Goal: Task Accomplishment & Management: Complete application form

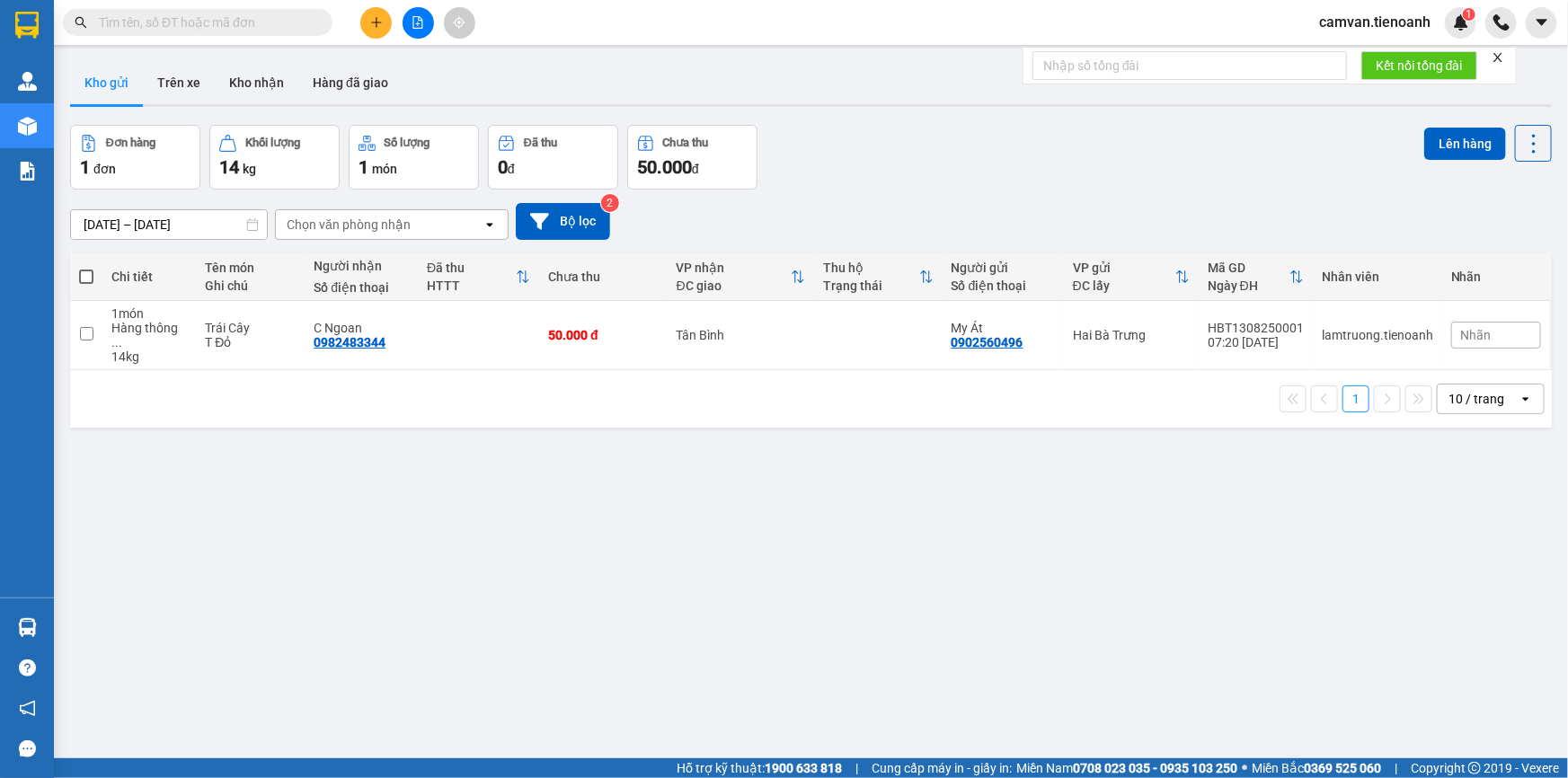
paste input "0908511847"
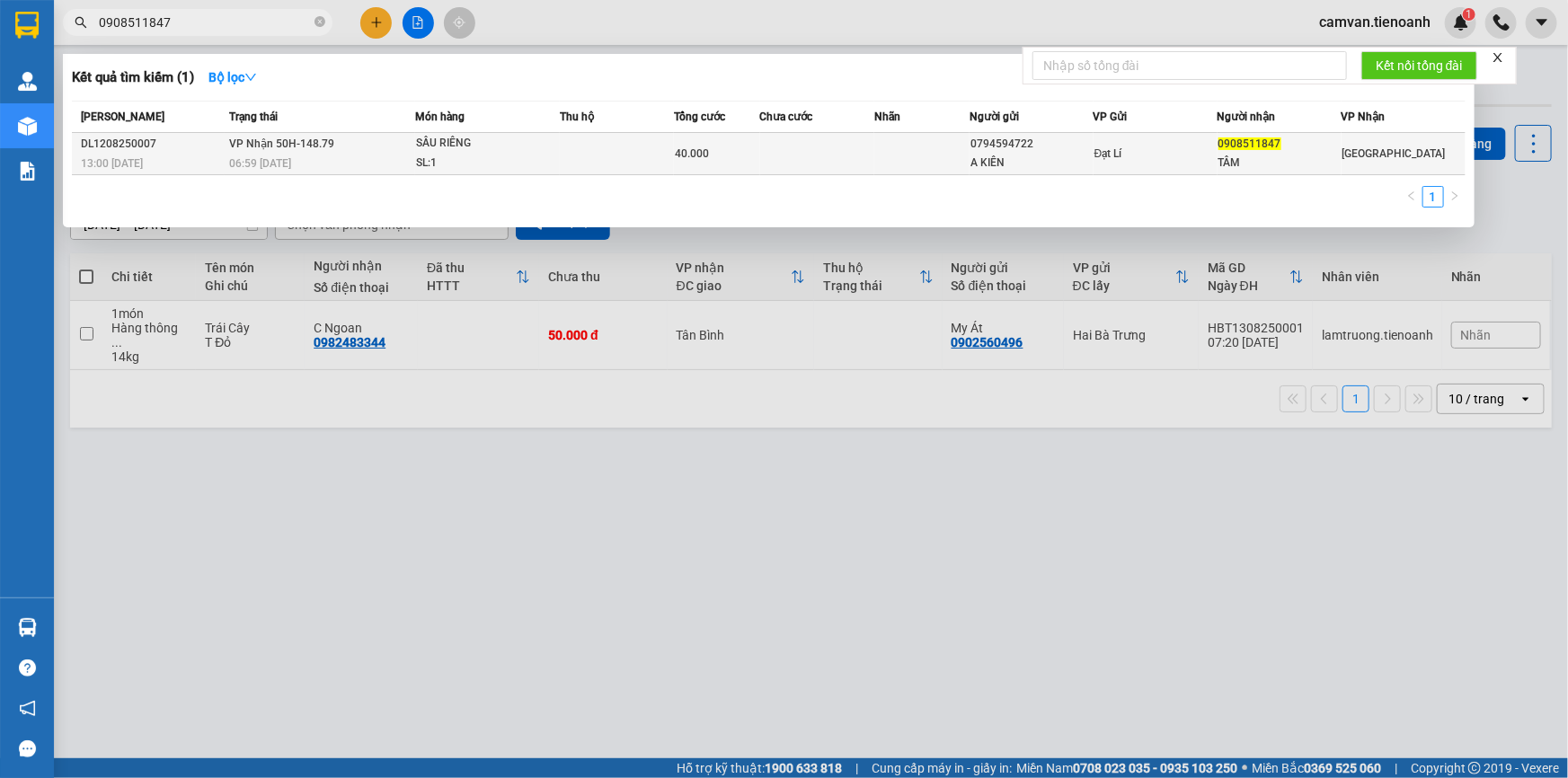
type input "0908511847"
click at [251, 157] on span "06:59 - 13/08" at bounding box center [260, 163] width 62 height 12
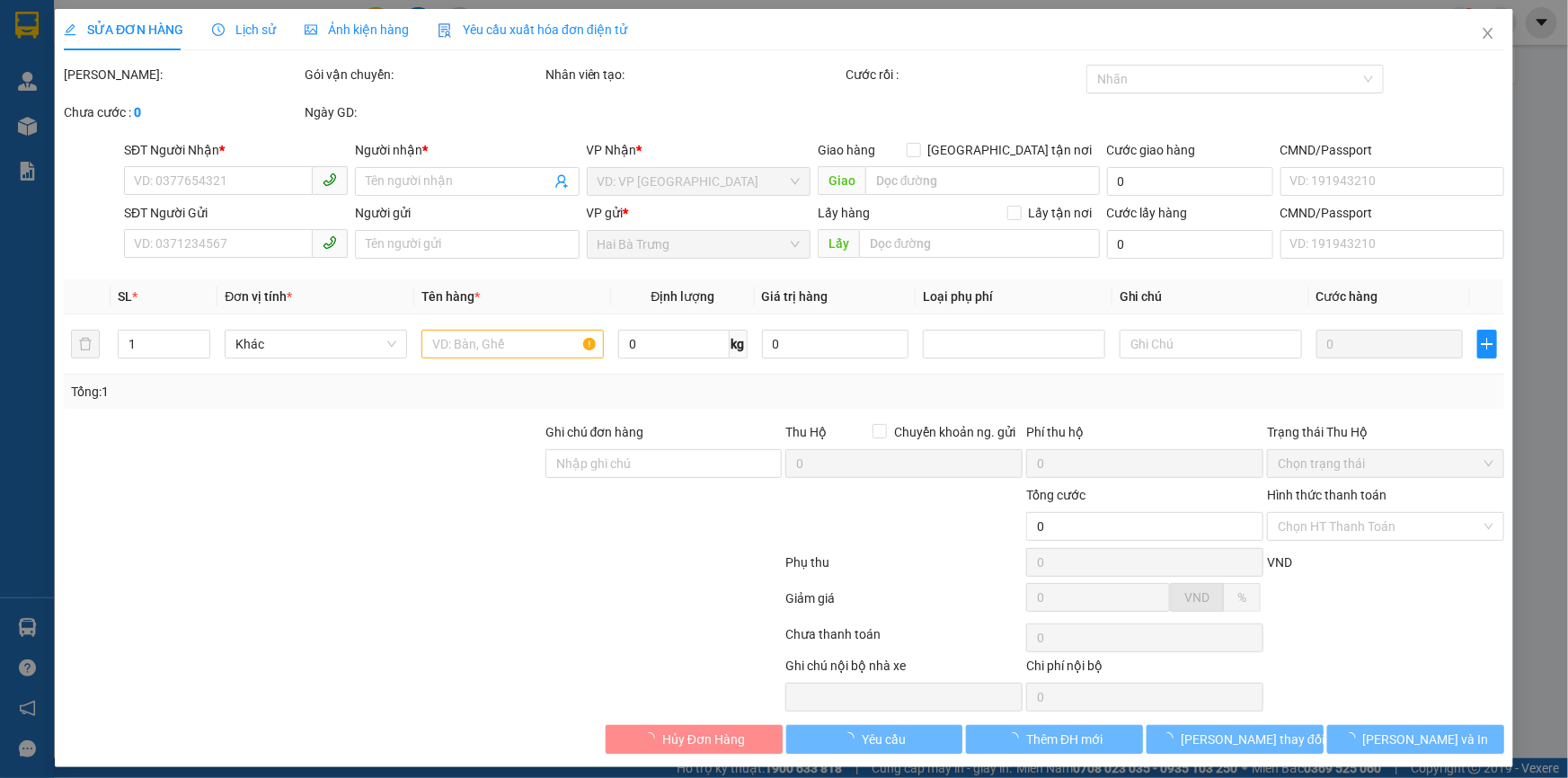
type input "0908511847"
type input "TÂM"
type input "0794594722"
type input "A KIÊN"
type input "40.000"
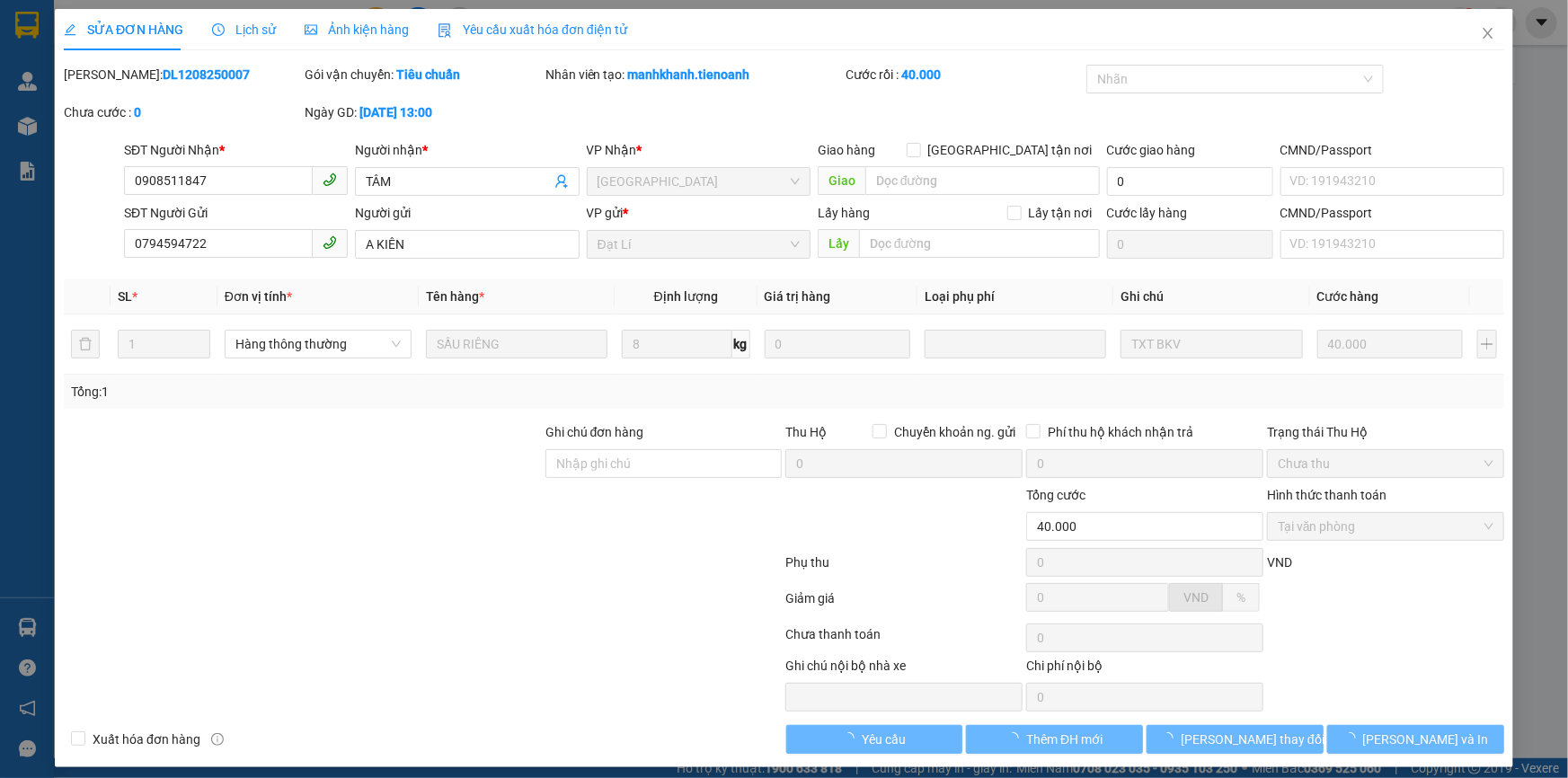
click at [258, 23] on span "Lịch sử" at bounding box center [244, 30] width 64 height 14
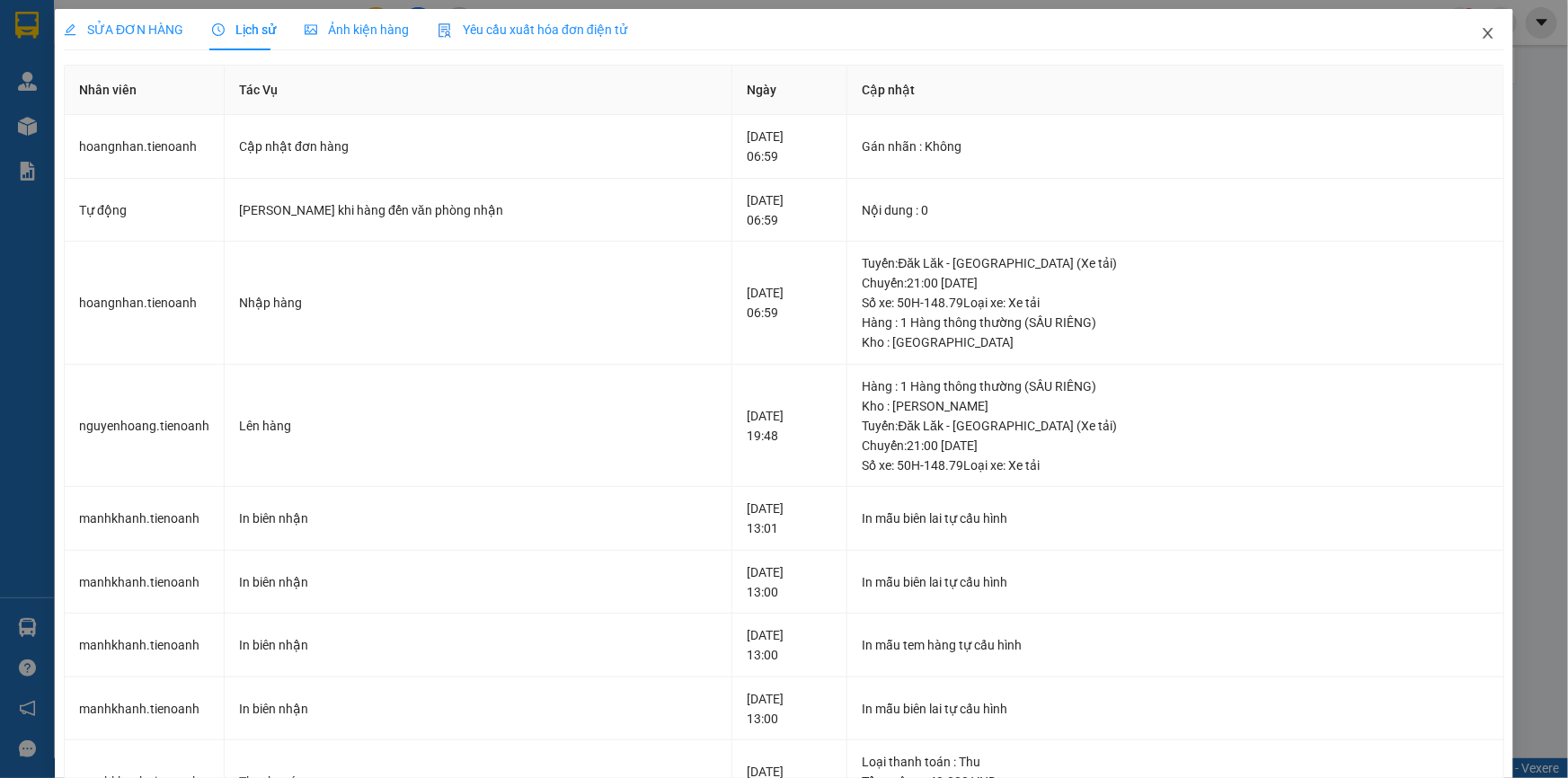
click at [1480, 40] on icon "close" at bounding box center [1487, 32] width 14 height 14
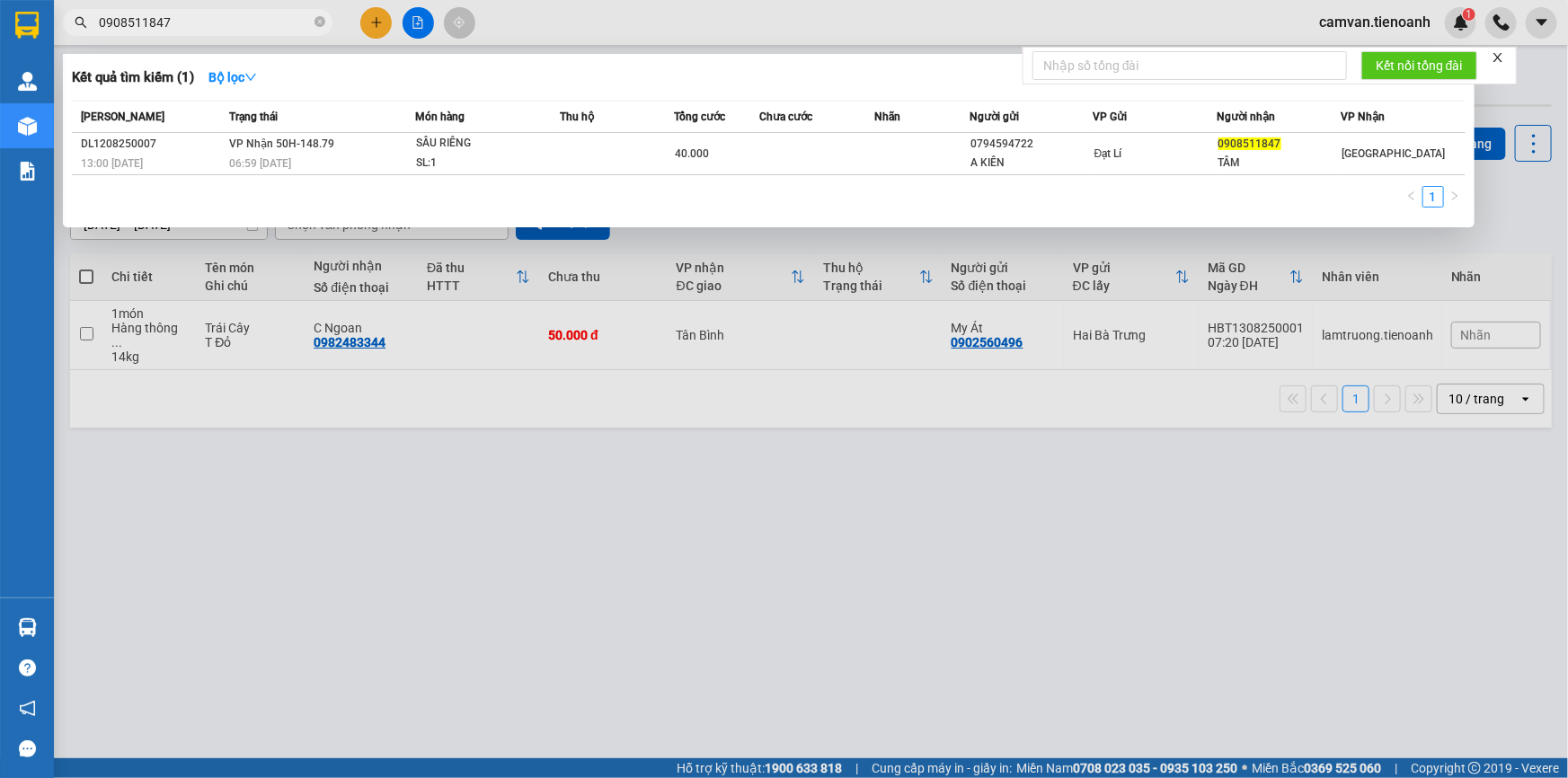
click at [200, 26] on input "0908511847" at bounding box center [205, 22] width 212 height 20
click at [315, 24] on icon "close-circle" at bounding box center [319, 21] width 10 height 10
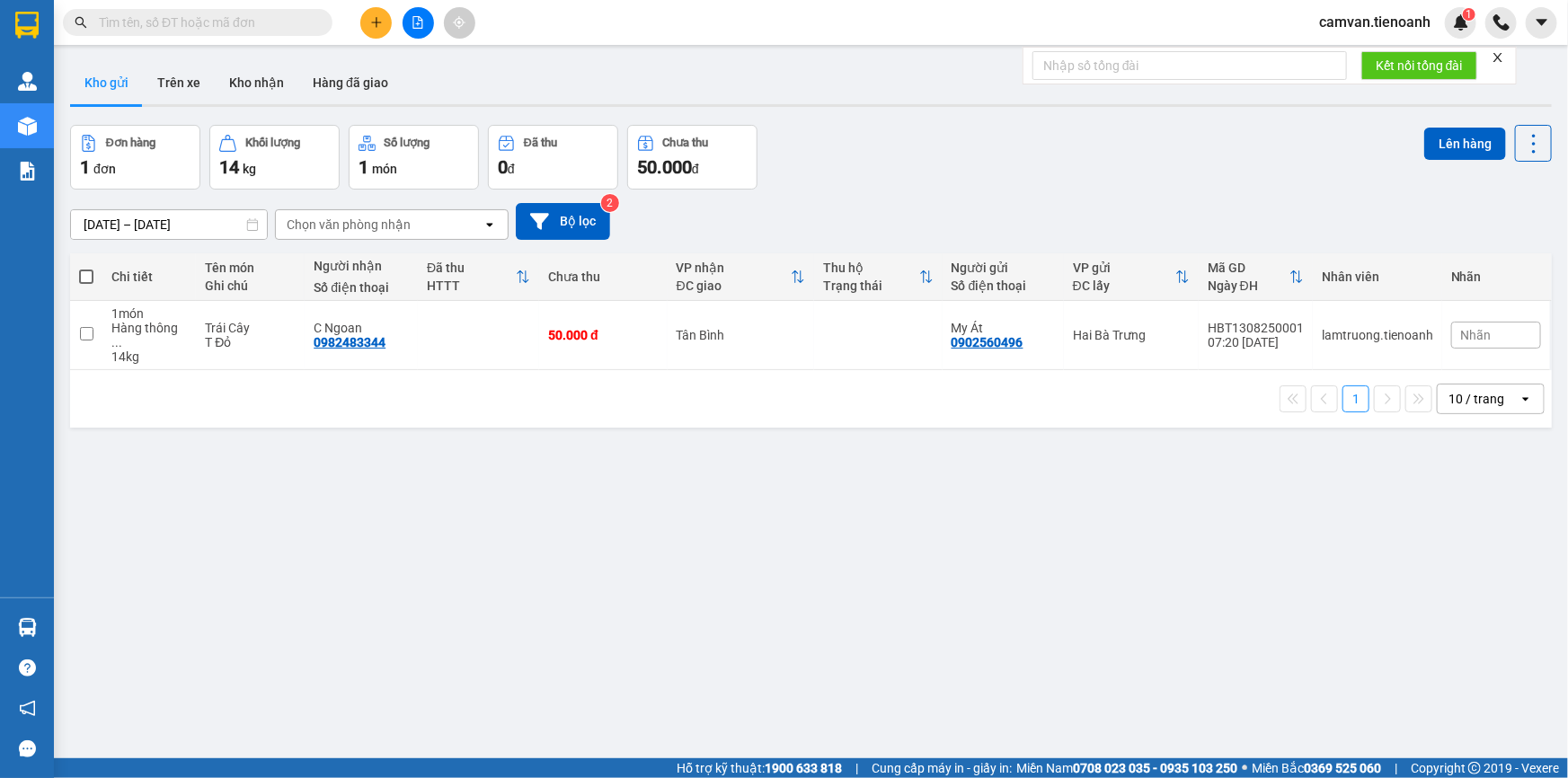
paste input "0986829806"
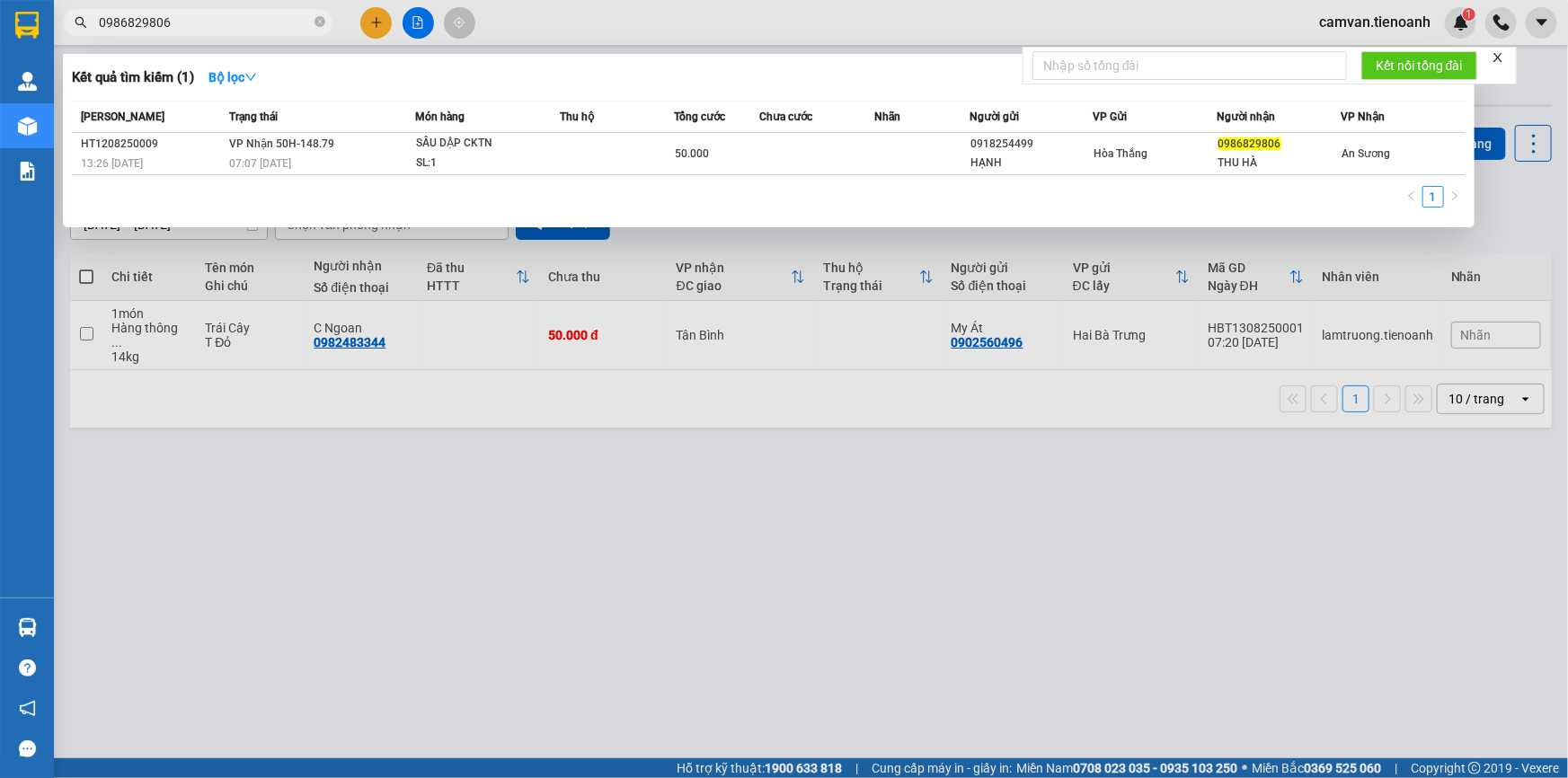
type input "0986829806"
click at [269, 23] on input "0986829806" at bounding box center [205, 22] width 212 height 20
click at [246, 15] on input "0986829806" at bounding box center [205, 22] width 212 height 20
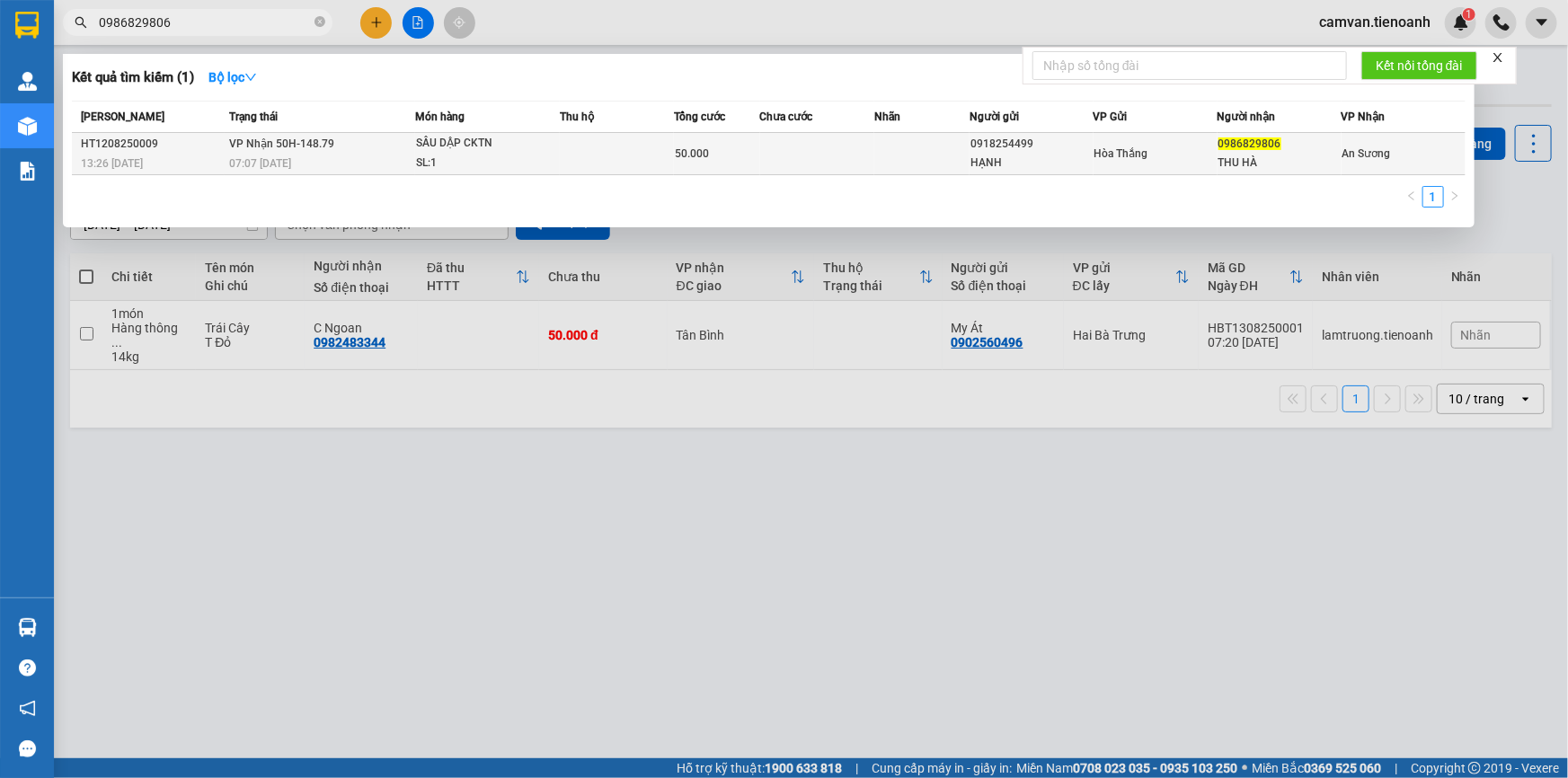
click at [322, 145] on span "VP Nhận 50H-148.79" at bounding box center [282, 143] width 105 height 12
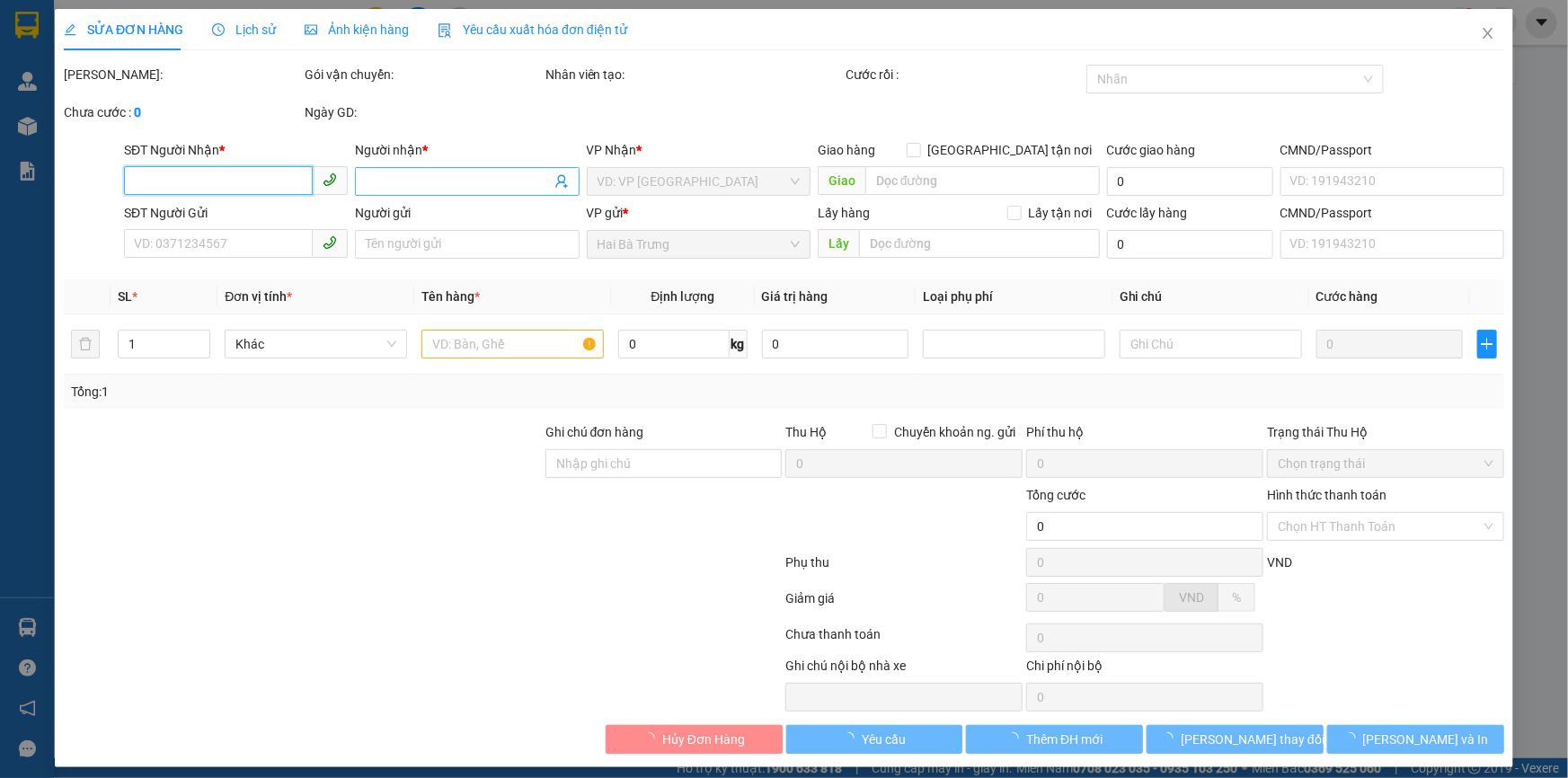
type input "0986829806"
type input "THU HÀ"
type input "0918254499"
type input "HẠNH"
type input "SỐ ĐUNG 0779488036"
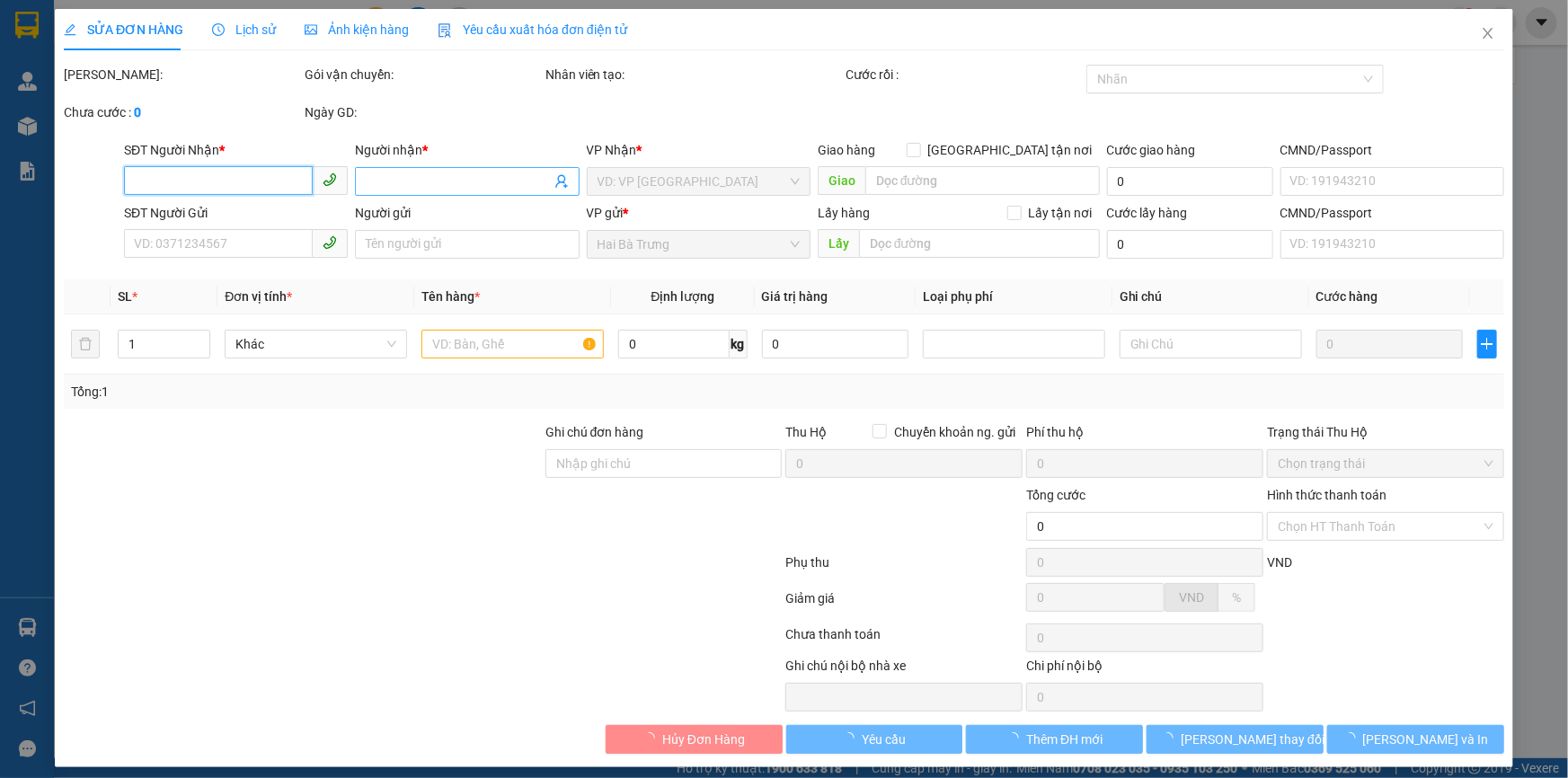
type input "50.000"
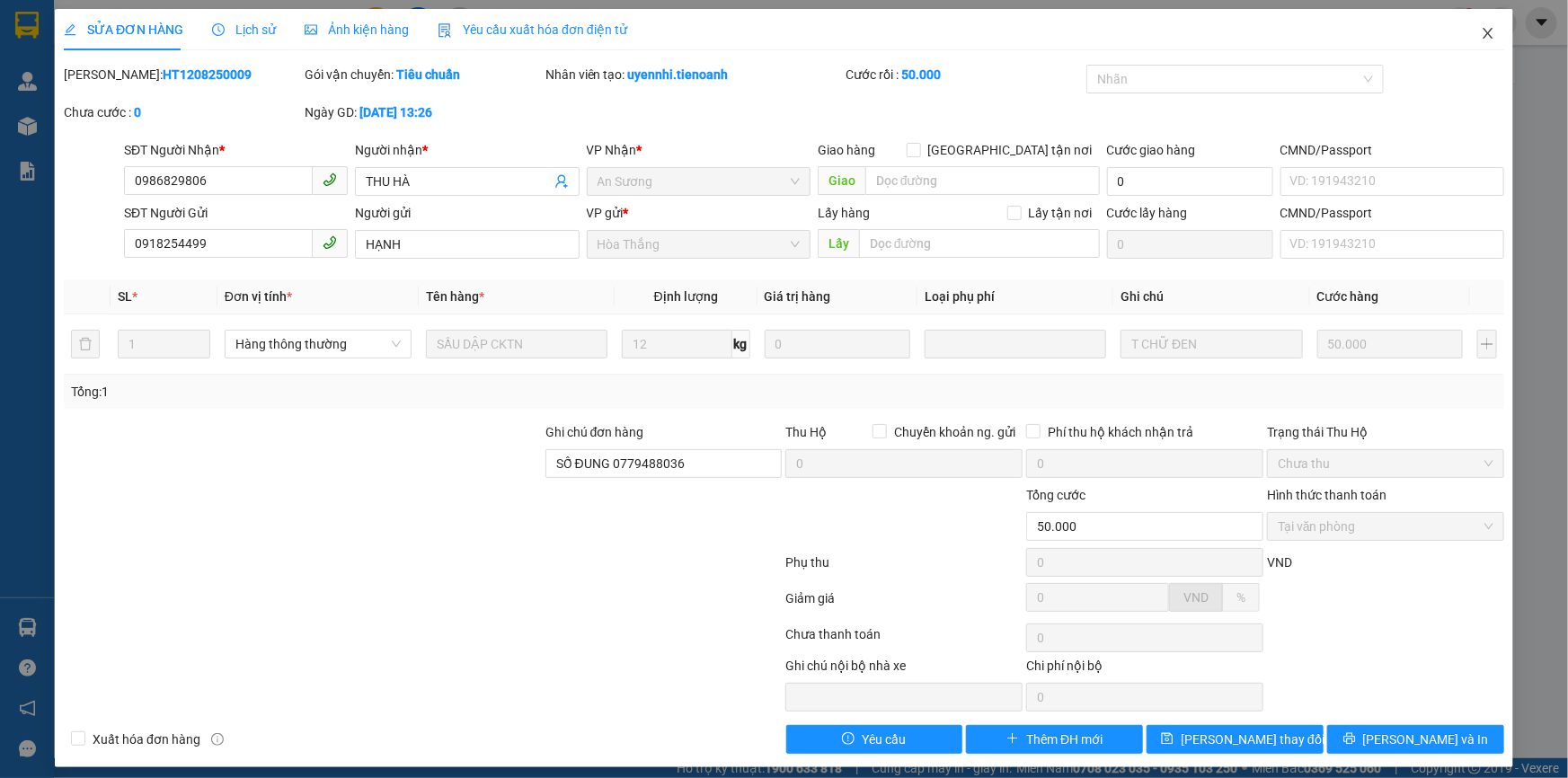
click at [1474, 42] on span "Close" at bounding box center [1488, 33] width 50 height 50
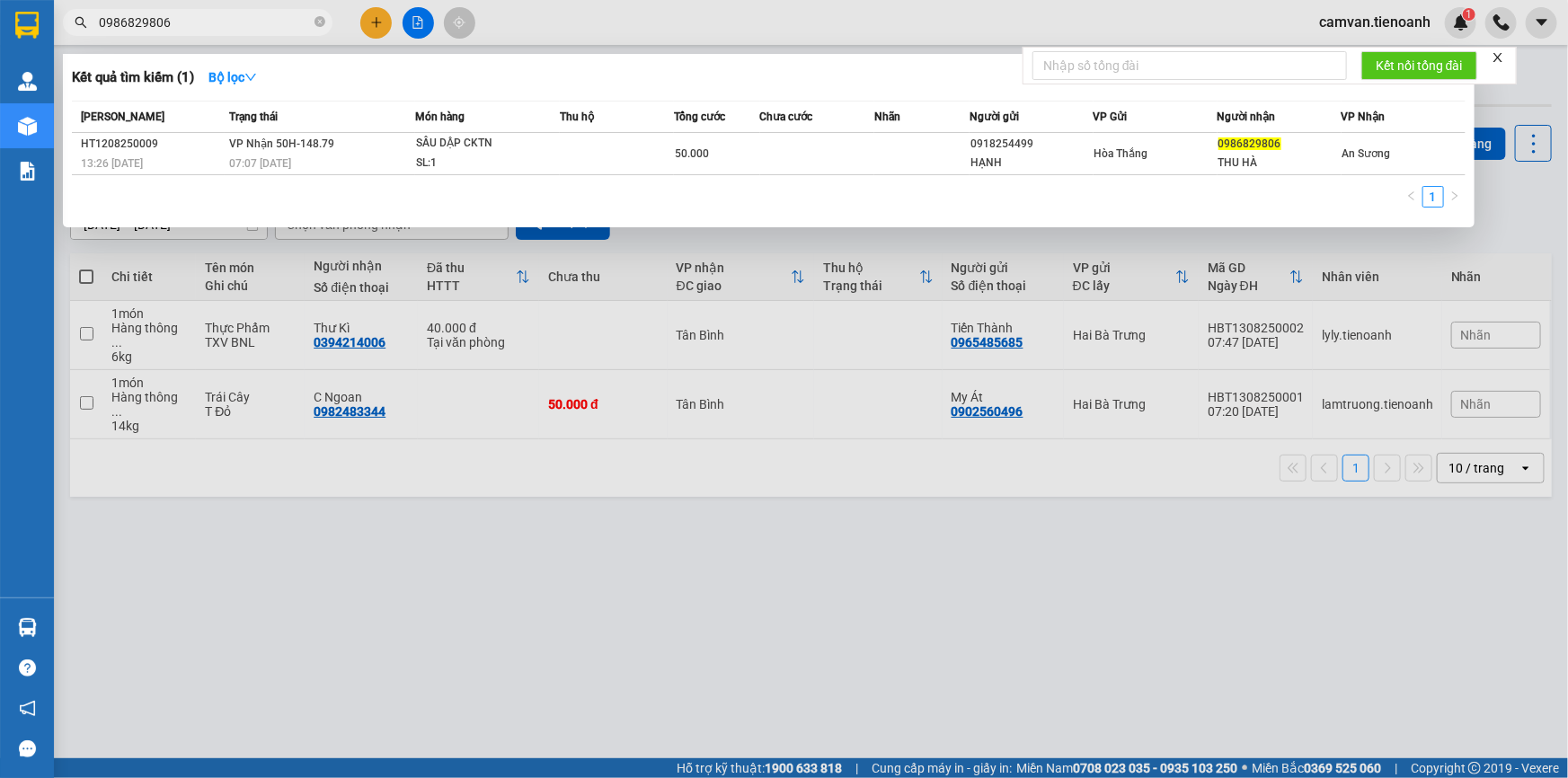
click at [206, 25] on input "0986829806" at bounding box center [205, 22] width 212 height 20
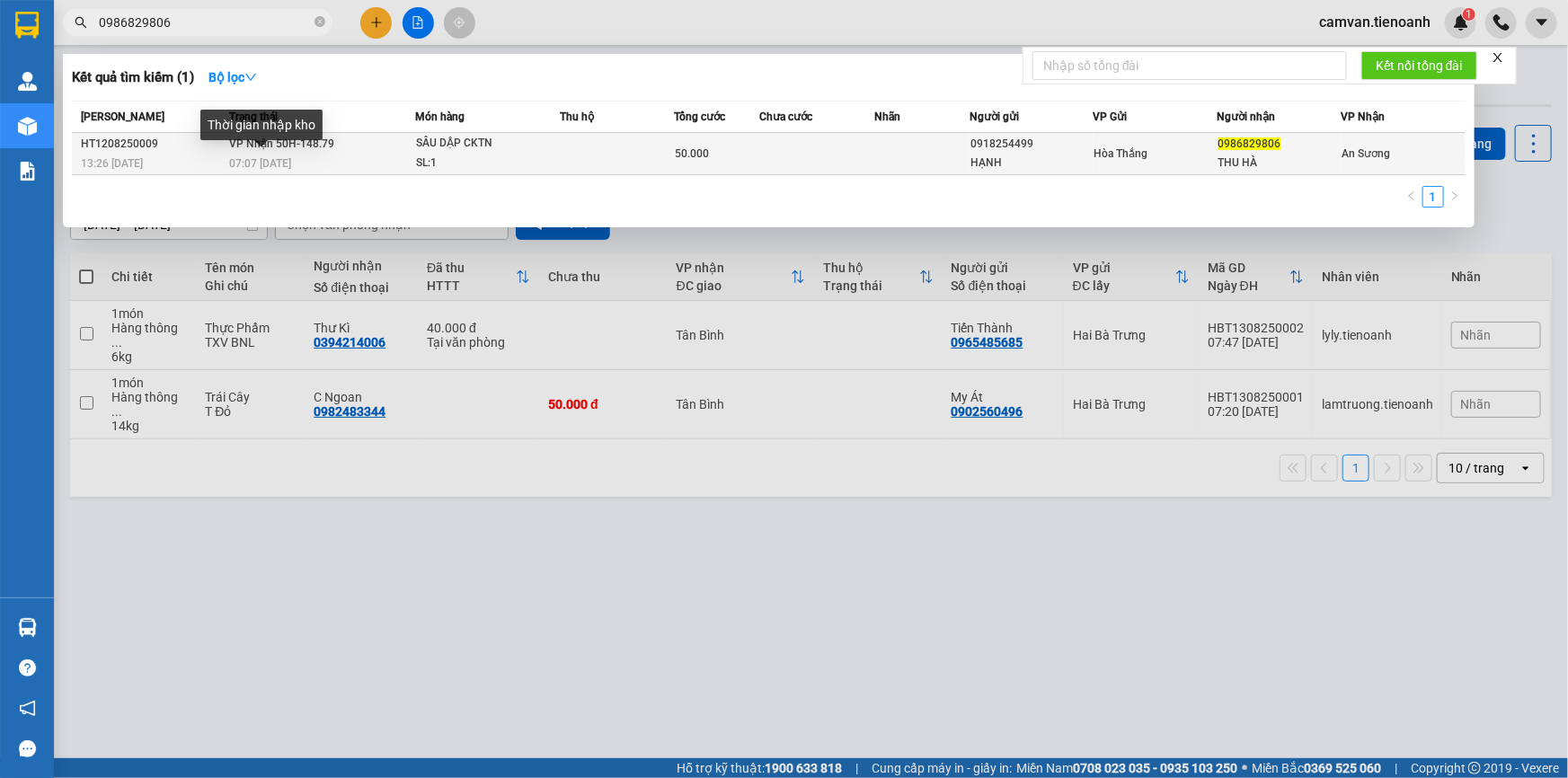
click at [243, 157] on span "07:07 - 13/08" at bounding box center [260, 163] width 62 height 12
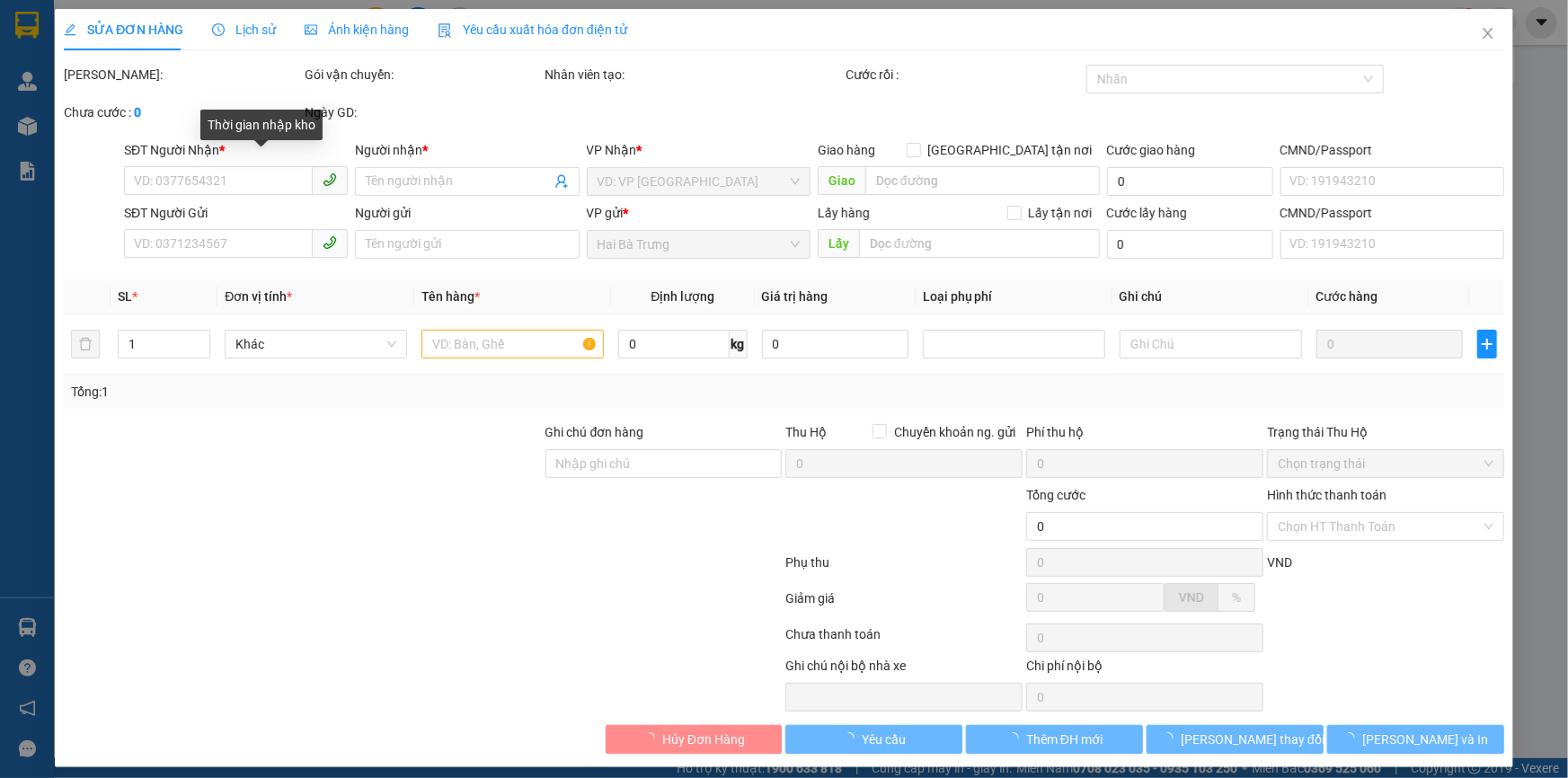
type input "0986829806"
type input "THU HÀ"
type input "0918254499"
type input "HẠNH"
type input "SỐ ĐUNG 0779488036"
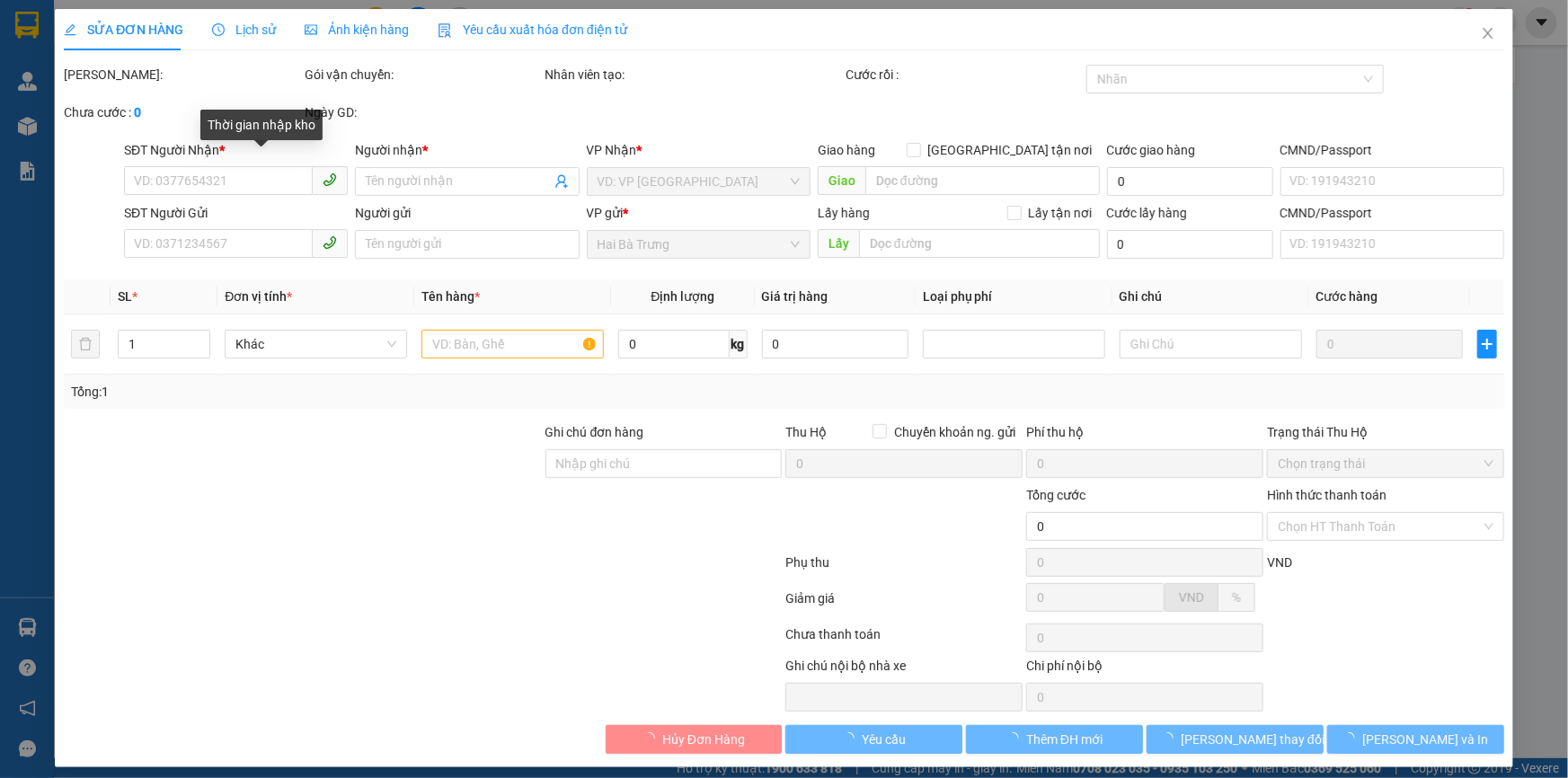
type input "50.000"
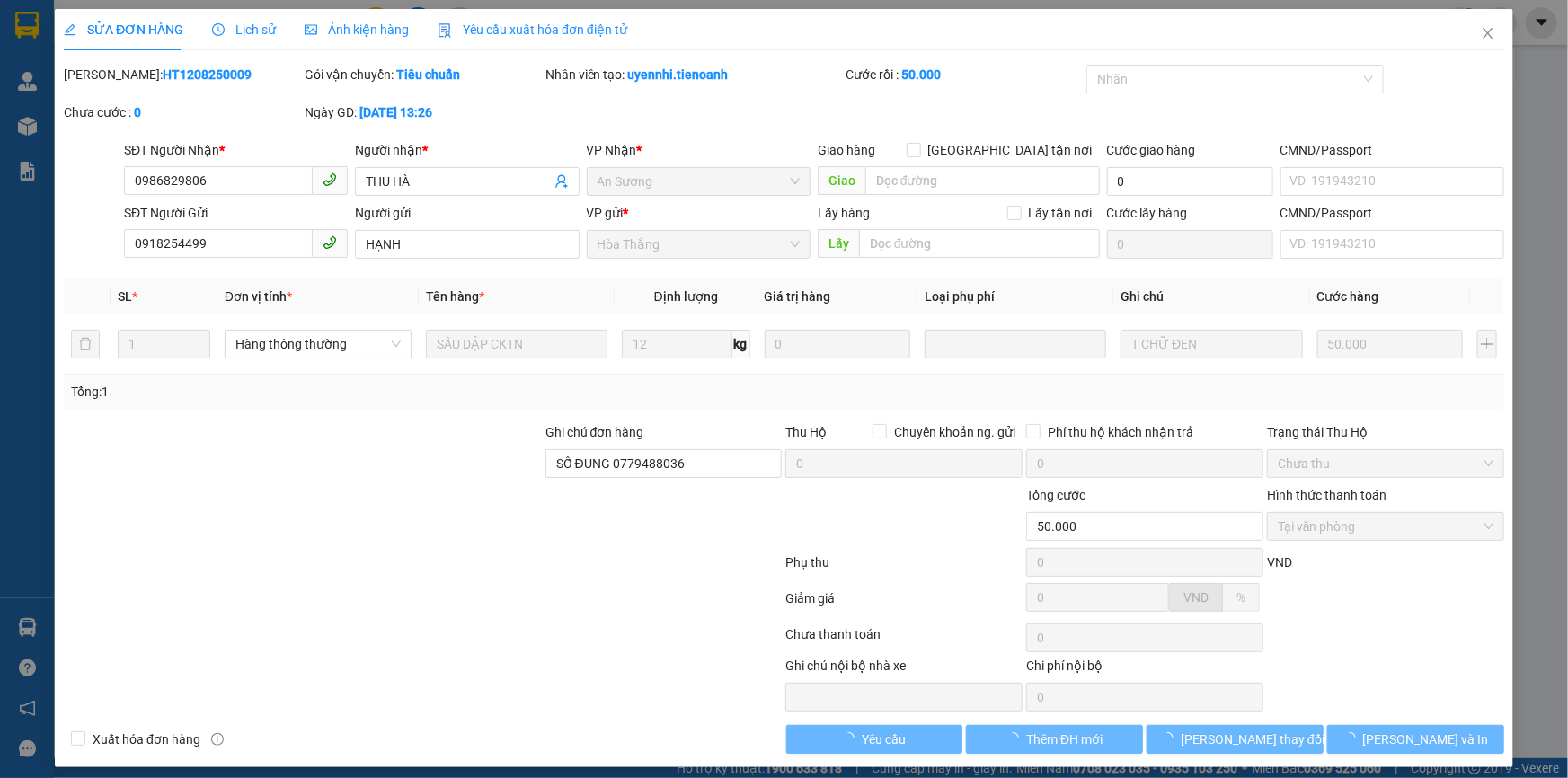
click at [246, 24] on span "Lịch sử" at bounding box center [244, 30] width 64 height 14
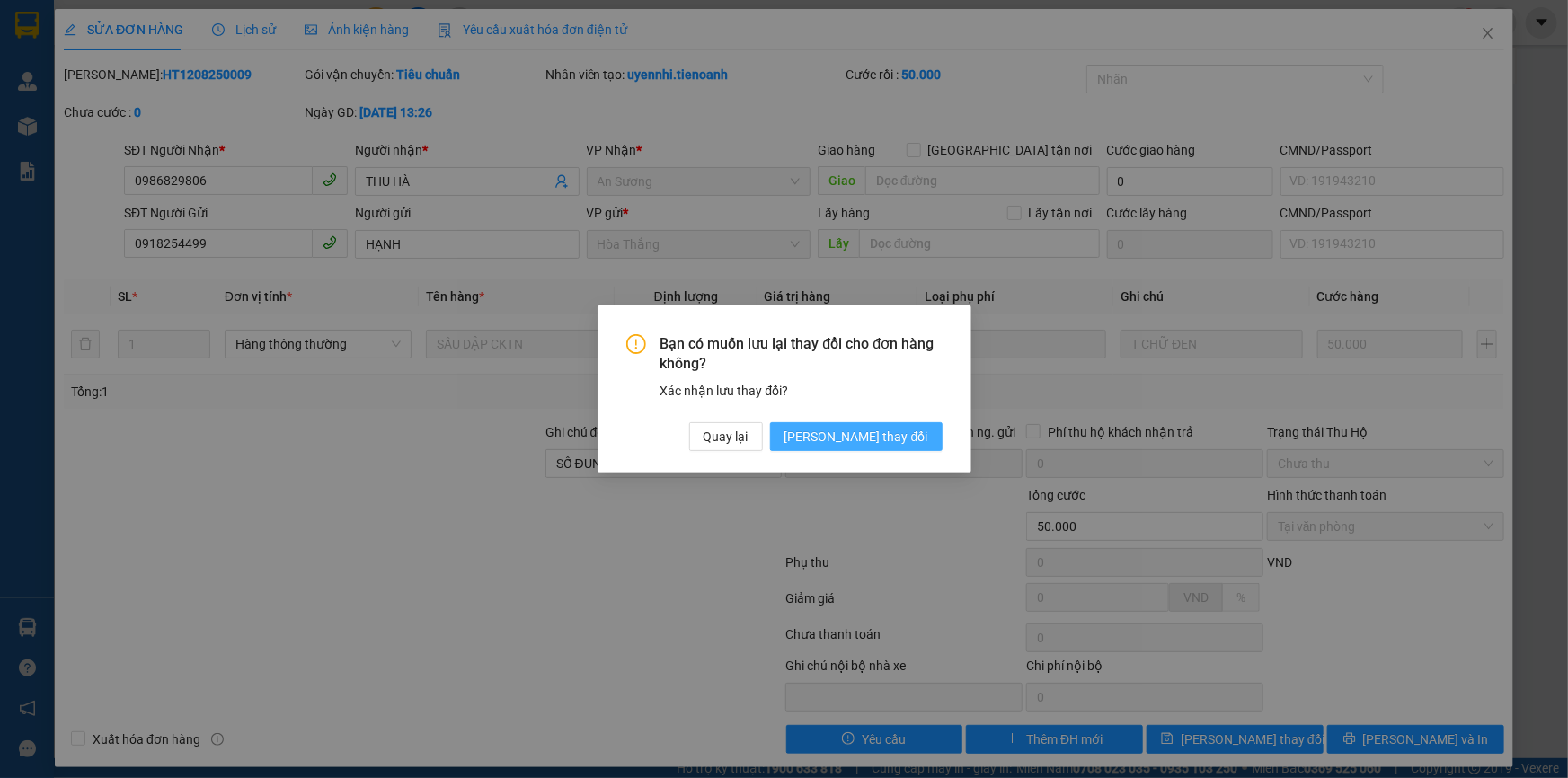
click at [863, 440] on span "Lưu thay đổi" at bounding box center [856, 436] width 144 height 20
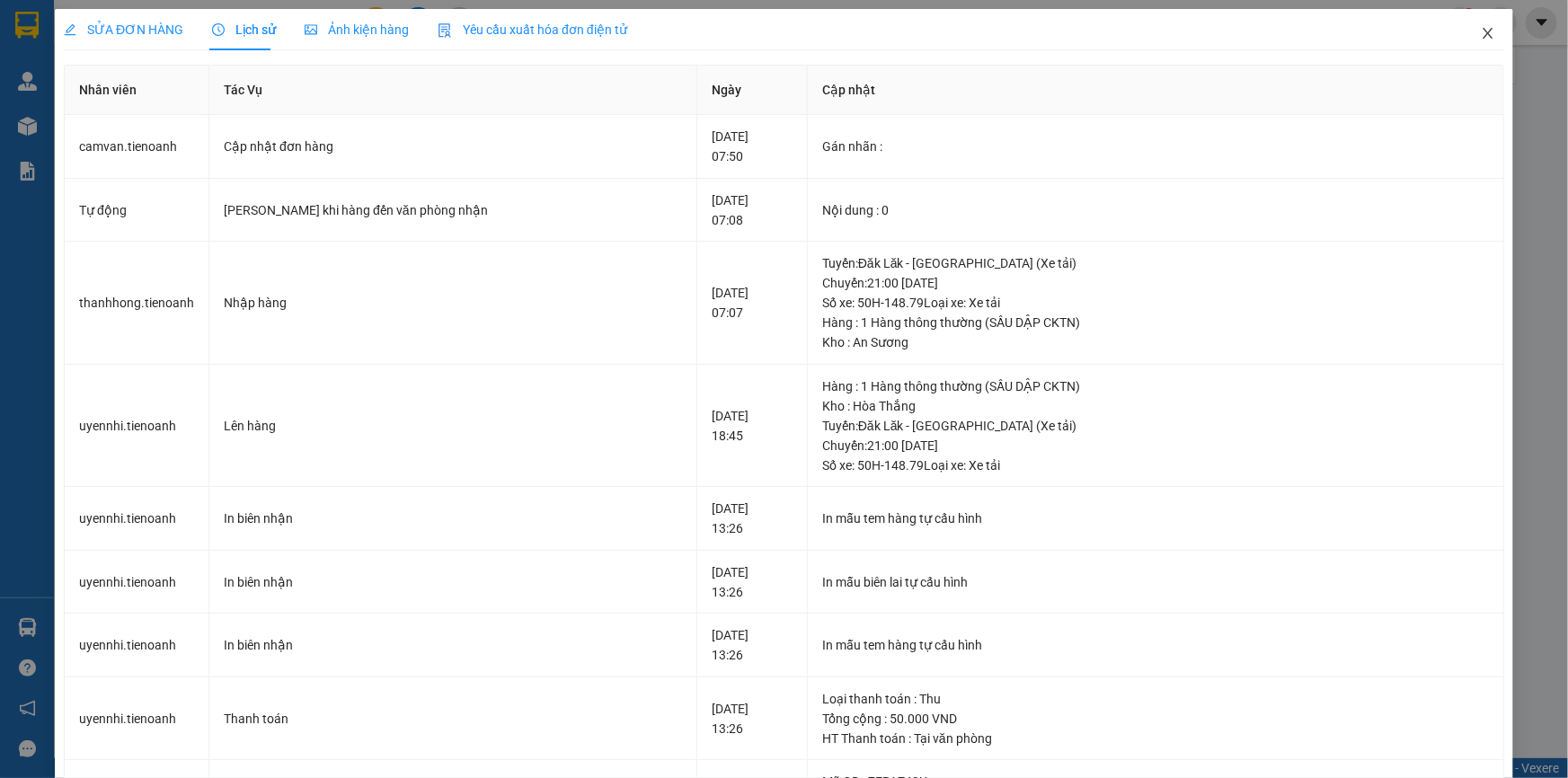
click at [1480, 36] on icon "close" at bounding box center [1487, 32] width 14 height 14
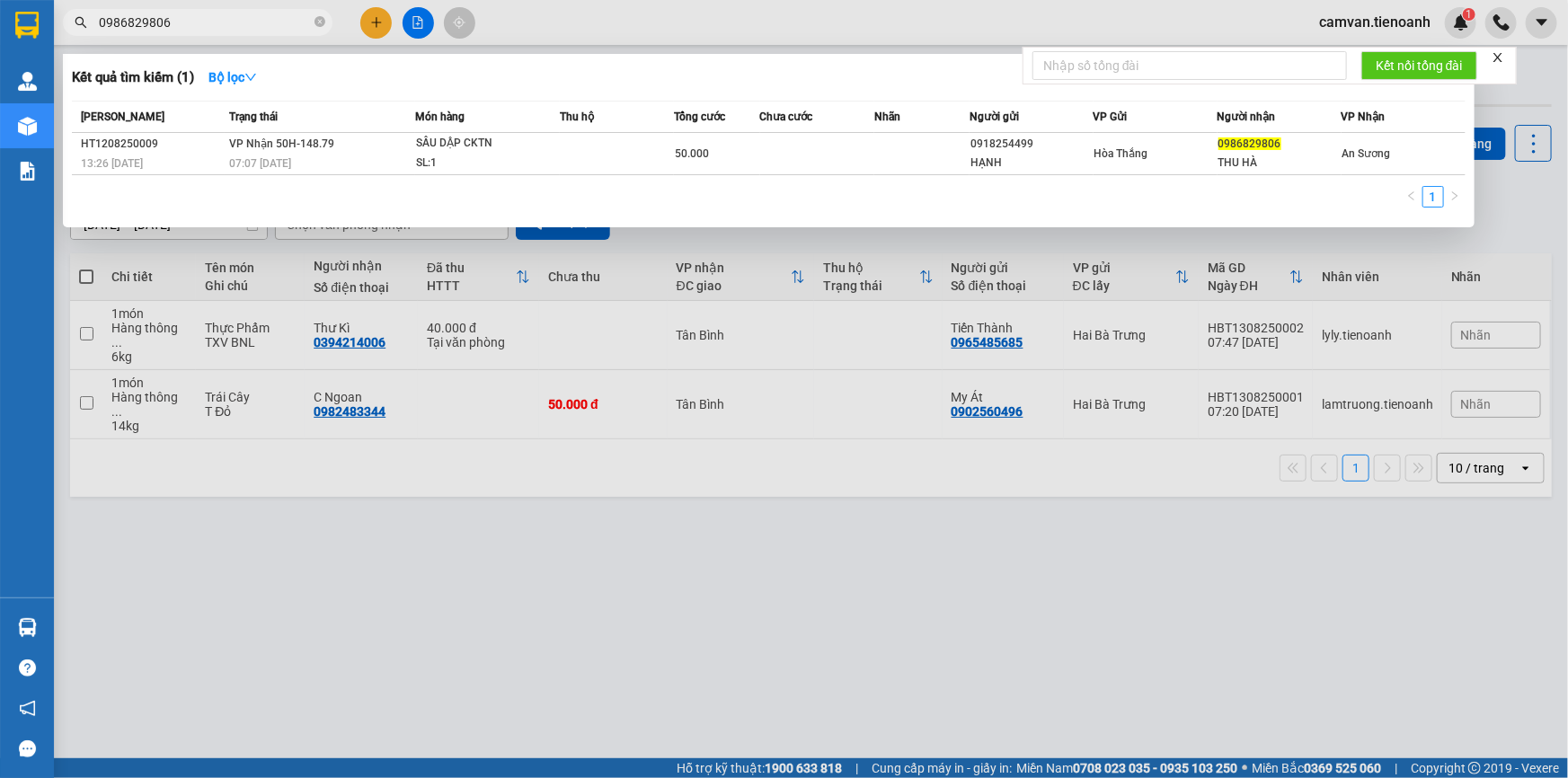
click at [223, 27] on input "0986829806" at bounding box center [205, 22] width 212 height 20
click at [189, 24] on input "0986829806" at bounding box center [205, 22] width 212 height 20
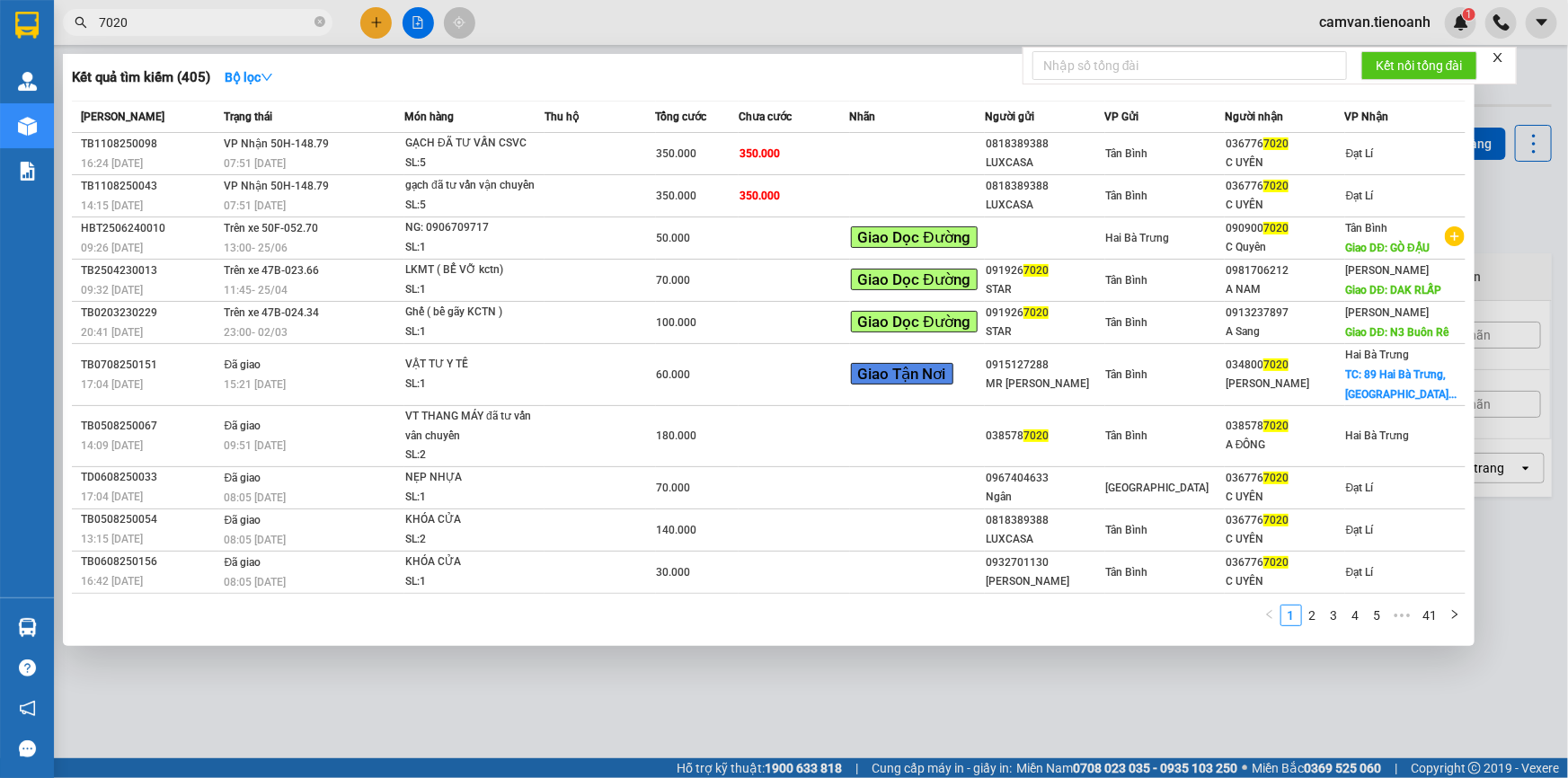
type input "7020"
click at [322, 25] on icon "close-circle" at bounding box center [319, 21] width 10 height 10
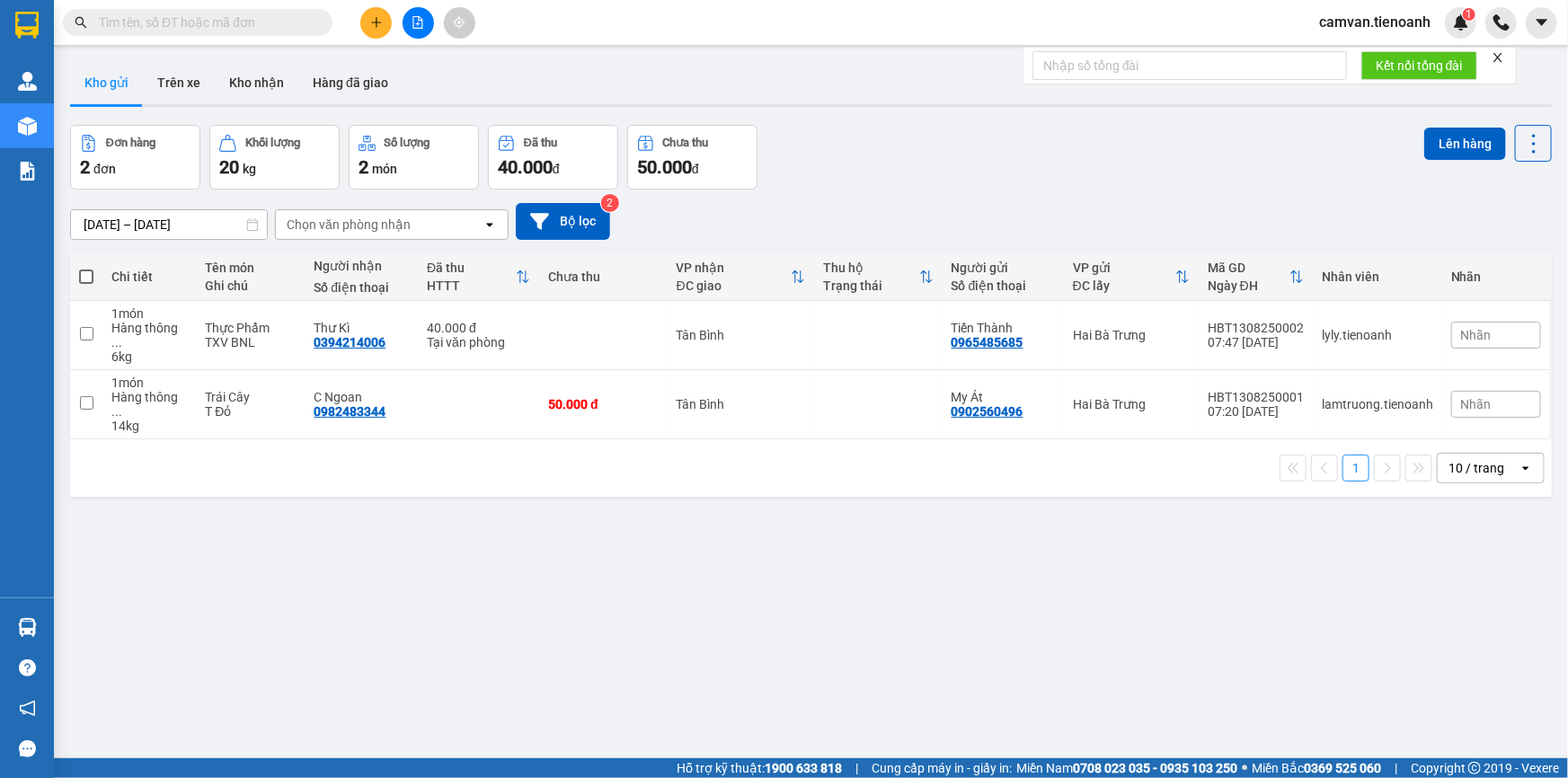
paste input "0398784599"
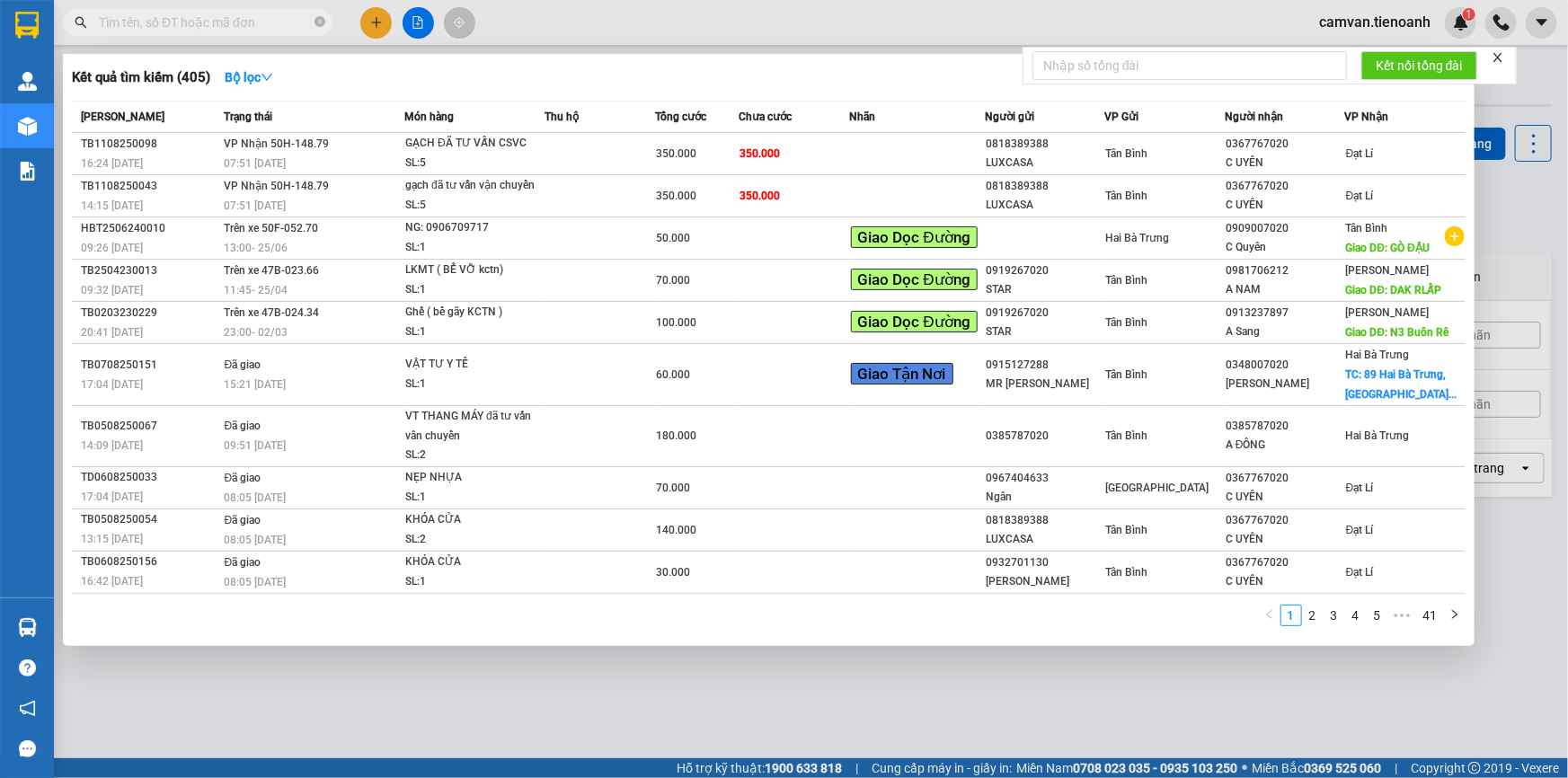
type input "0398784599"
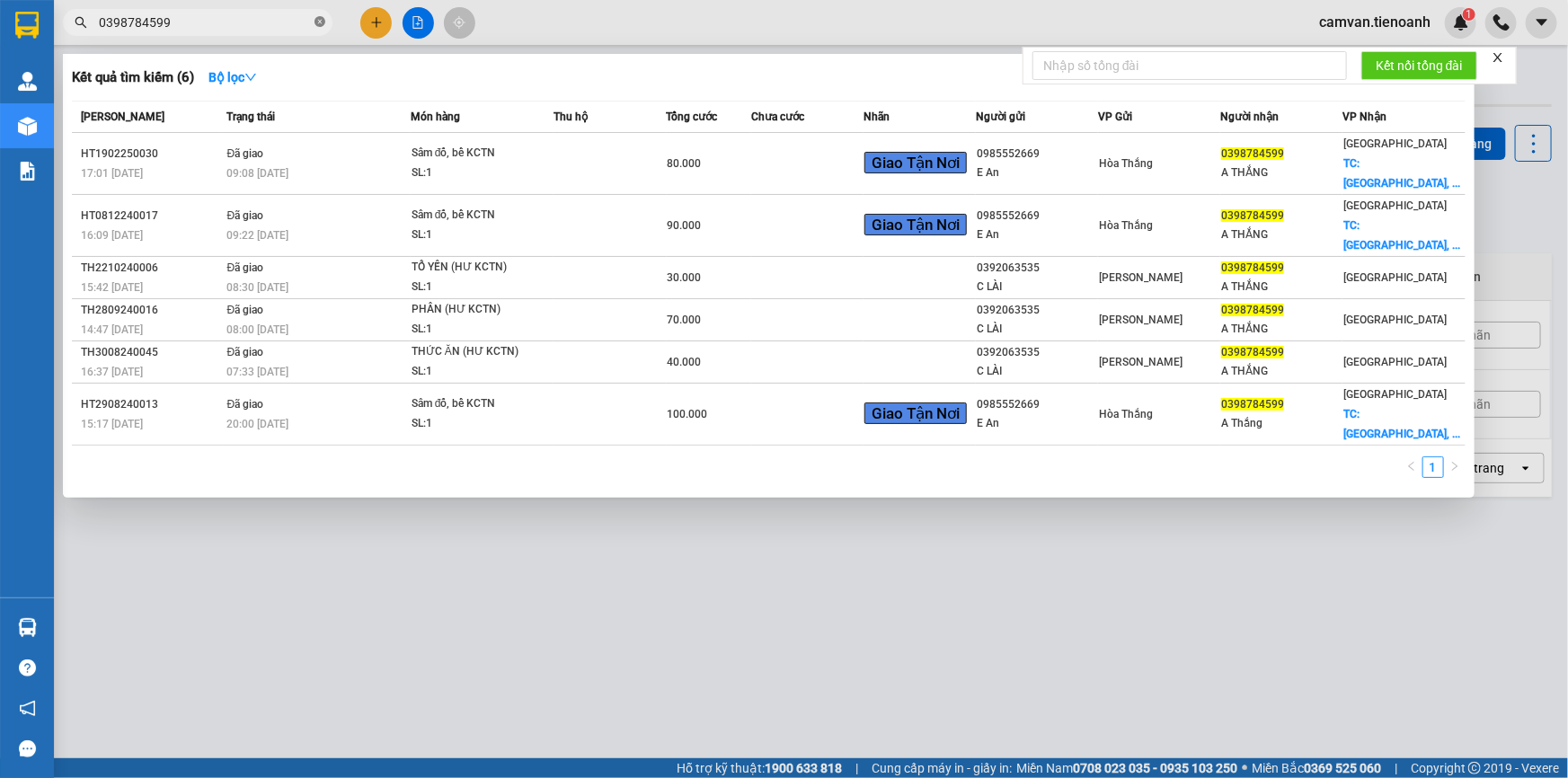
click at [317, 26] on icon "close-circle" at bounding box center [319, 21] width 10 height 10
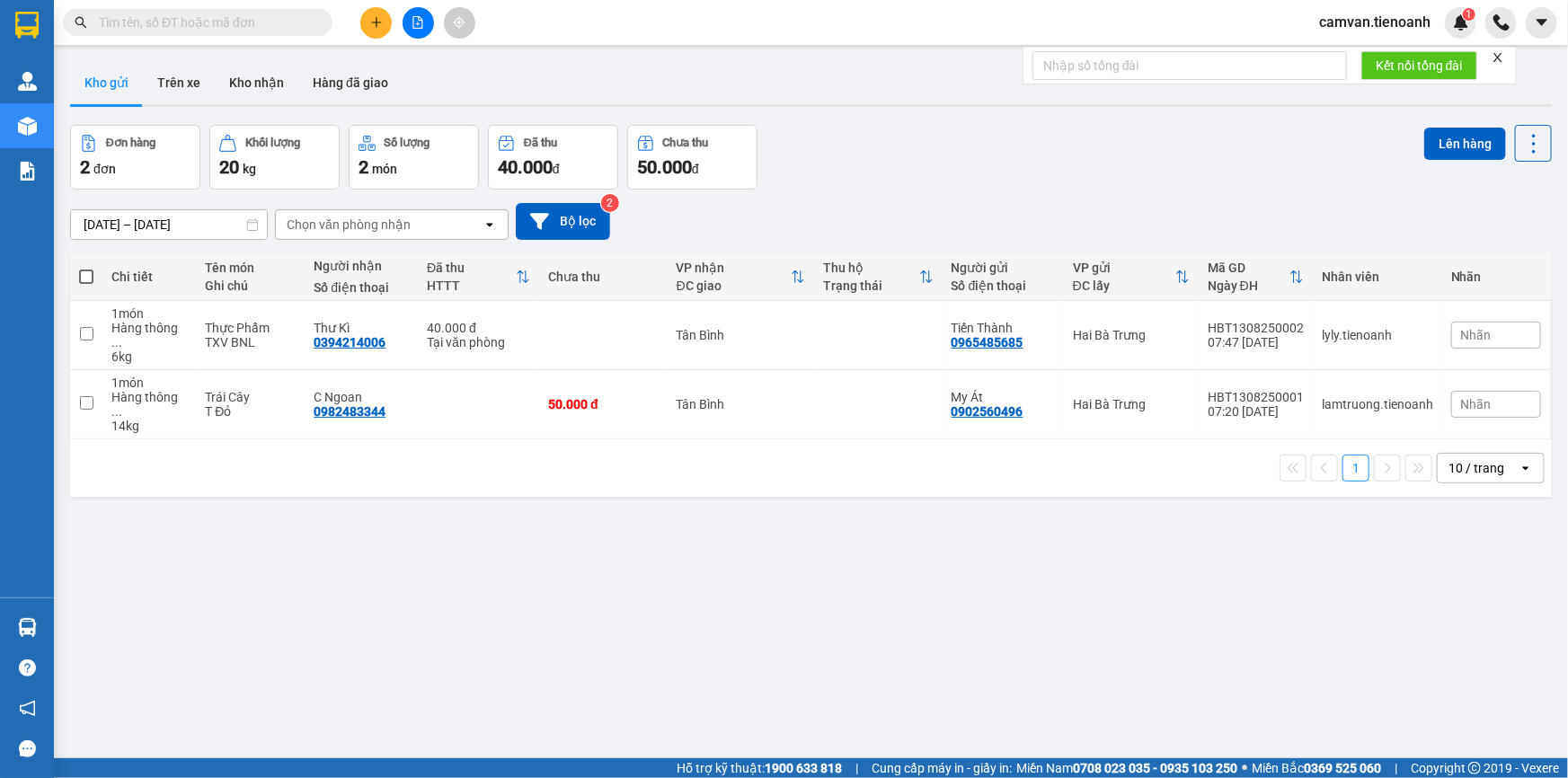
click at [256, 23] on input "text" at bounding box center [205, 22] width 212 height 20
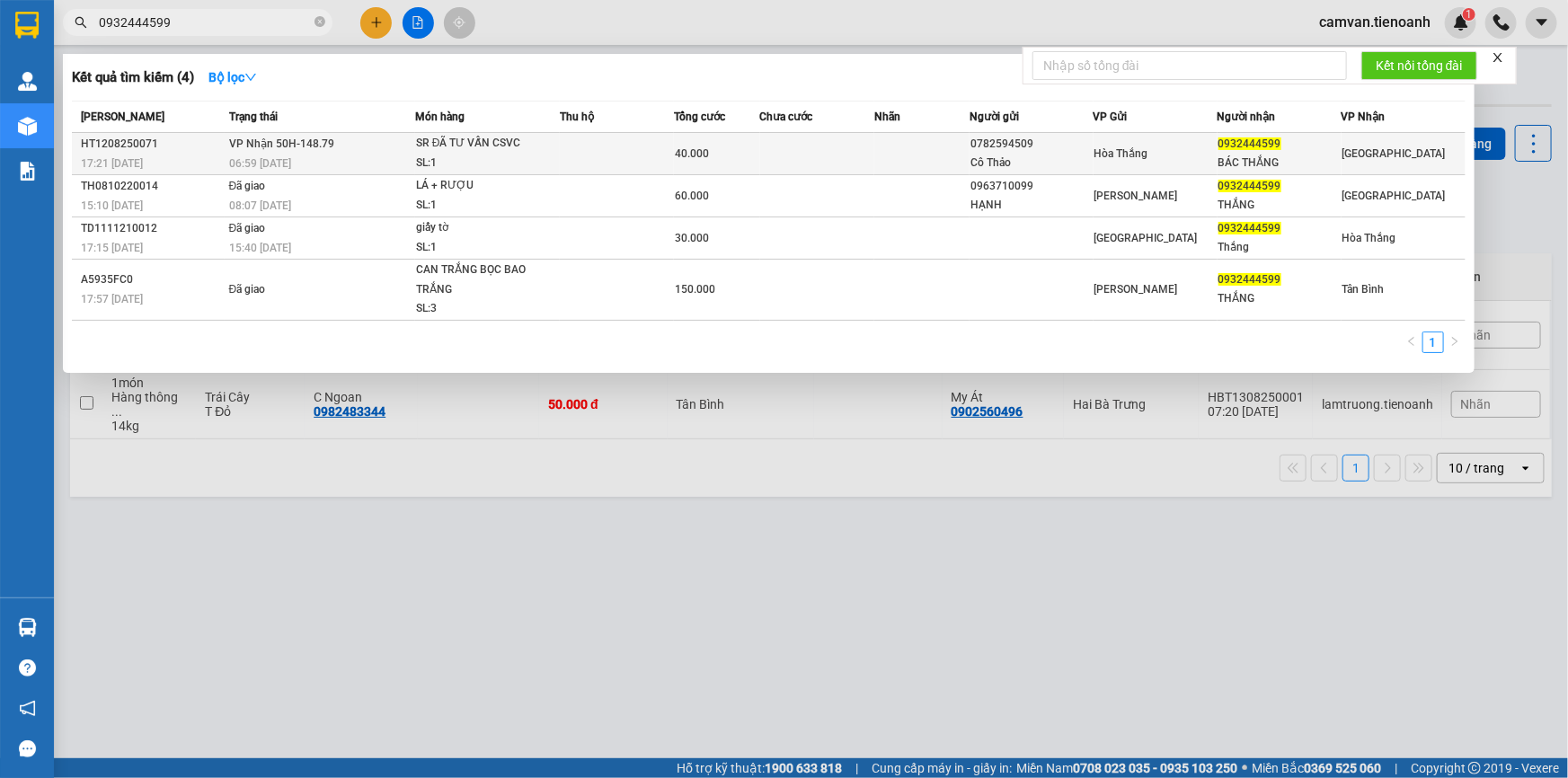
type input "0932444599"
click at [689, 168] on td "40.000" at bounding box center [717, 154] width 86 height 42
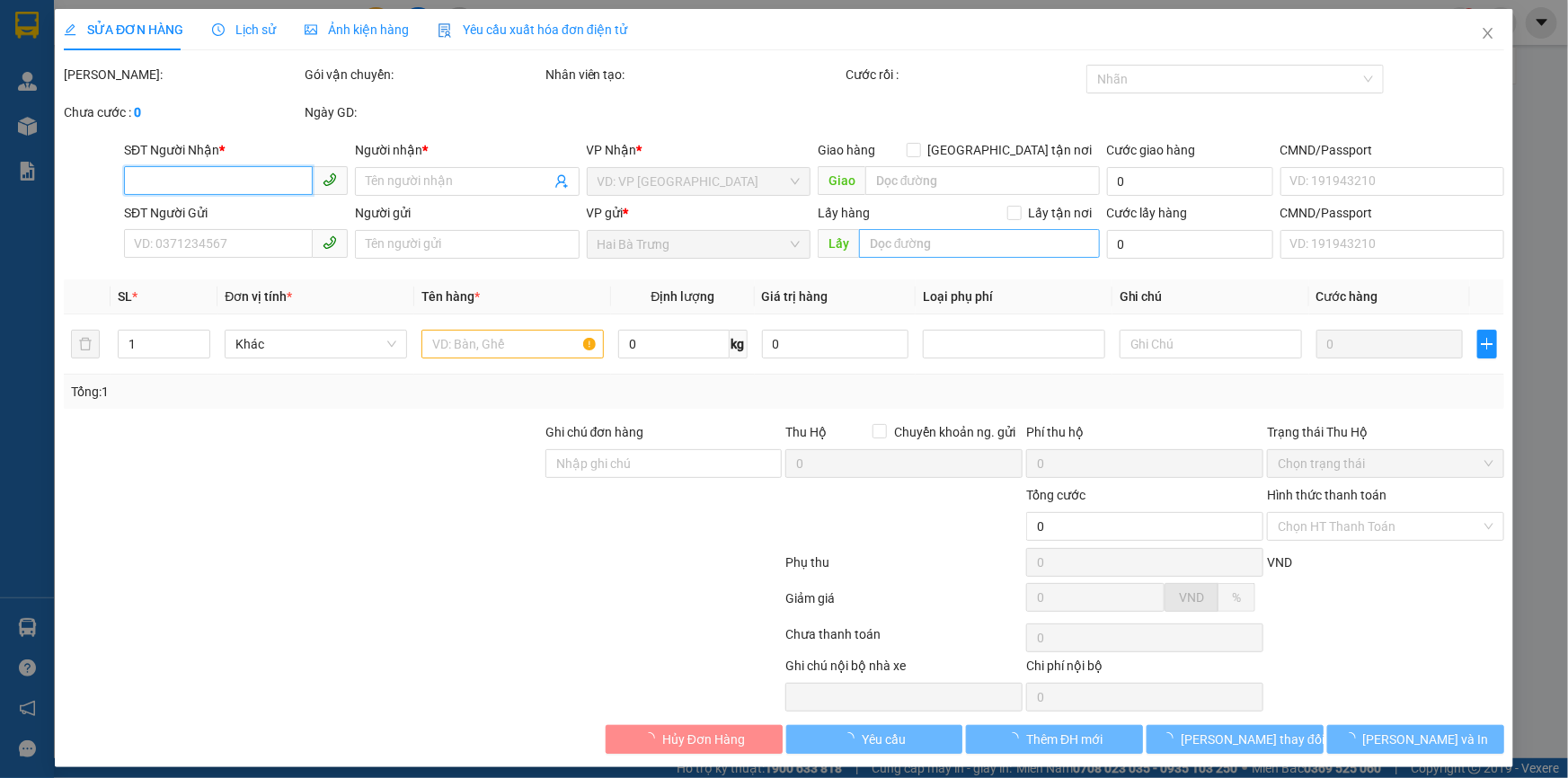
type input "0932444599"
type input "BÁC THẮNG"
type input "0782594509"
type input "Cô Thảo"
type input "240300740"
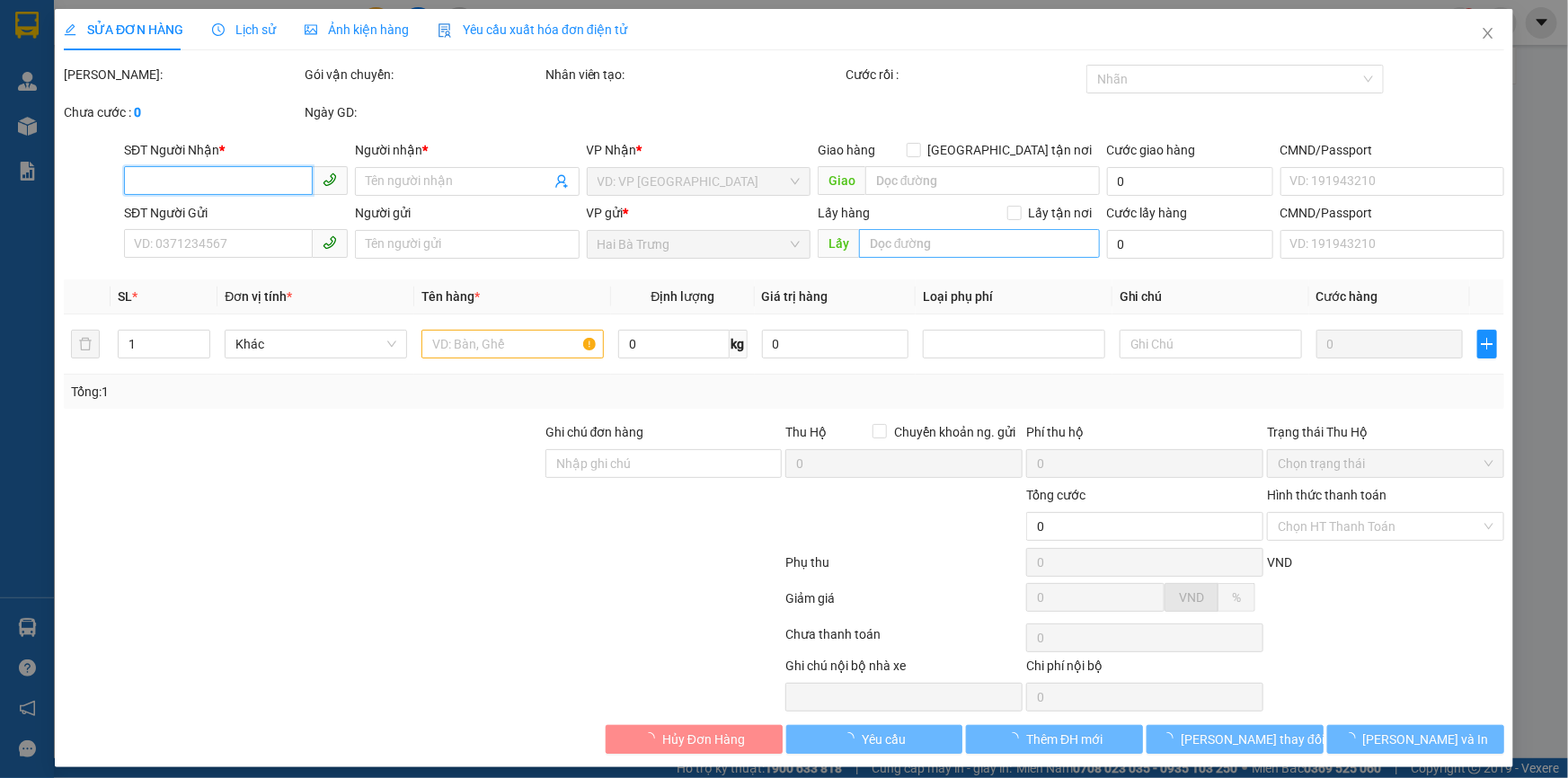
type input "40.000"
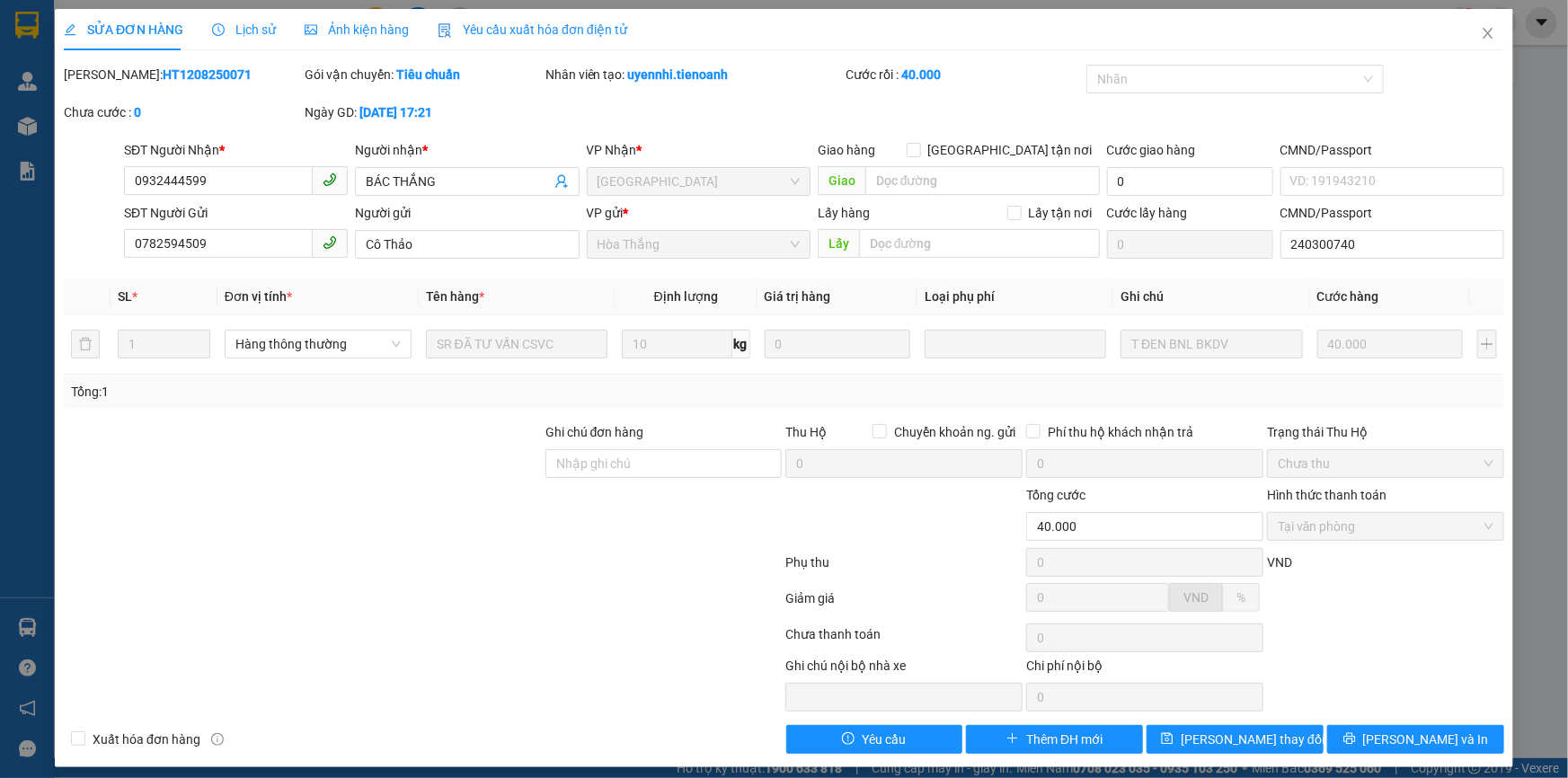
click at [222, 25] on span "Lịch sử" at bounding box center [244, 30] width 64 height 14
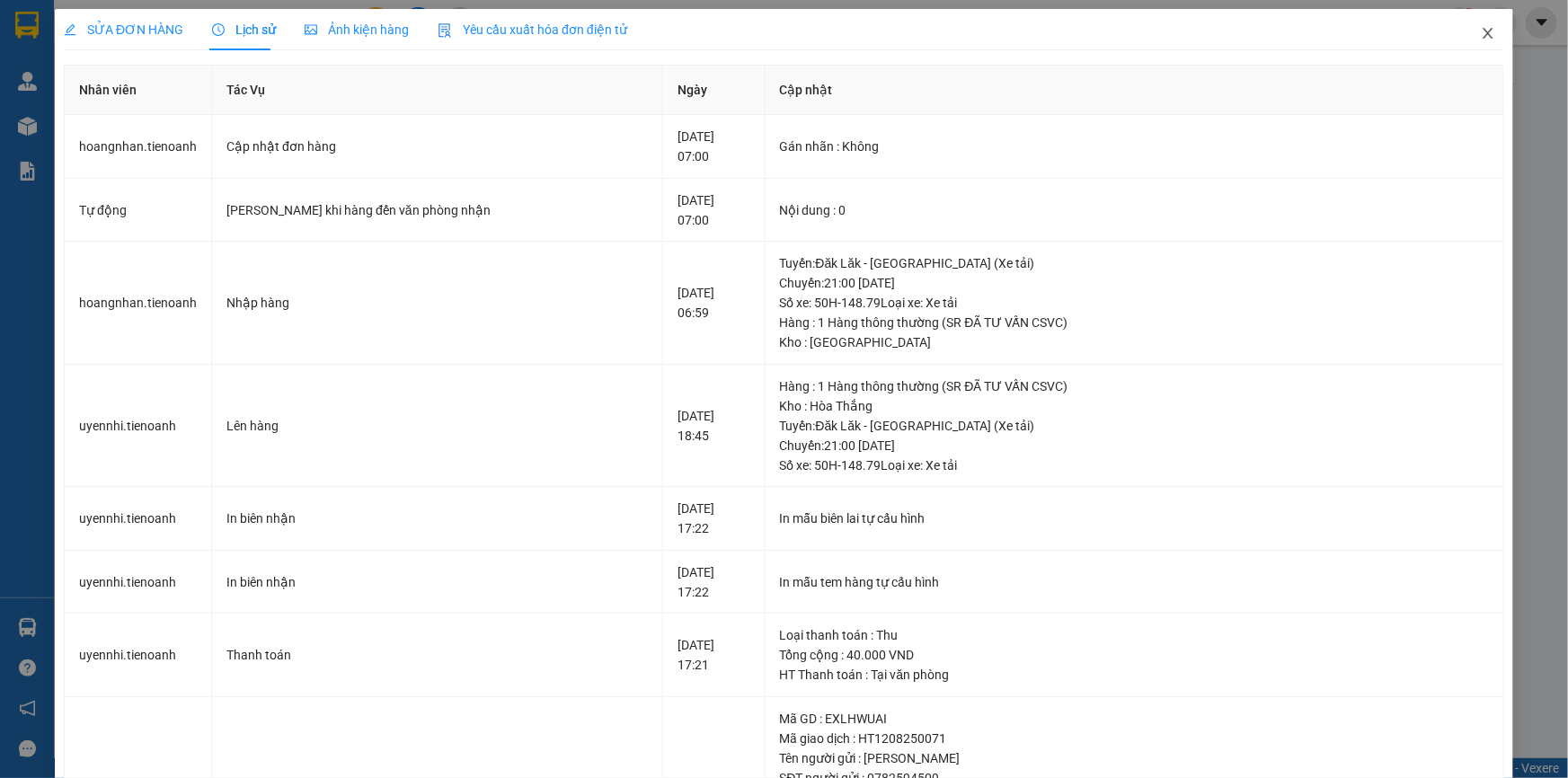
click at [1480, 36] on icon "close" at bounding box center [1487, 32] width 14 height 14
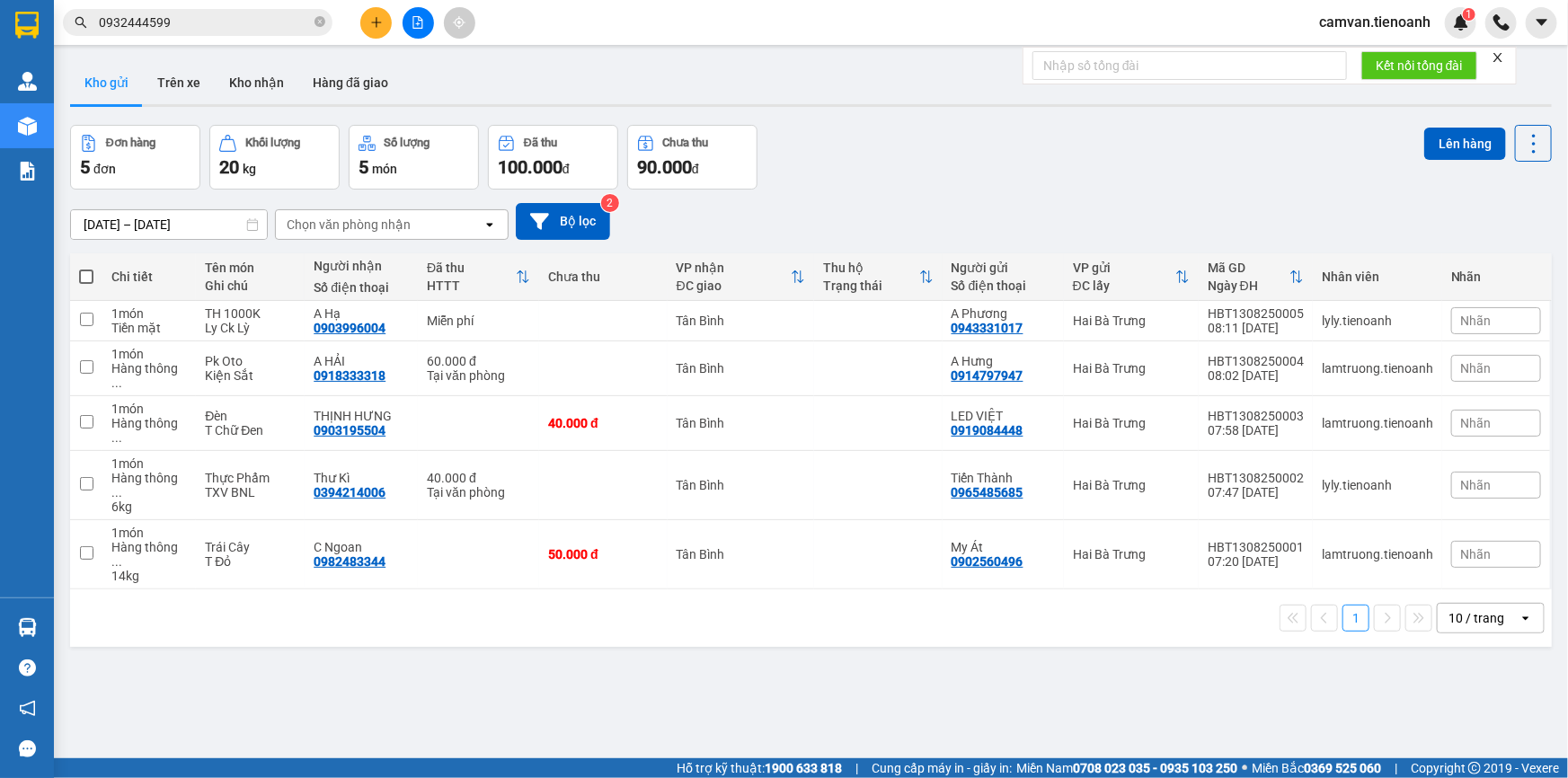
click at [218, 30] on input "0932444599" at bounding box center [205, 22] width 212 height 20
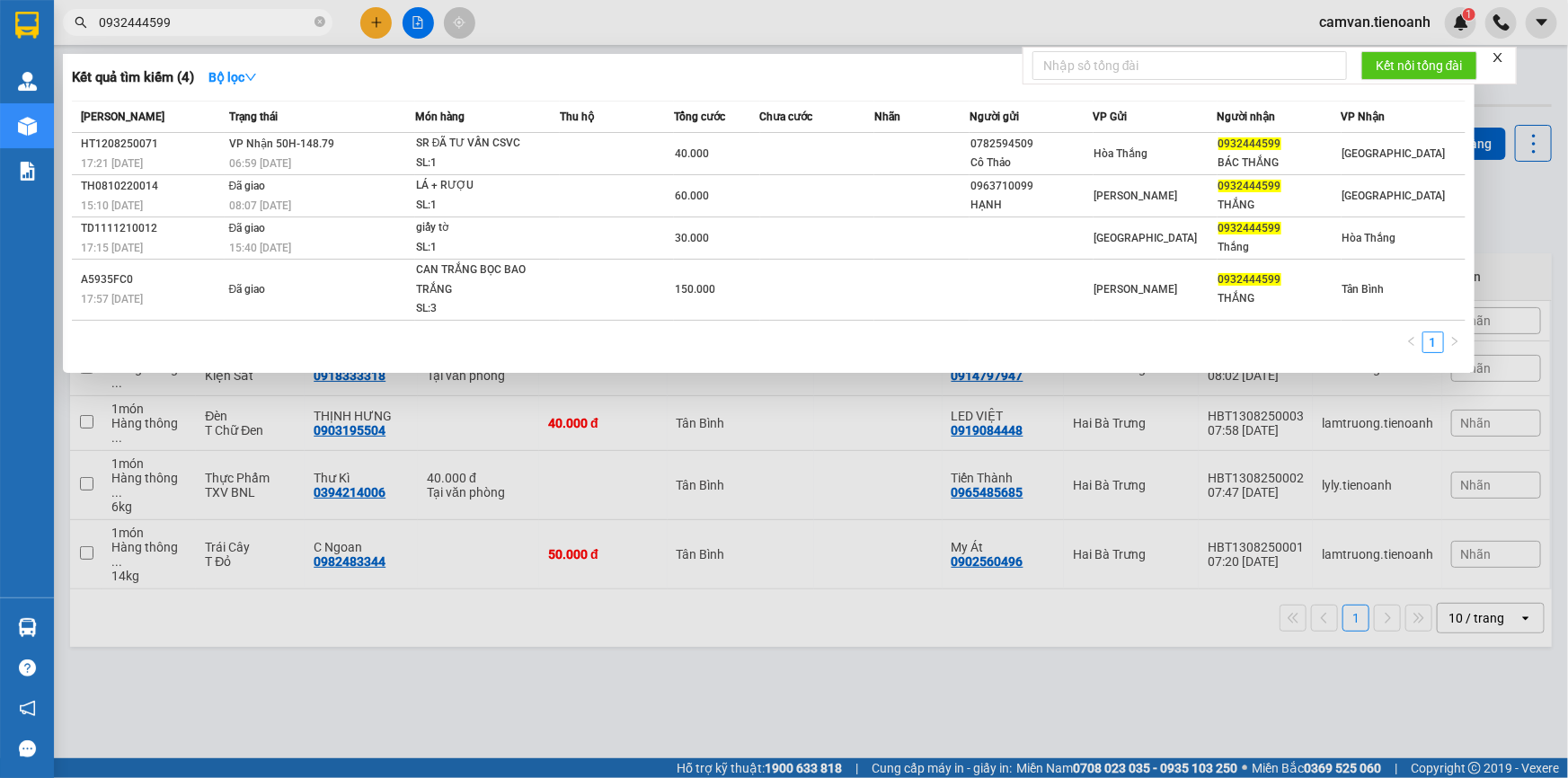
click at [218, 30] on input "0932444599" at bounding box center [205, 22] width 212 height 20
paste input "342773362"
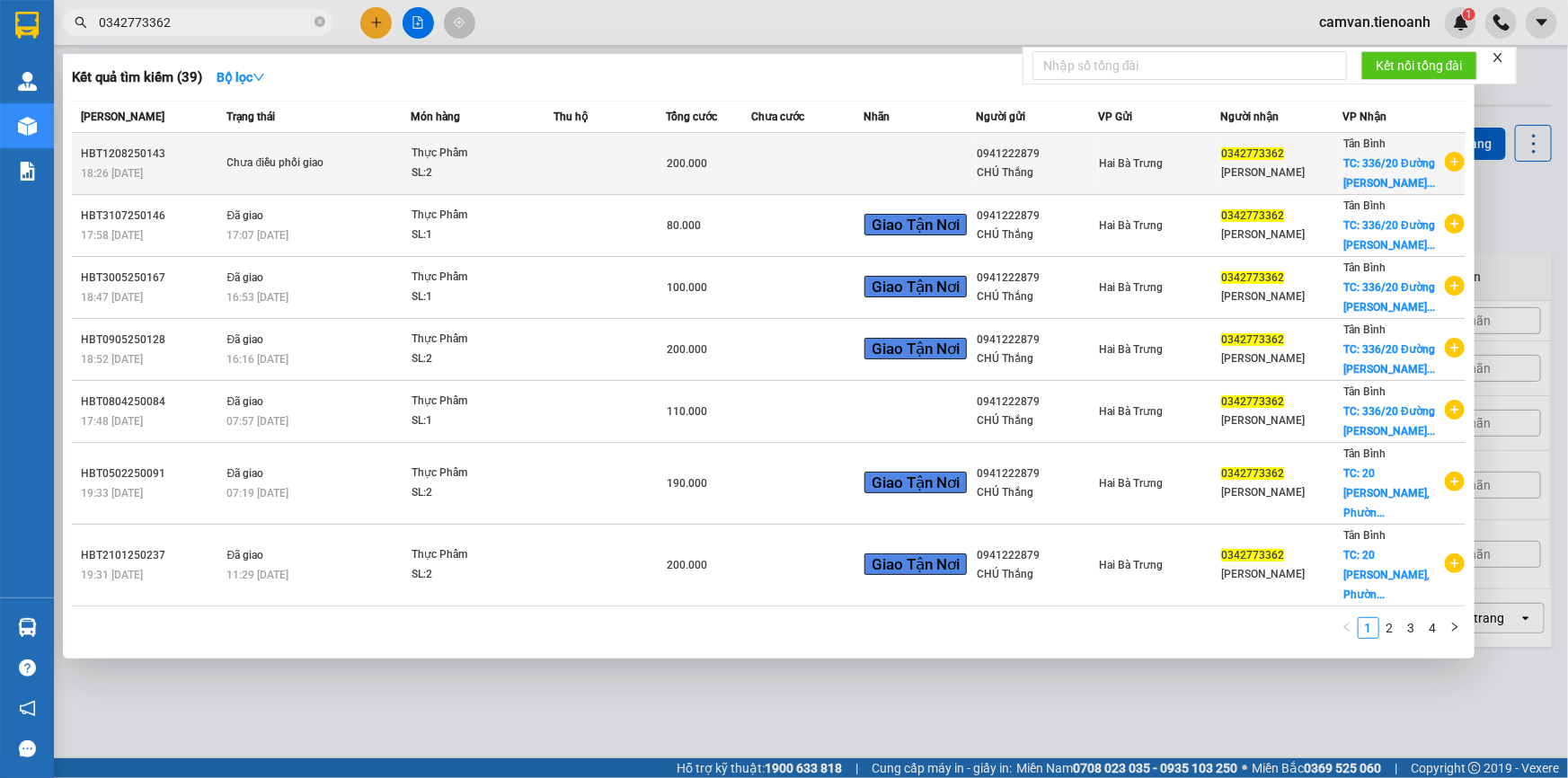
type input "0342773362"
click at [263, 166] on div "Chưa điều phối giao" at bounding box center [295, 163] width 135 height 20
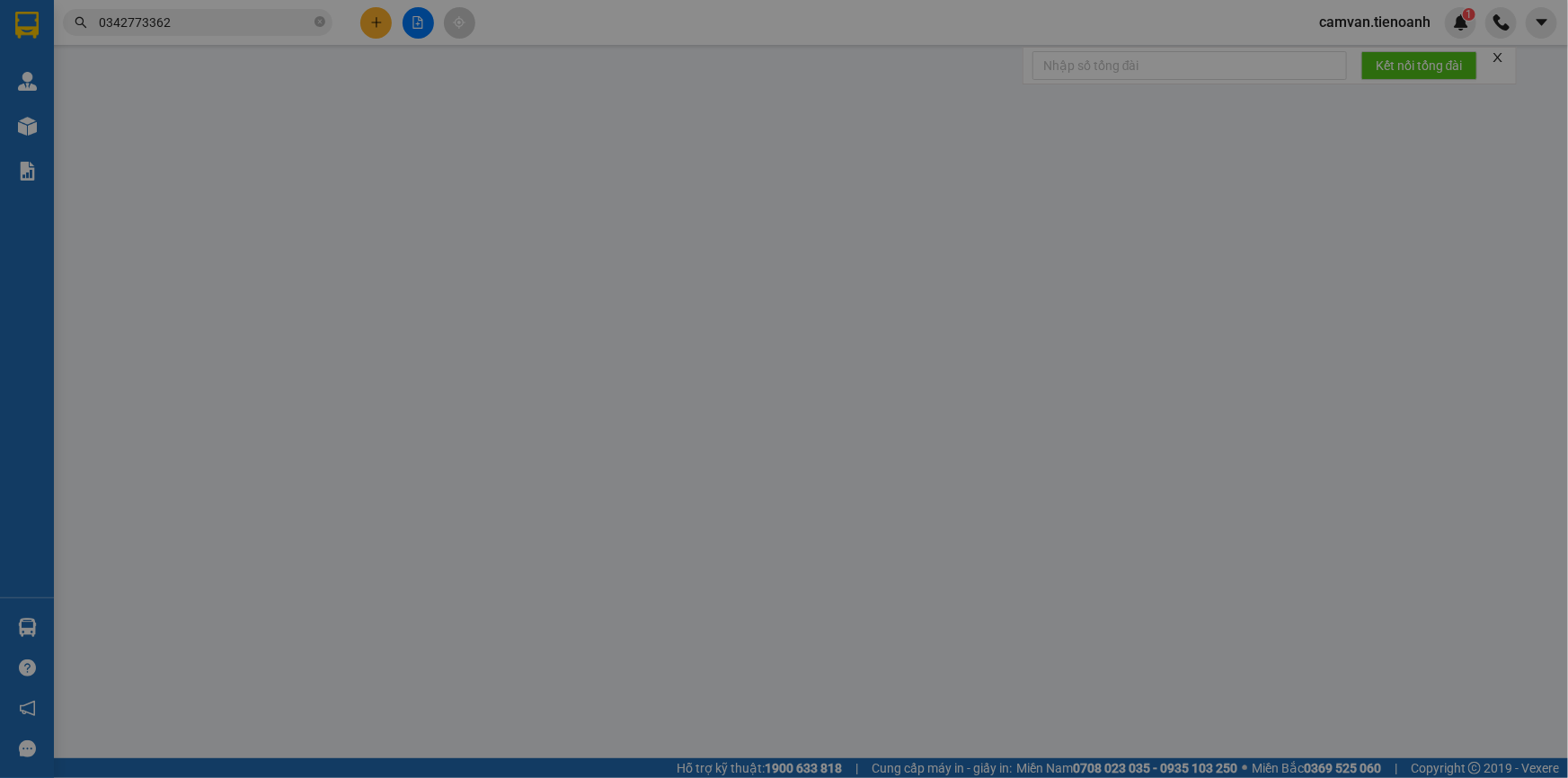
type input "0342773362"
type input "C Linh"
checkbox input "true"
type input "336/20 Đường Nguyễn Văn Luông, phường 12, Quận 6, Hồ Chí Minh"
type input "0941222879"
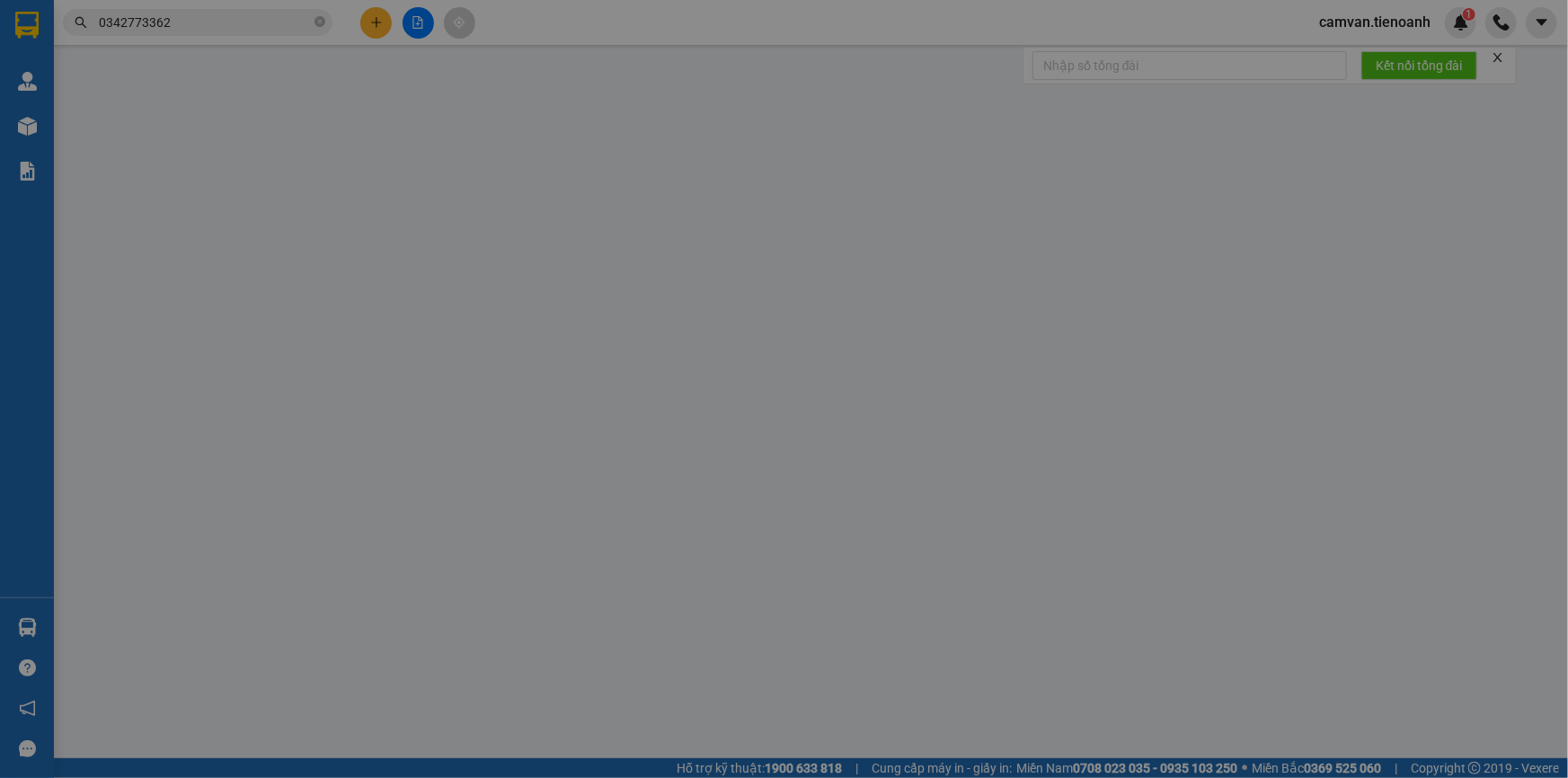
type input "CHÚ Thắng"
type input "200.000"
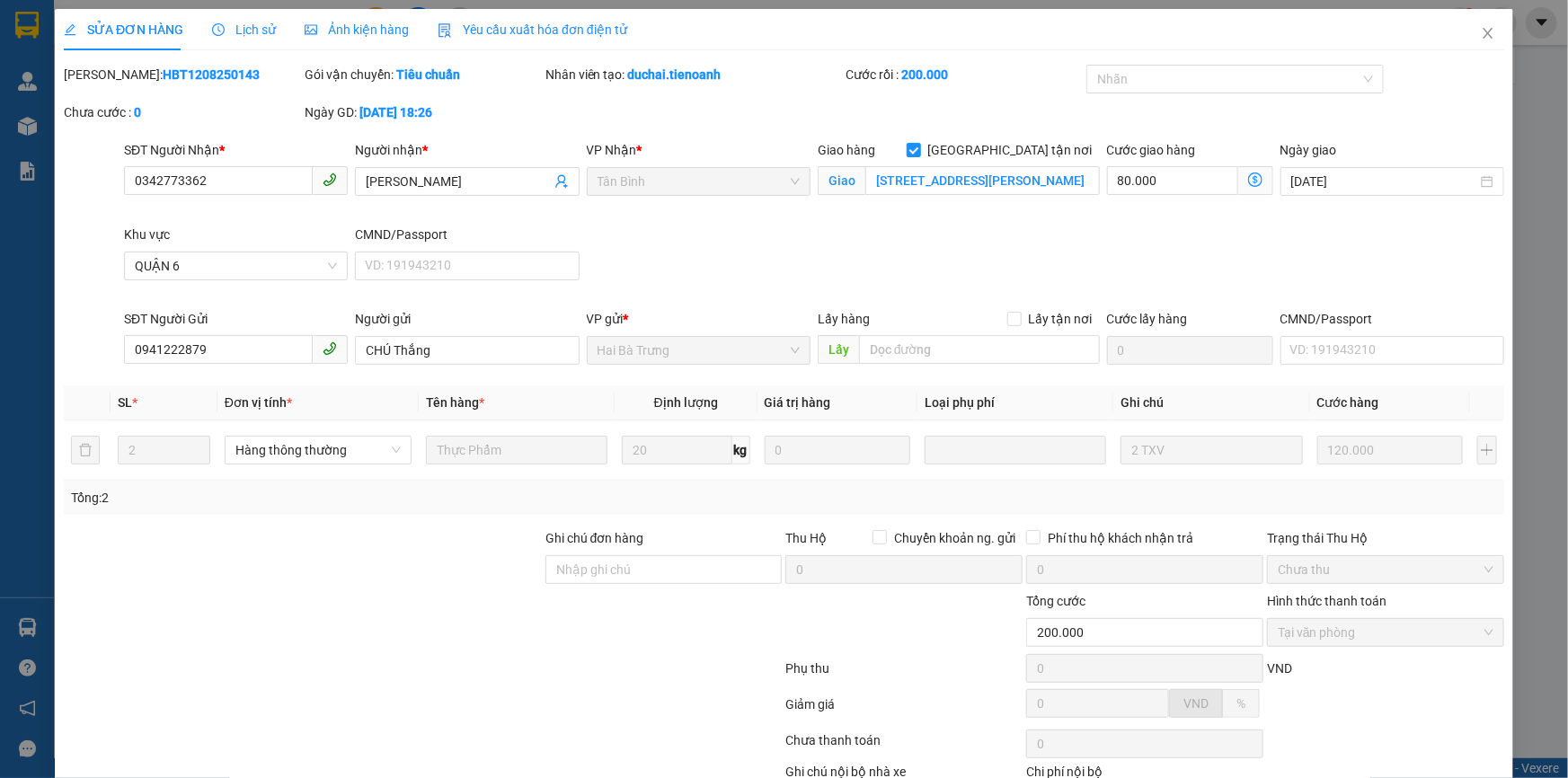
click at [257, 29] on span "Lịch sử" at bounding box center [244, 30] width 64 height 14
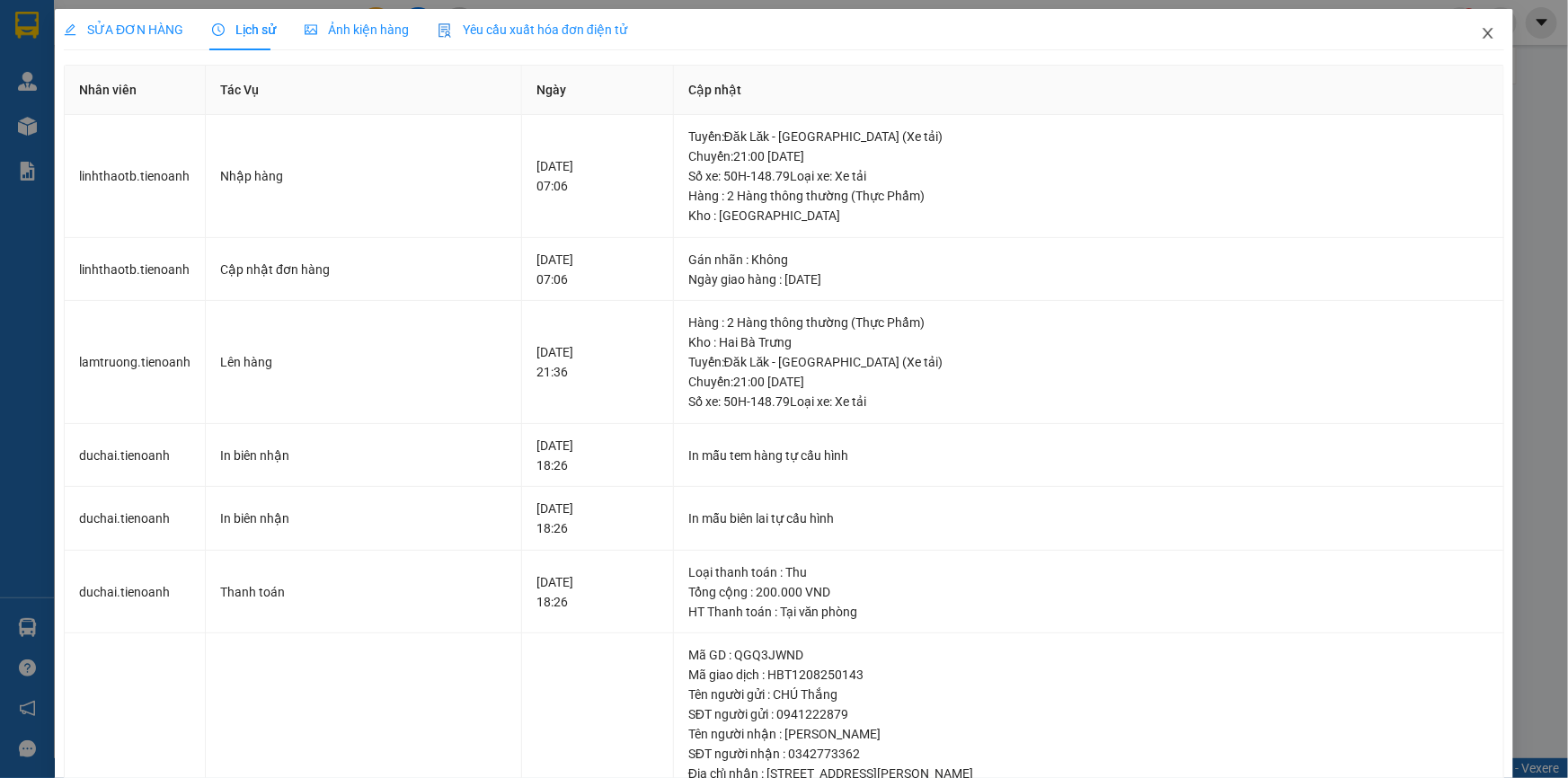
click at [1482, 36] on icon "close" at bounding box center [1487, 32] width 10 height 10
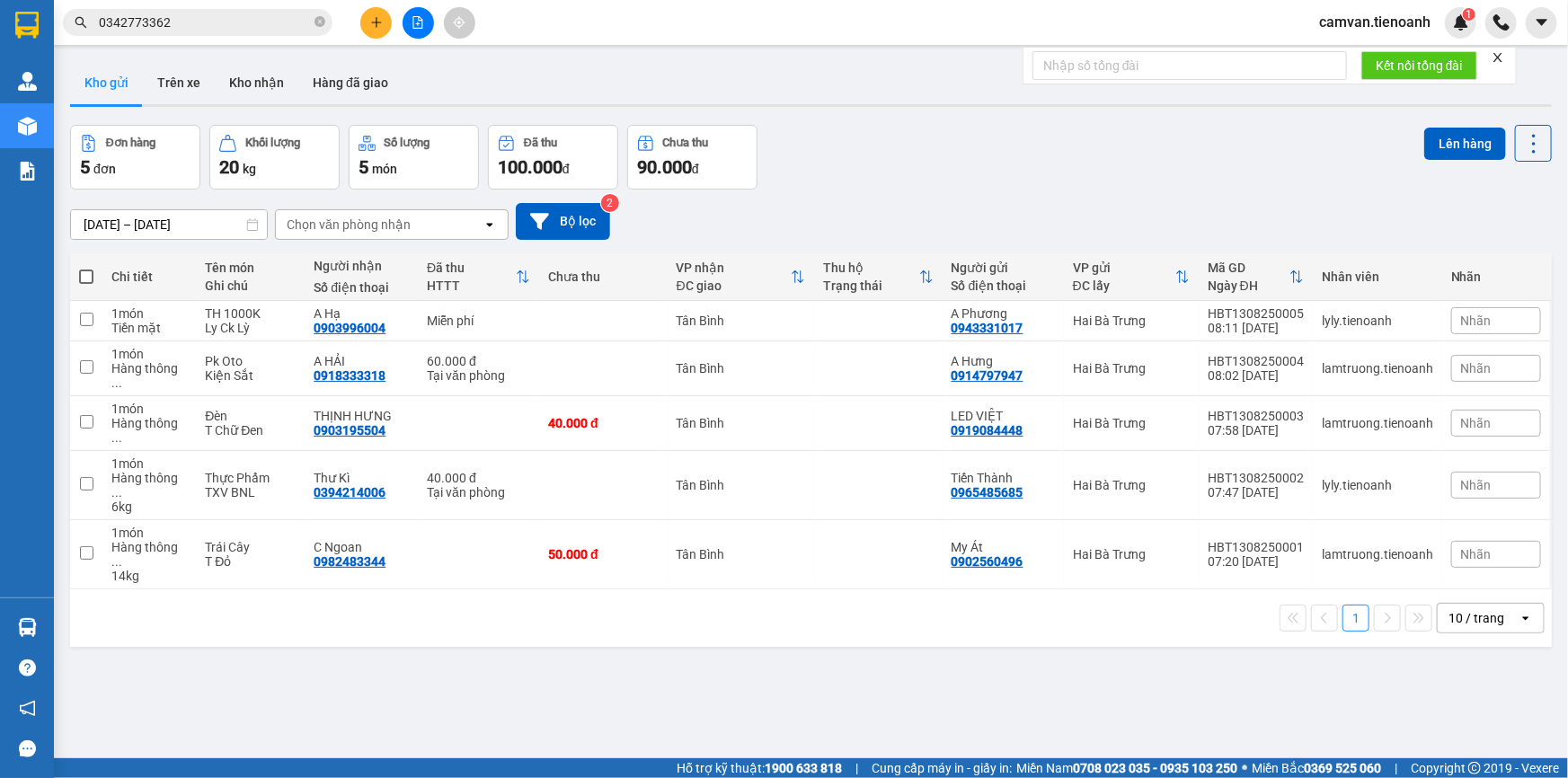
click at [224, 24] on input "0342773362" at bounding box center [205, 22] width 212 height 20
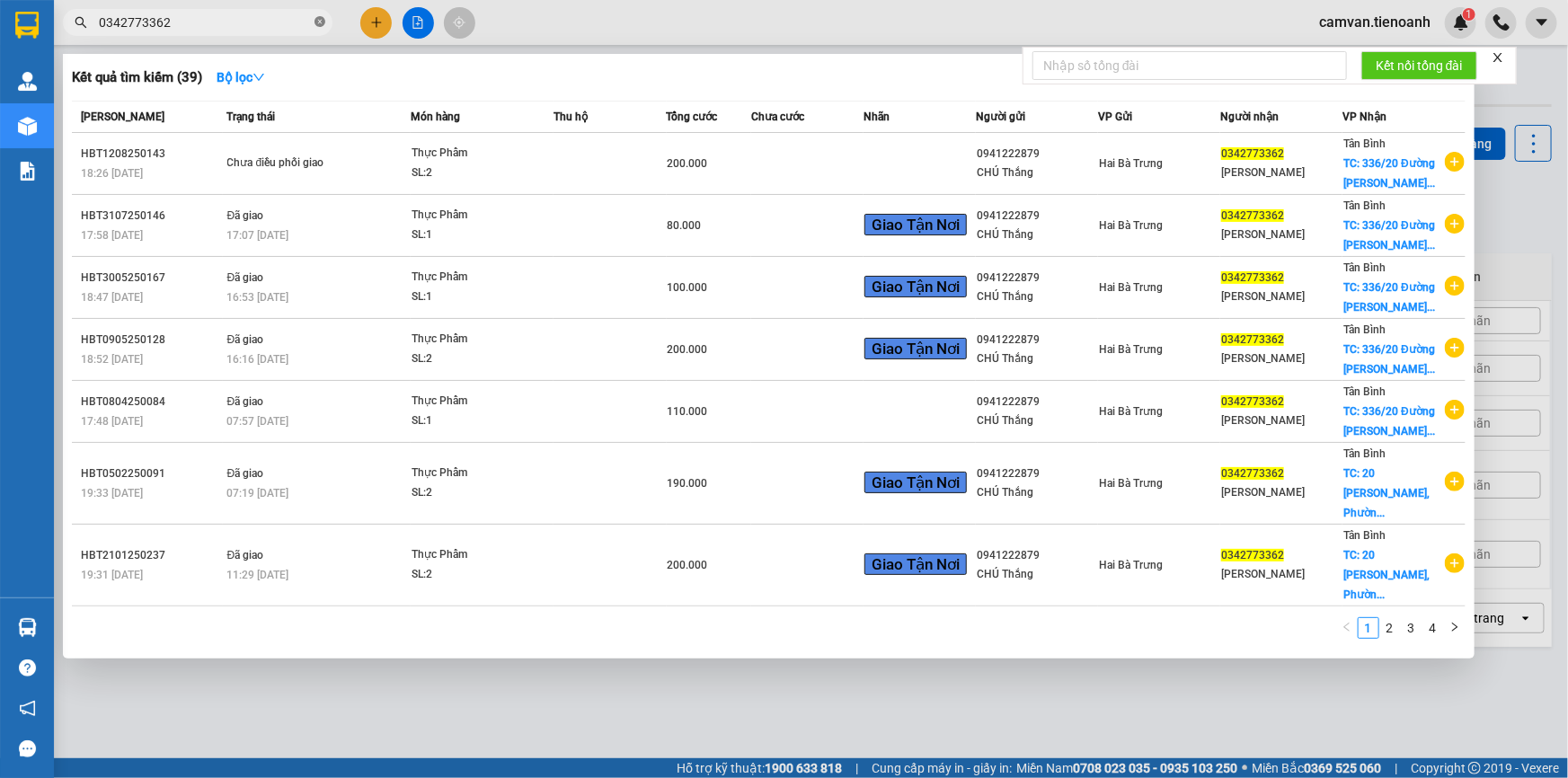
click at [315, 24] on icon "close-circle" at bounding box center [319, 21] width 10 height 10
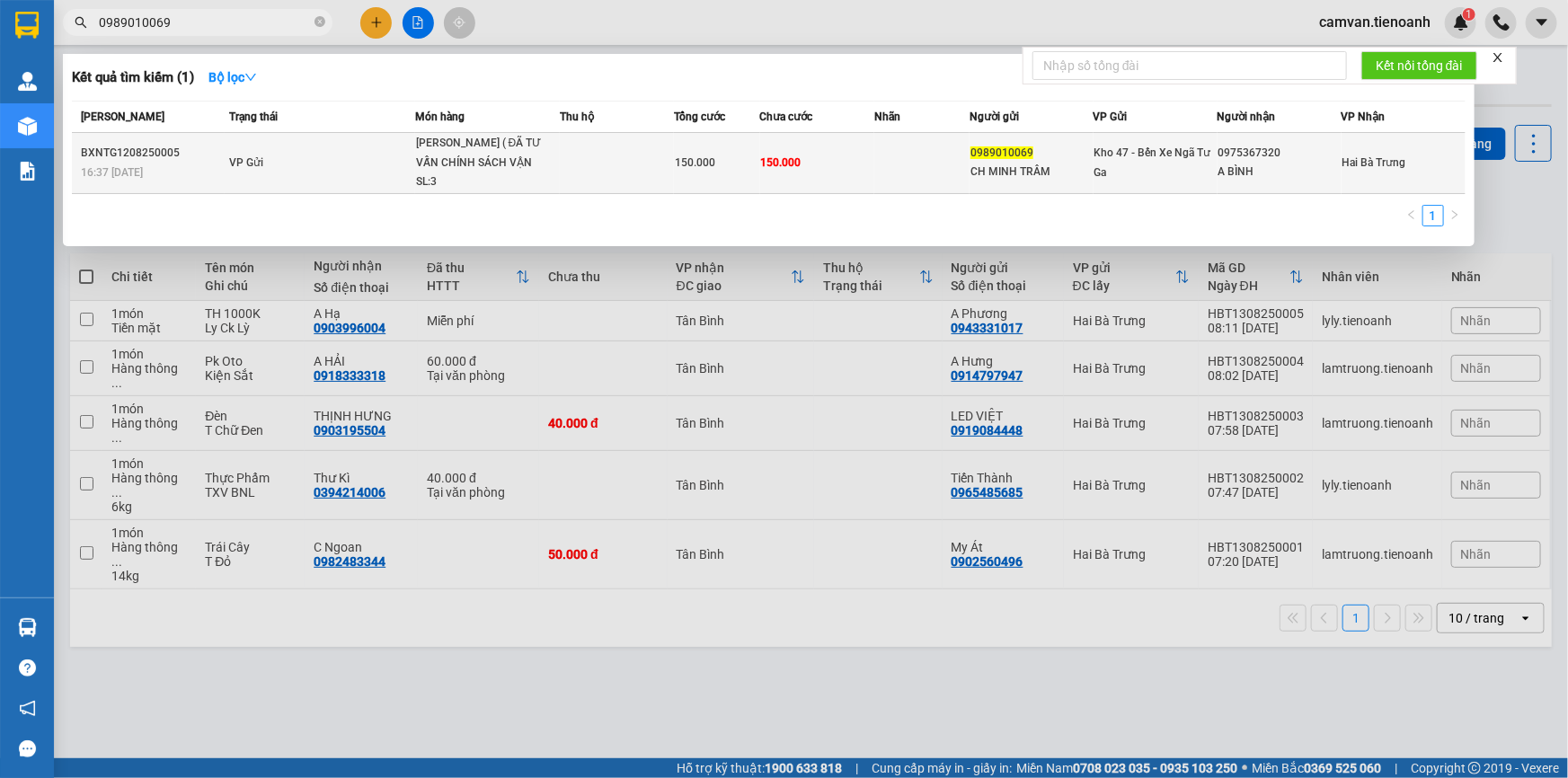
type input "0989010069"
click at [370, 184] on td "VP Gửi" at bounding box center [320, 164] width 190 height 61
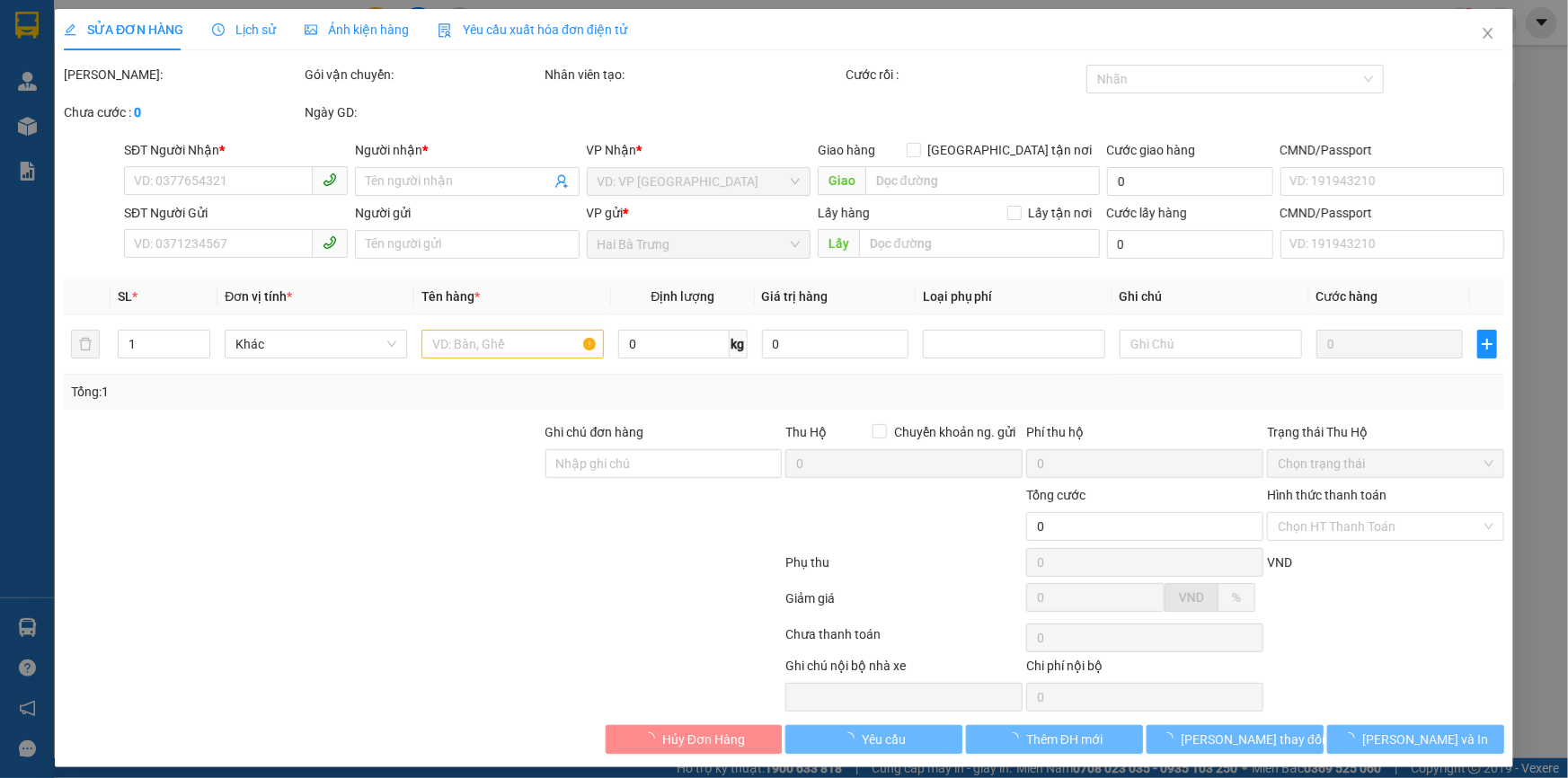
type input "0975367320"
type input "A BÌNH"
type input "0989010069"
type input "CH MINH TRÂM"
type input "150.000"
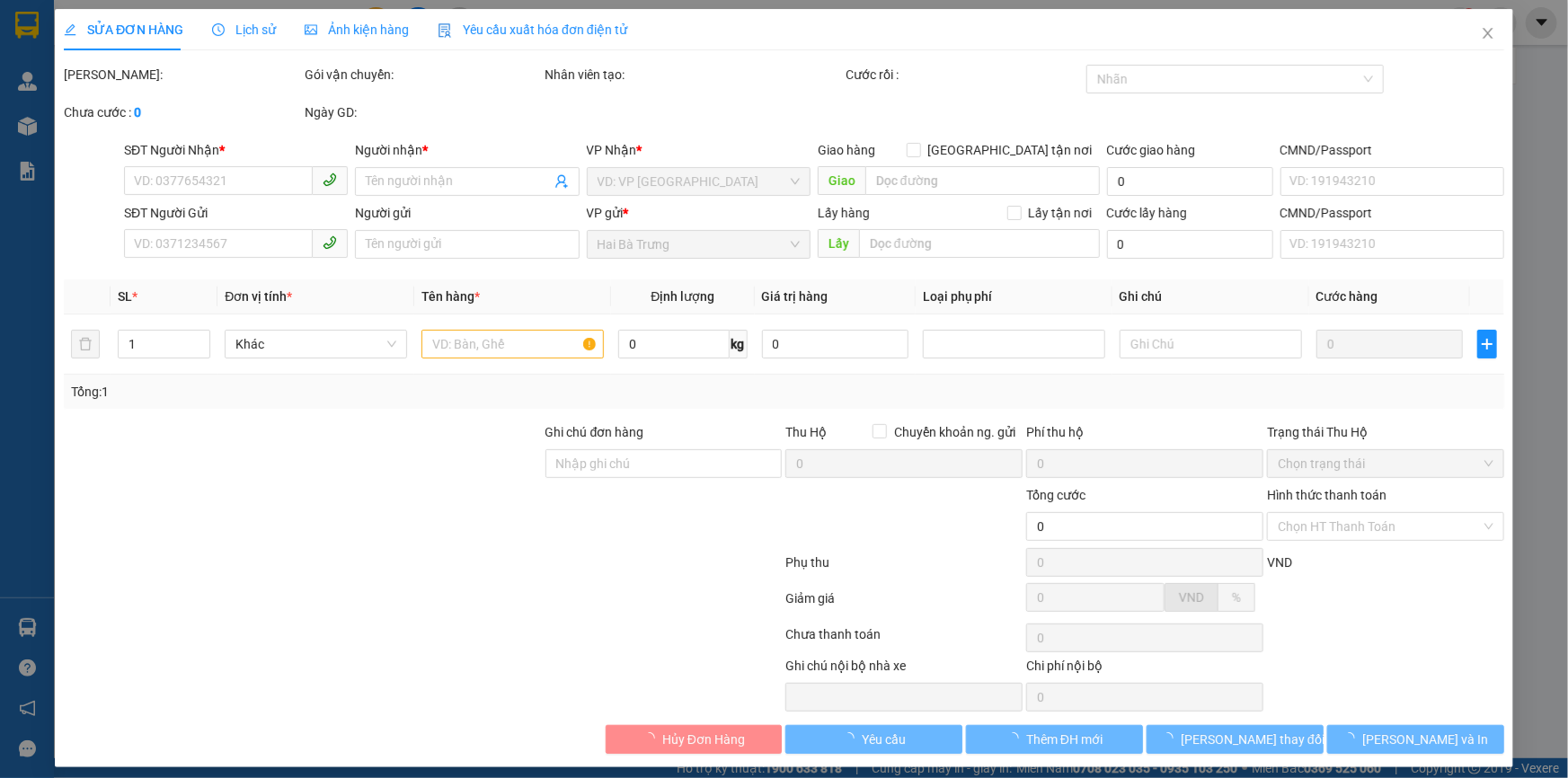
type input "150.000"
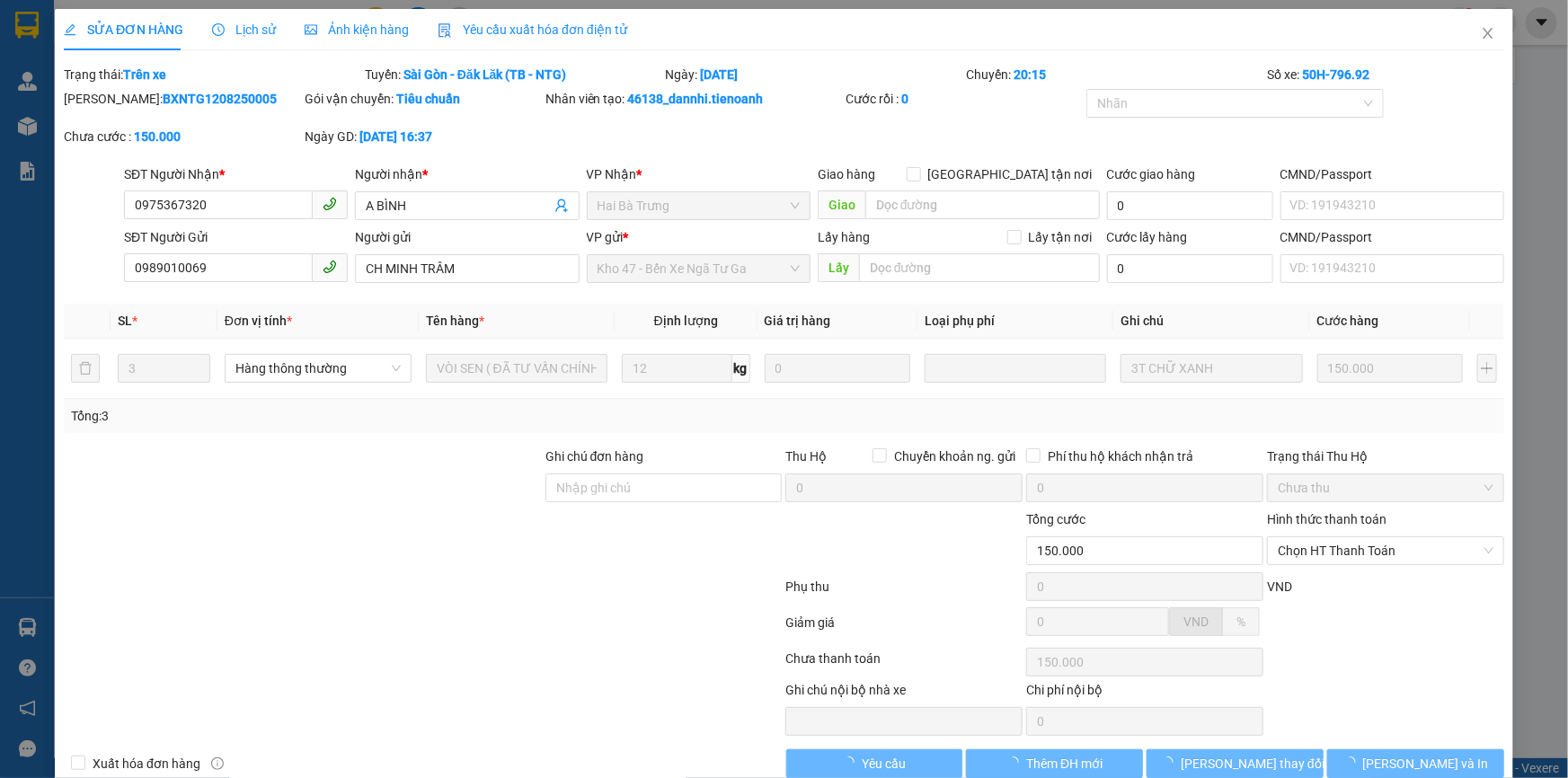
click at [251, 39] on div "Lịch sử" at bounding box center [244, 30] width 64 height 20
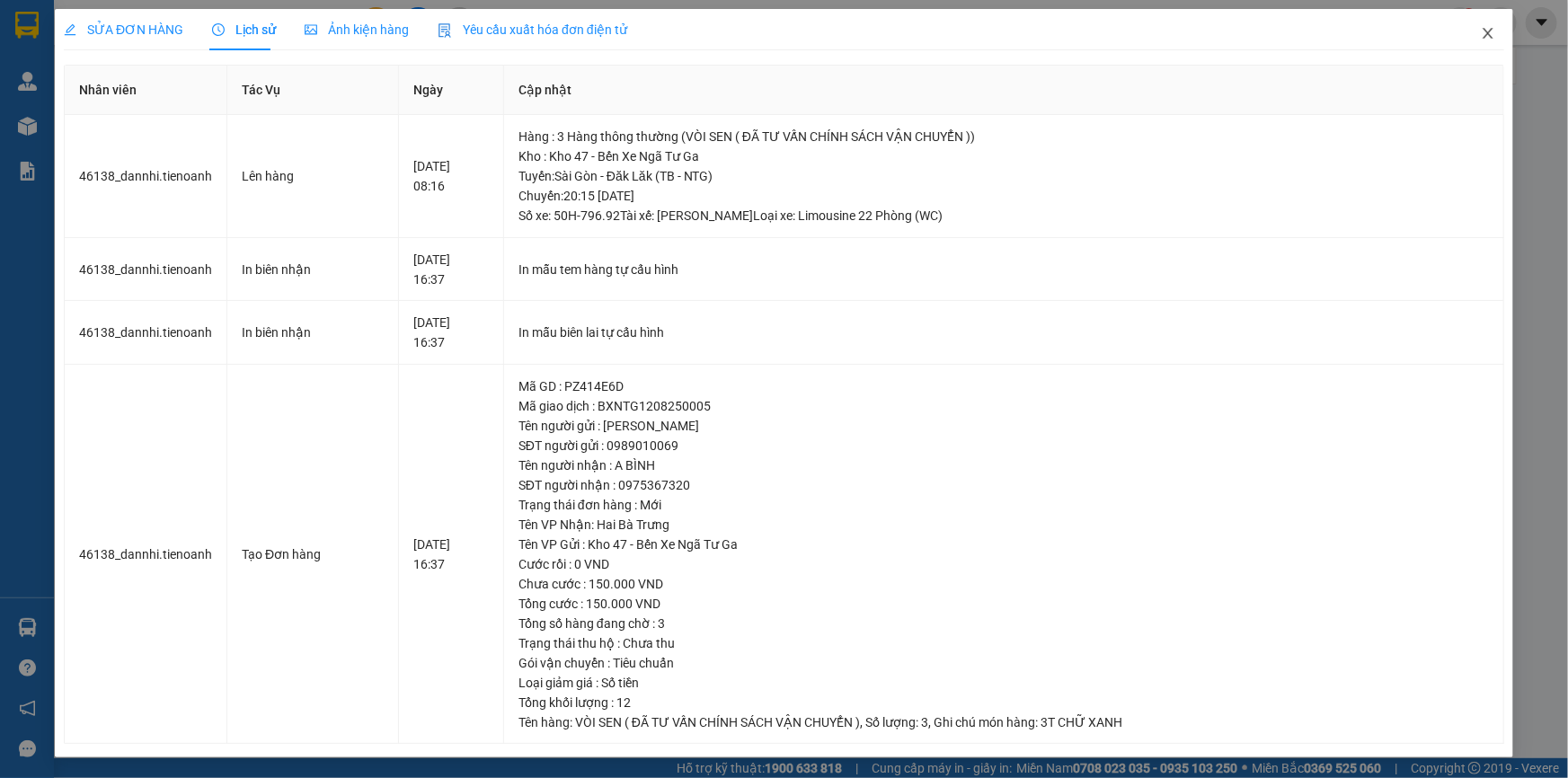
click at [1494, 36] on icon "close" at bounding box center [1487, 32] width 14 height 14
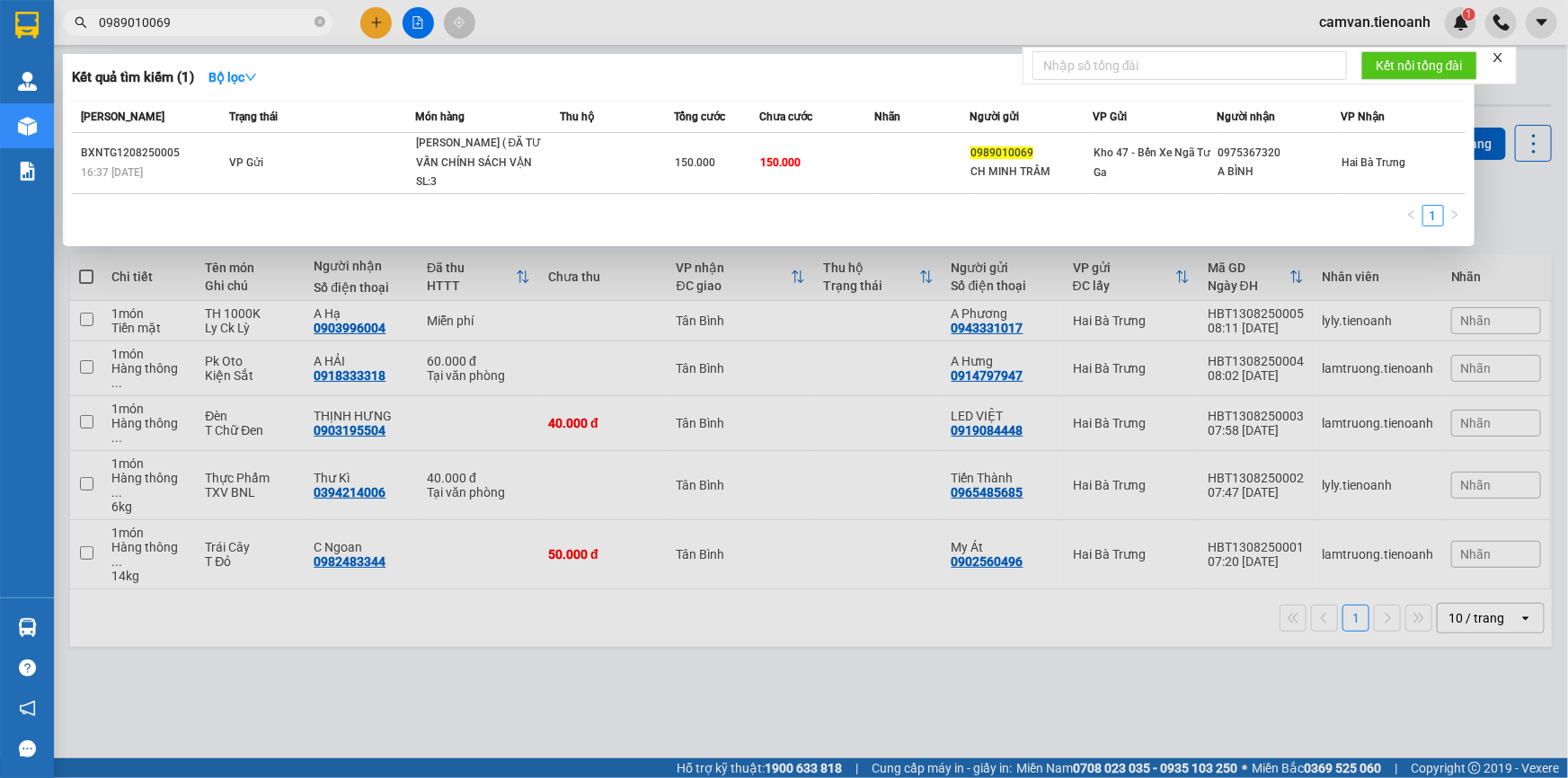
click at [204, 27] on input "0989010069" at bounding box center [205, 22] width 212 height 20
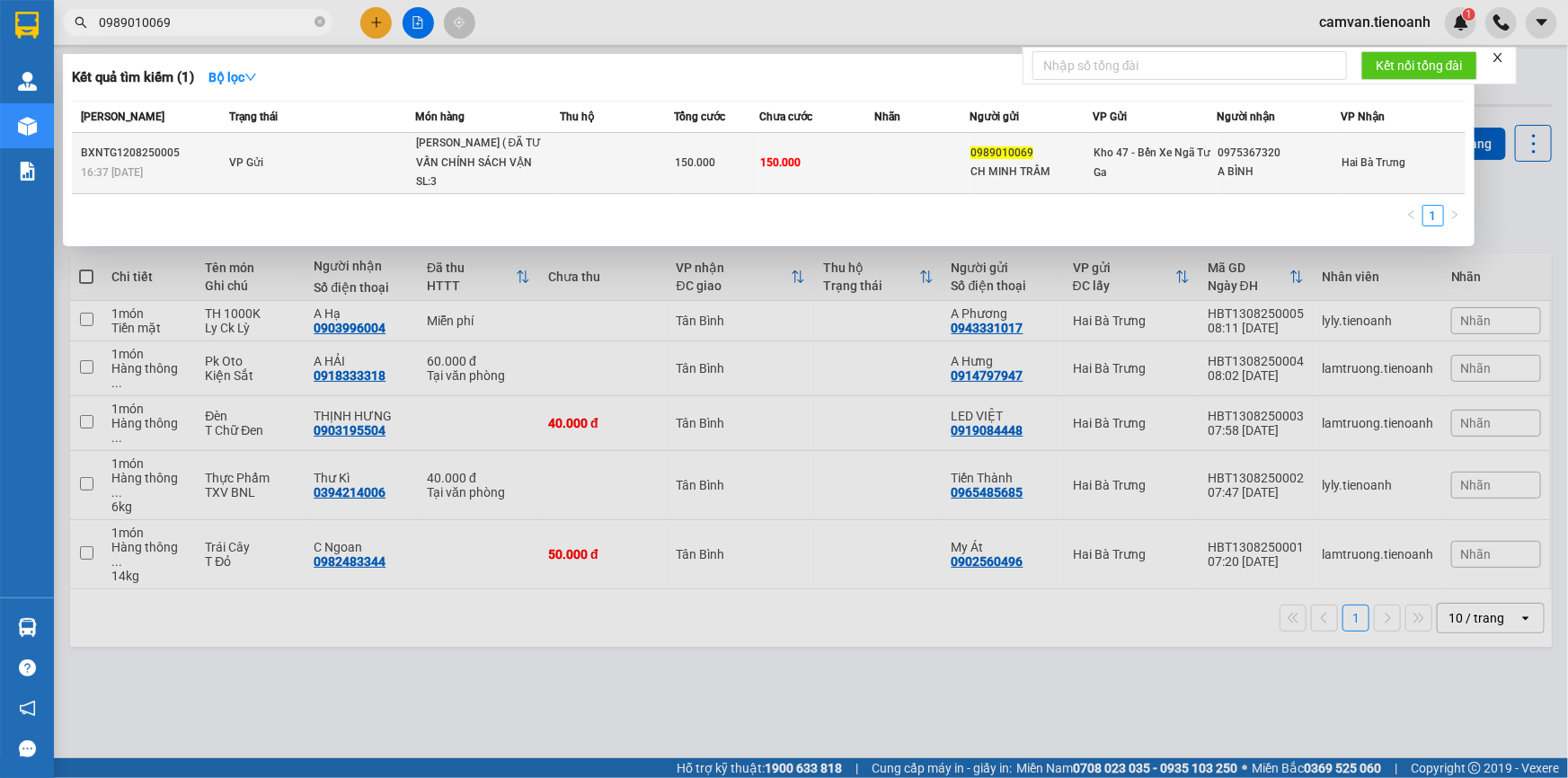
click at [268, 158] on td "VP Gửi" at bounding box center [320, 164] width 190 height 61
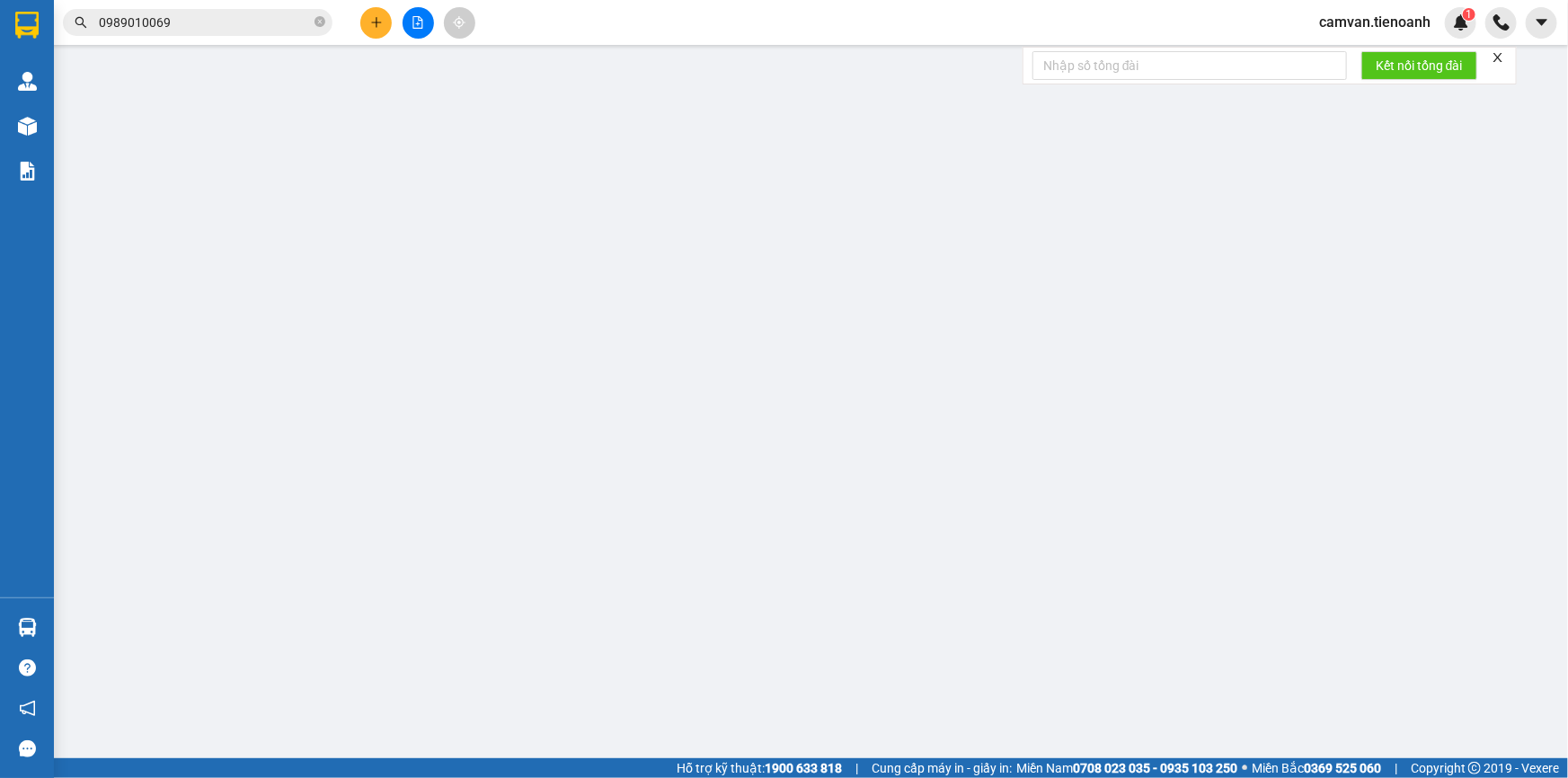
type input "0975367320"
type input "A BÌNH"
type input "0989010069"
type input "CH MINH TRÂM"
type input "150.000"
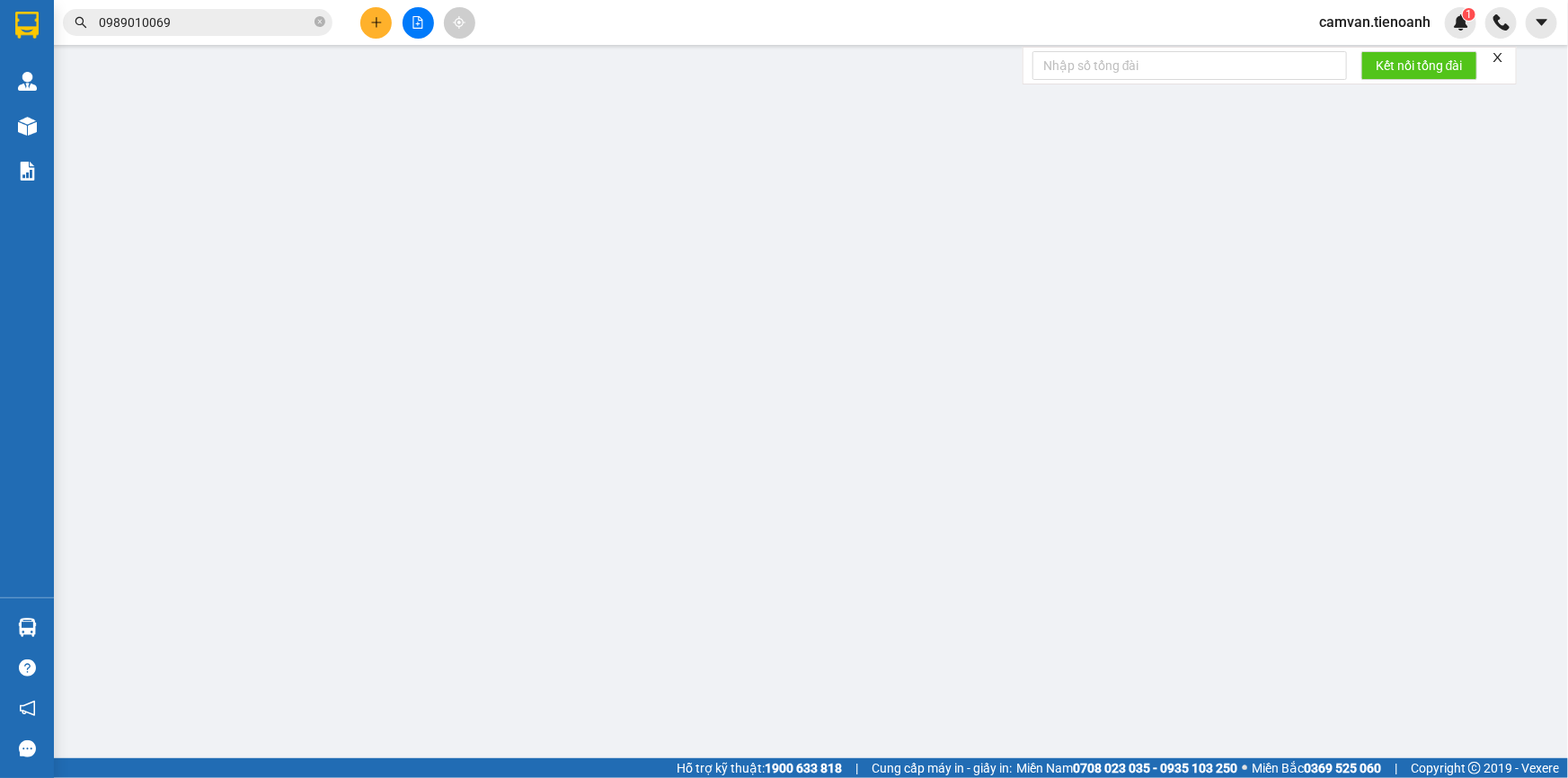
type input "150.000"
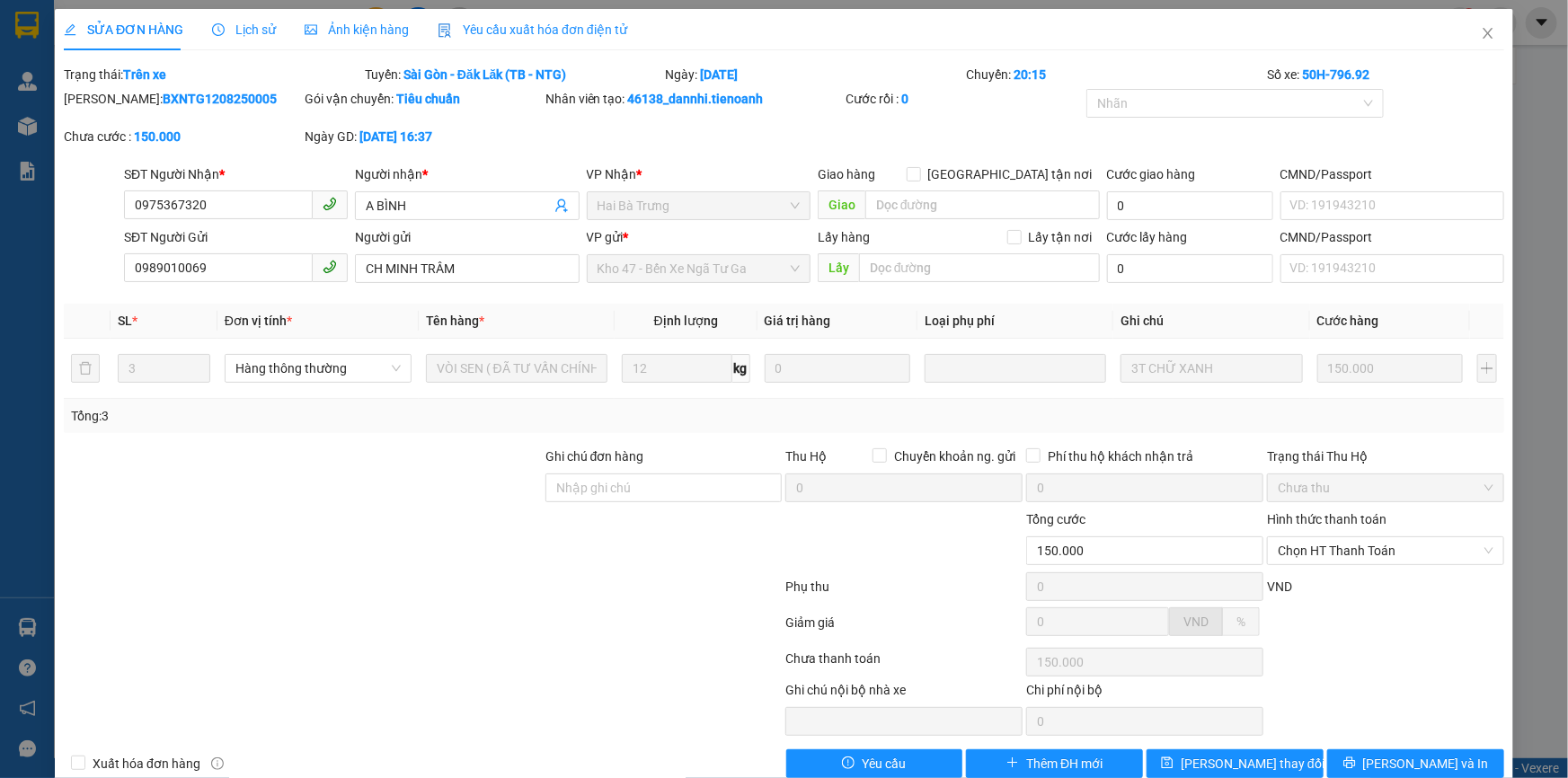
click at [251, 34] on span "Lịch sử" at bounding box center [244, 30] width 64 height 14
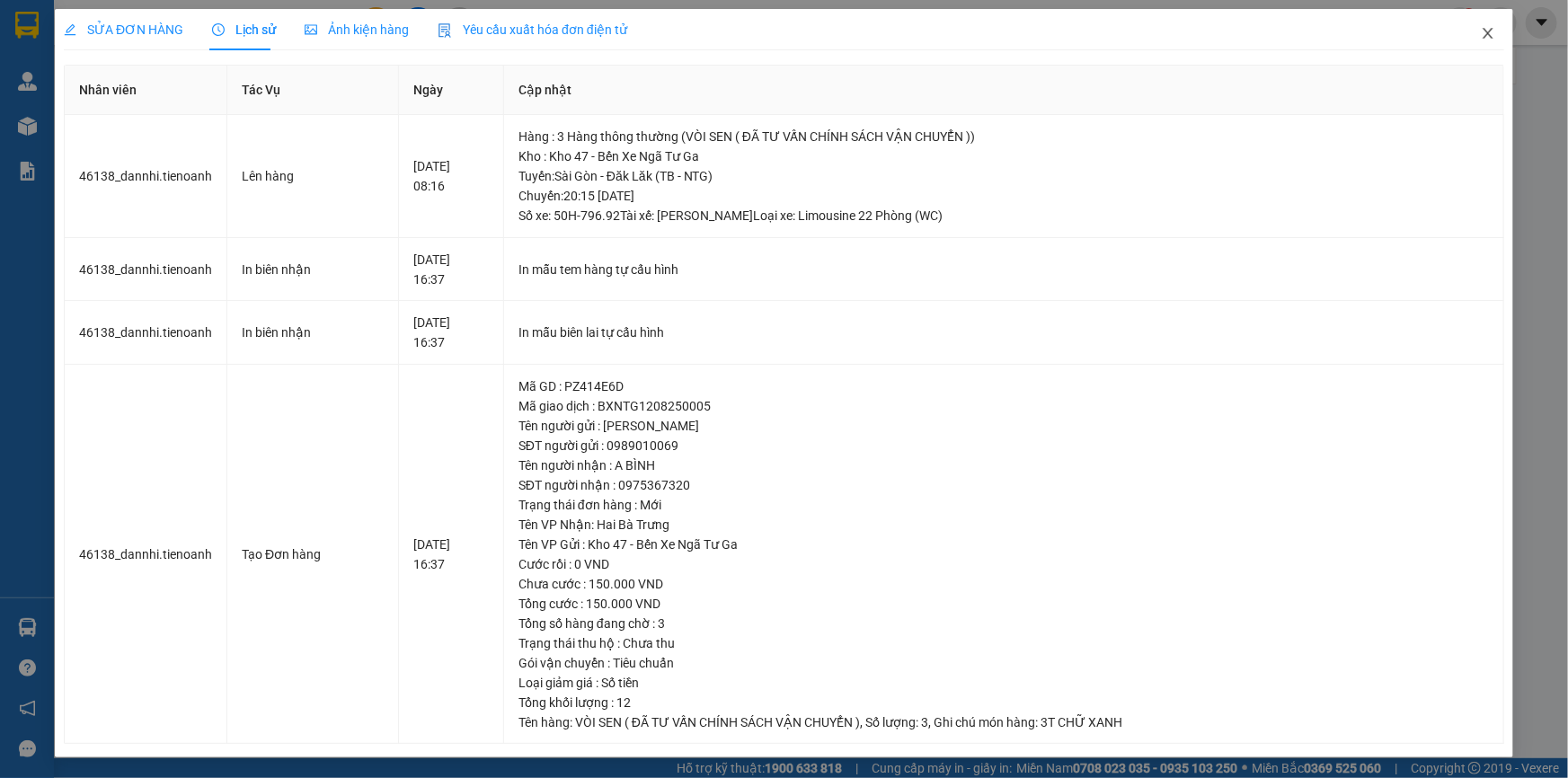
click at [1486, 35] on icon "close" at bounding box center [1487, 32] width 14 height 14
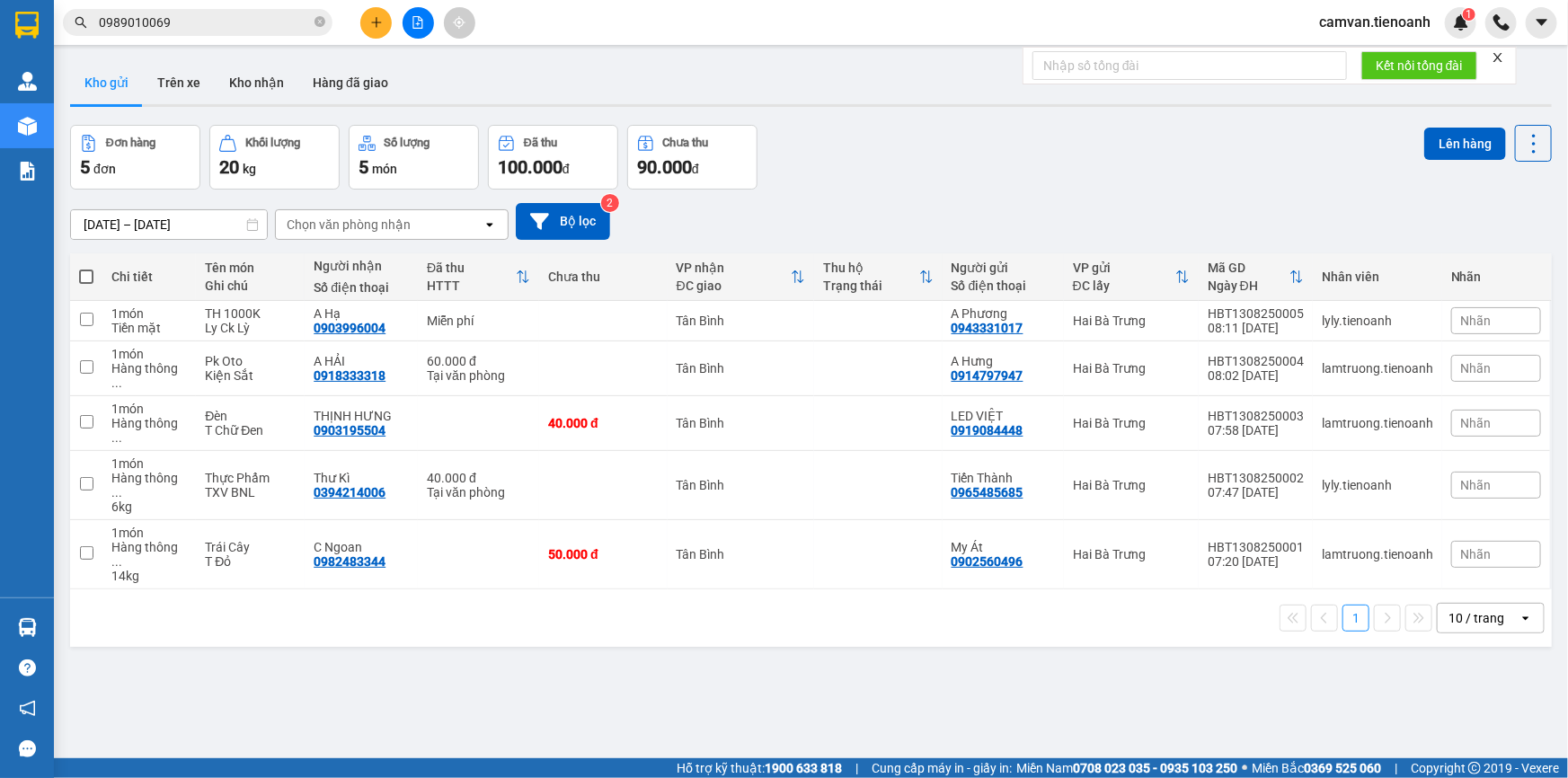
click at [232, 21] on input "0989010069" at bounding box center [205, 22] width 212 height 20
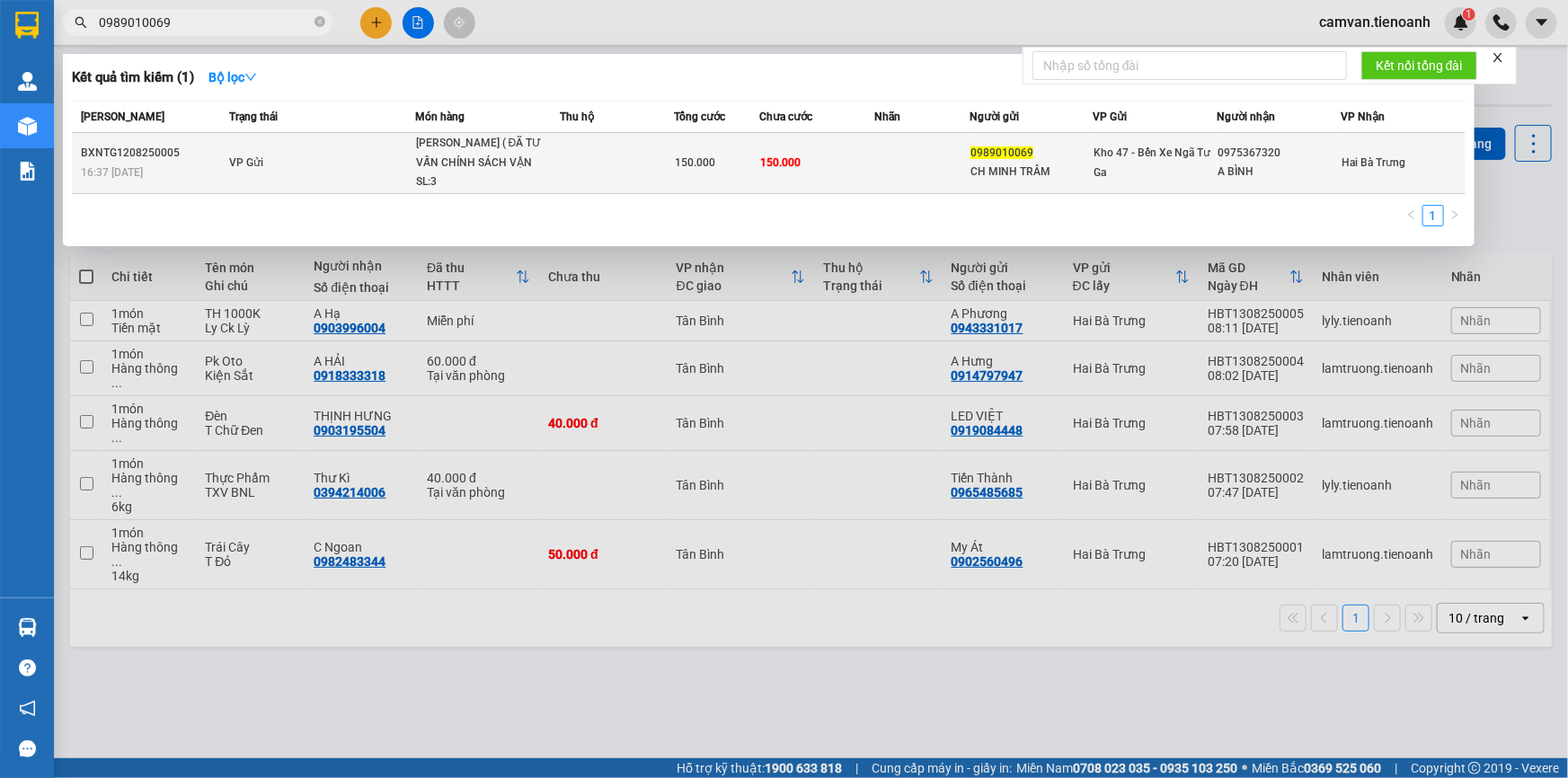
click at [375, 148] on td "VP Gửi" at bounding box center [320, 164] width 190 height 61
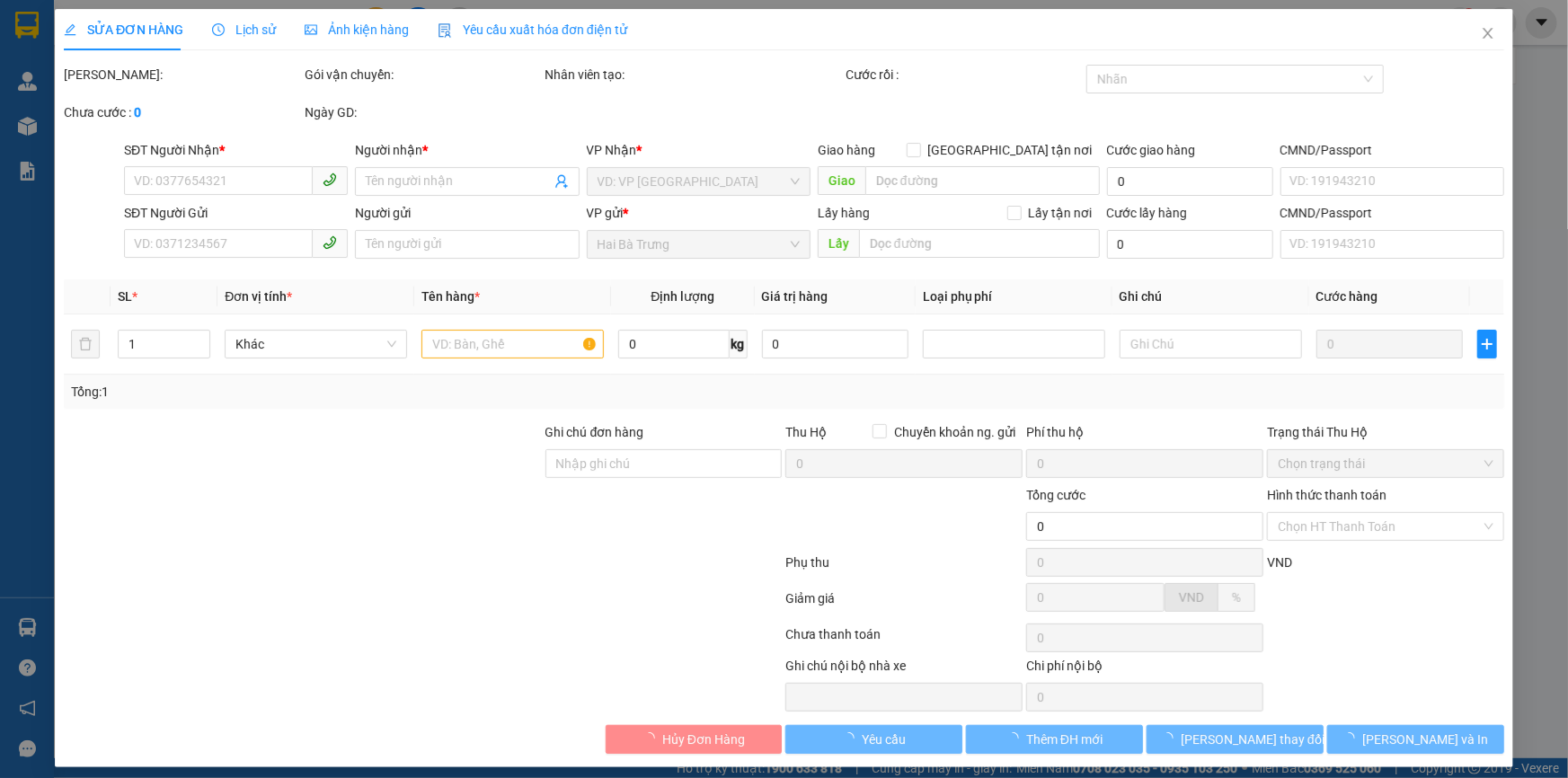
type input "0975367320"
type input "A BÌNH"
type input "0989010069"
type input "CH MINH TRÂM"
type input "150.000"
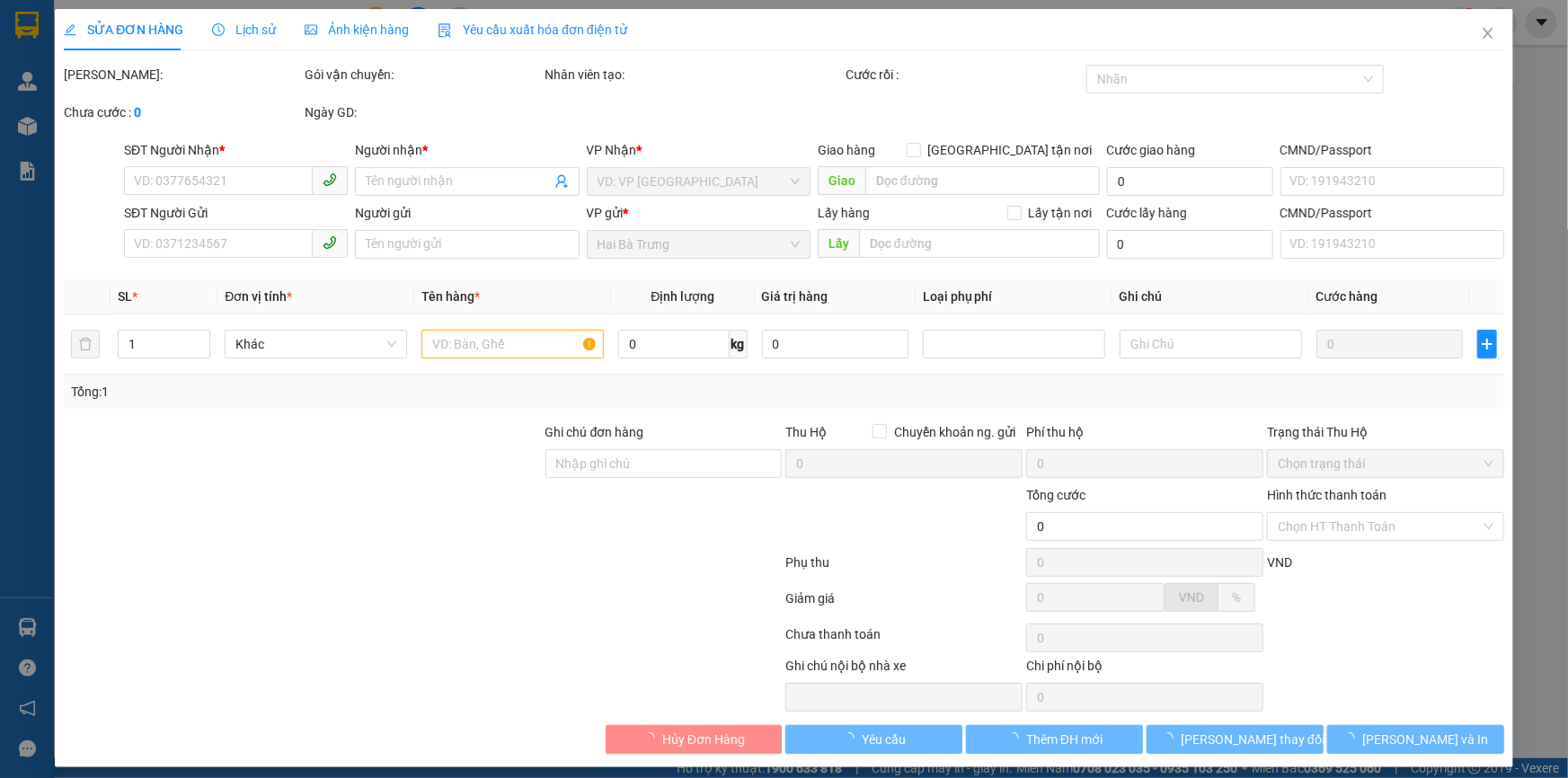
type input "150.000"
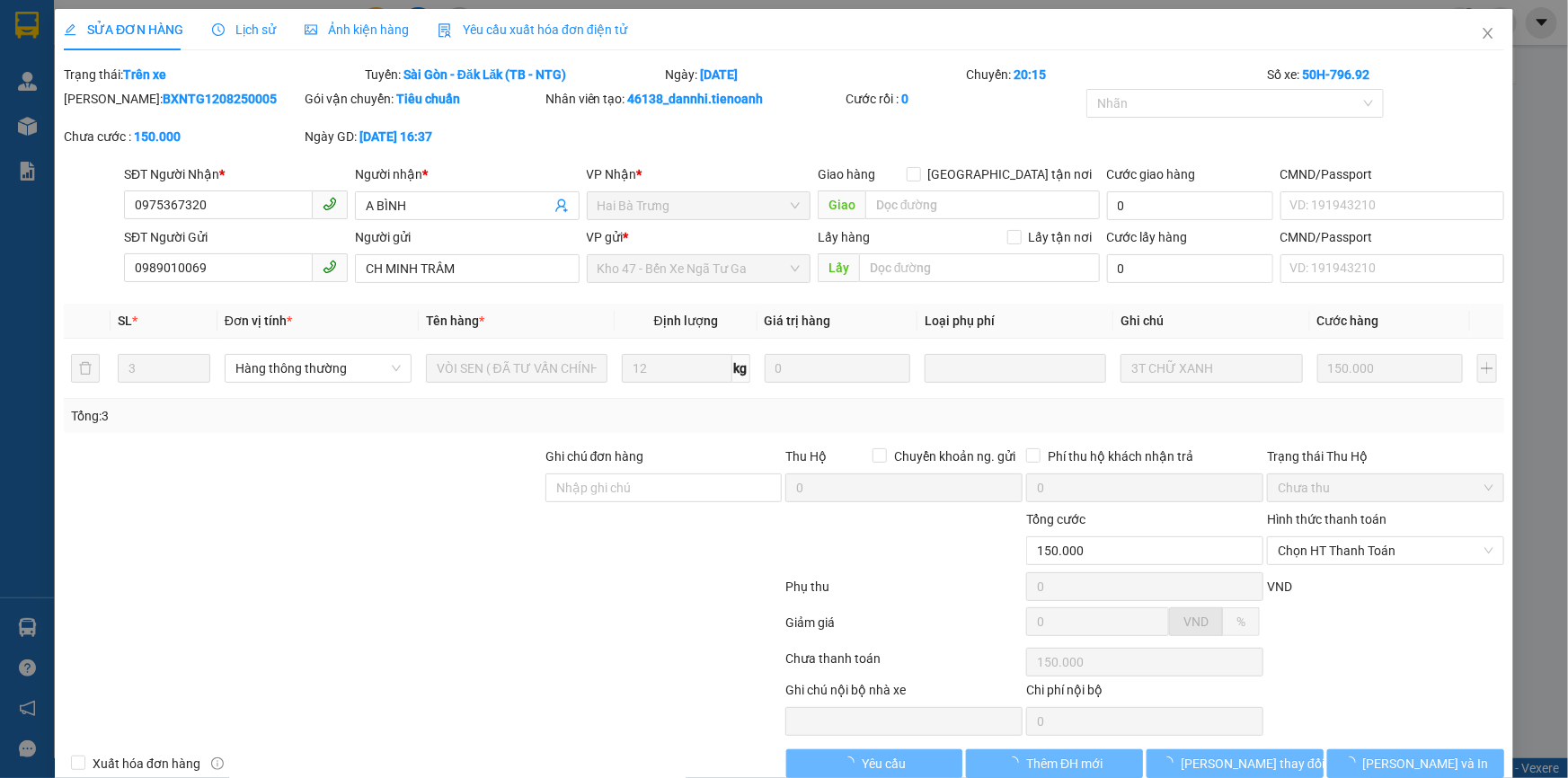
click at [260, 32] on span "Lịch sử" at bounding box center [244, 30] width 64 height 14
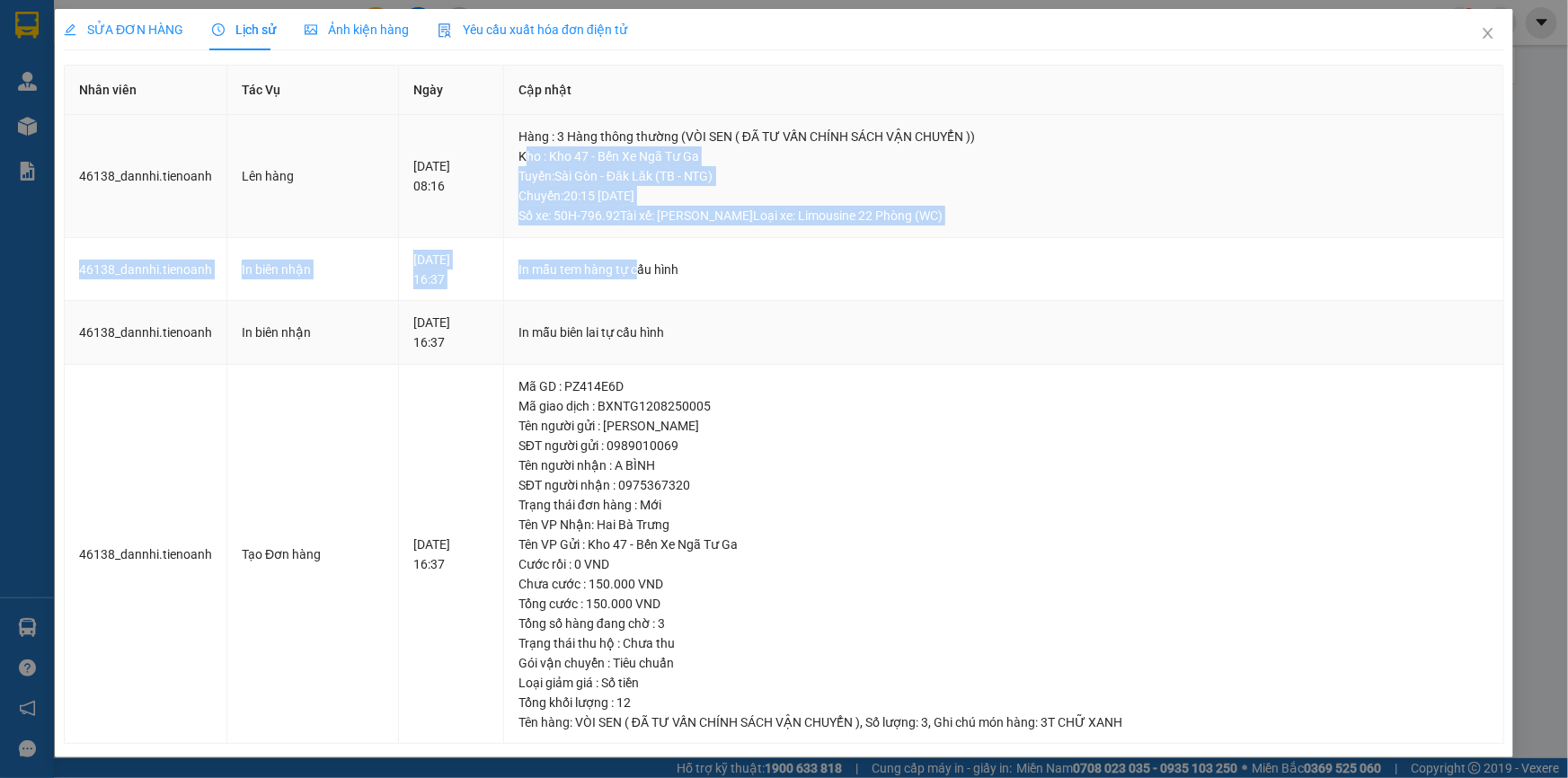
drag, startPoint x: 572, startPoint y: 170, endPoint x: 750, endPoint y: 343, distance: 248.2
click at [723, 337] on tbody "46138_dannhi.tienoanh Lên hàng 13-08-2025 08:16 Hàng : 3 Hàng thông thường (VÒI…" at bounding box center [784, 429] width 1439 height 629
click at [750, 343] on td "In mẫu biên lai tự cấu hình" at bounding box center [1003, 332] width 1000 height 64
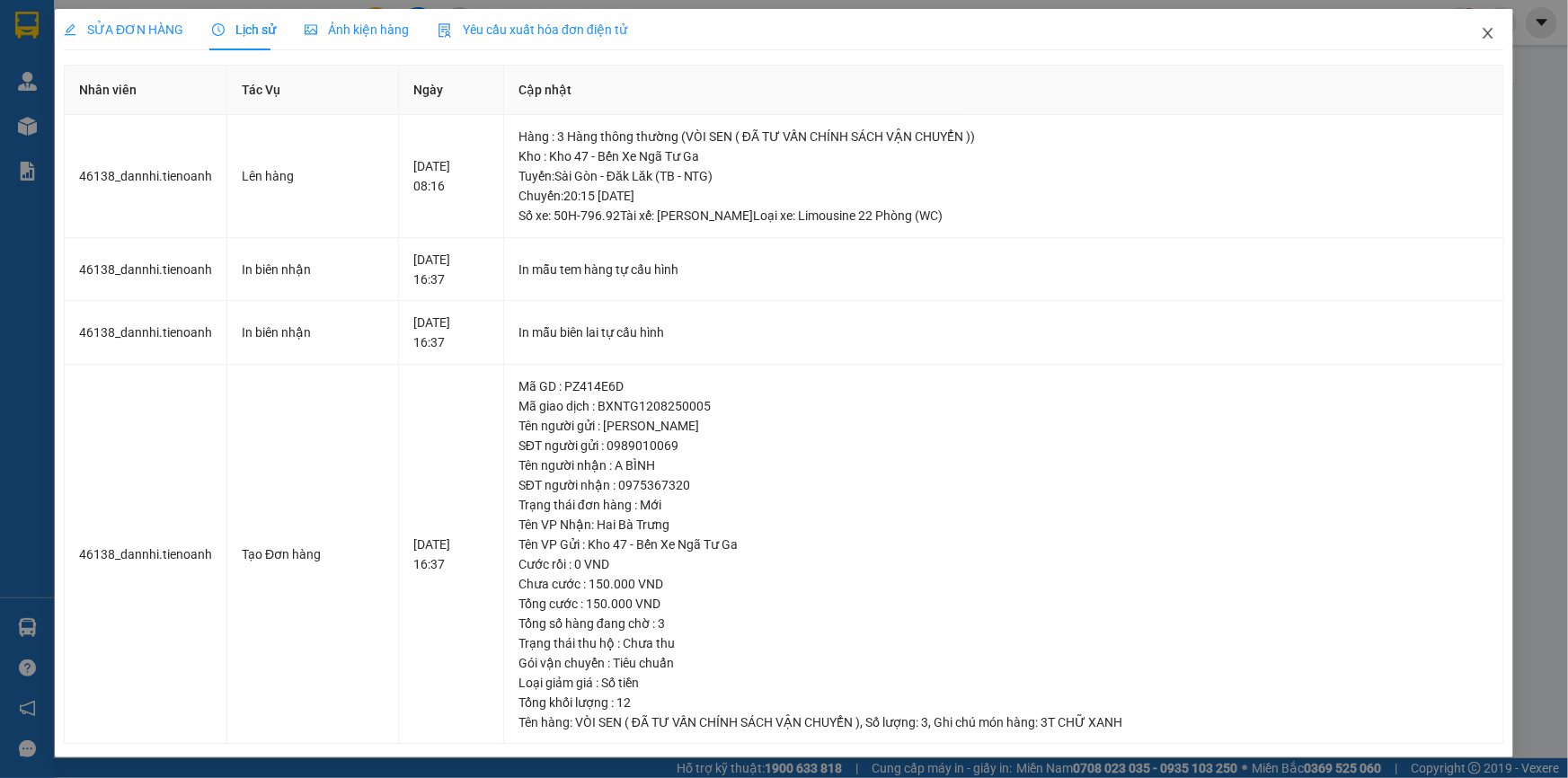
click at [1489, 34] on icon "close" at bounding box center [1487, 32] width 10 height 10
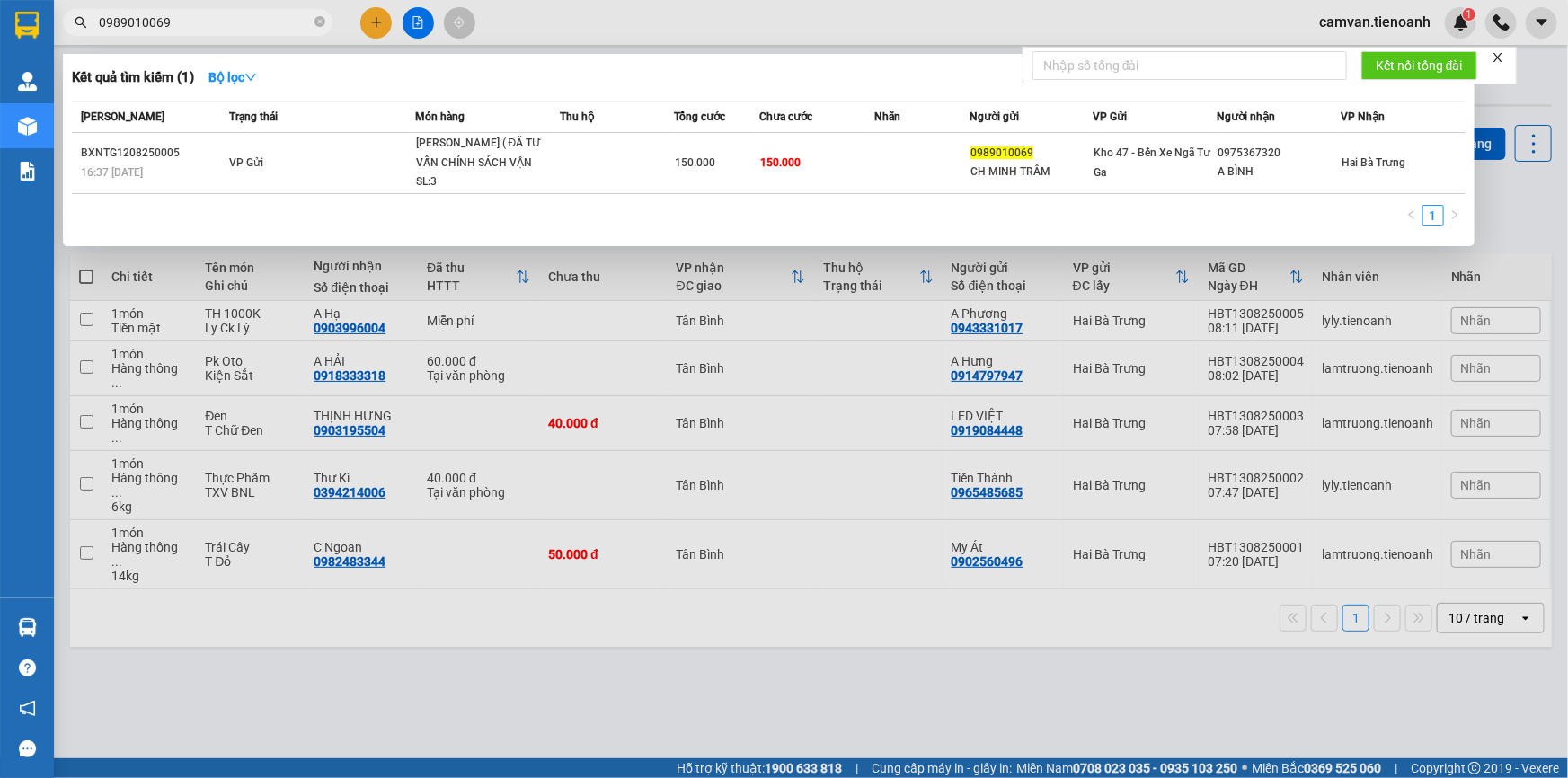
click at [239, 18] on input "0989010069" at bounding box center [205, 22] width 212 height 20
click at [121, 24] on input "0989010069" at bounding box center [205, 22] width 212 height 20
click at [199, 22] on input "0989010069" at bounding box center [205, 22] width 212 height 20
click at [229, 12] on input "0989010069" at bounding box center [205, 22] width 212 height 20
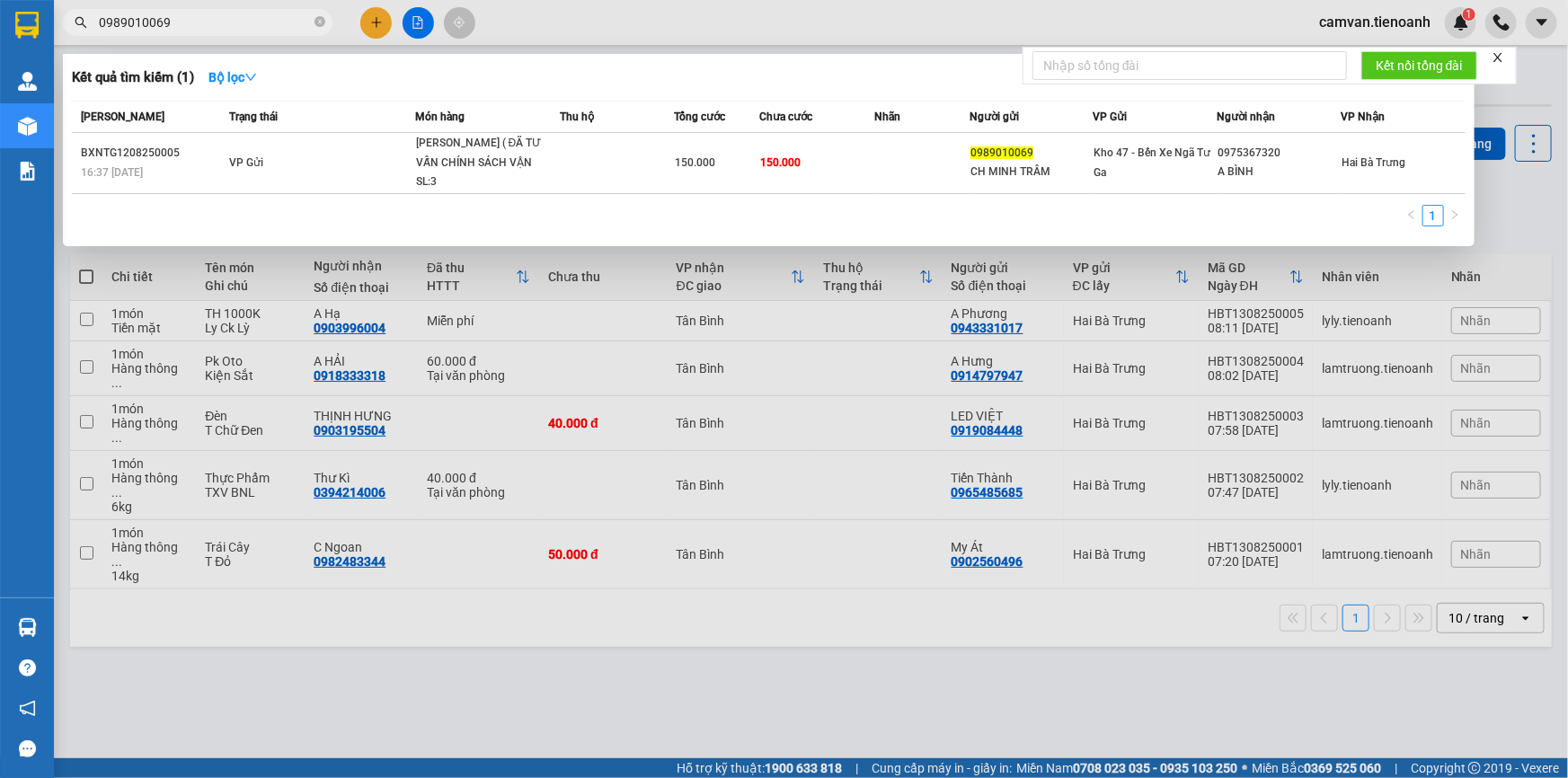
paste input "46388"
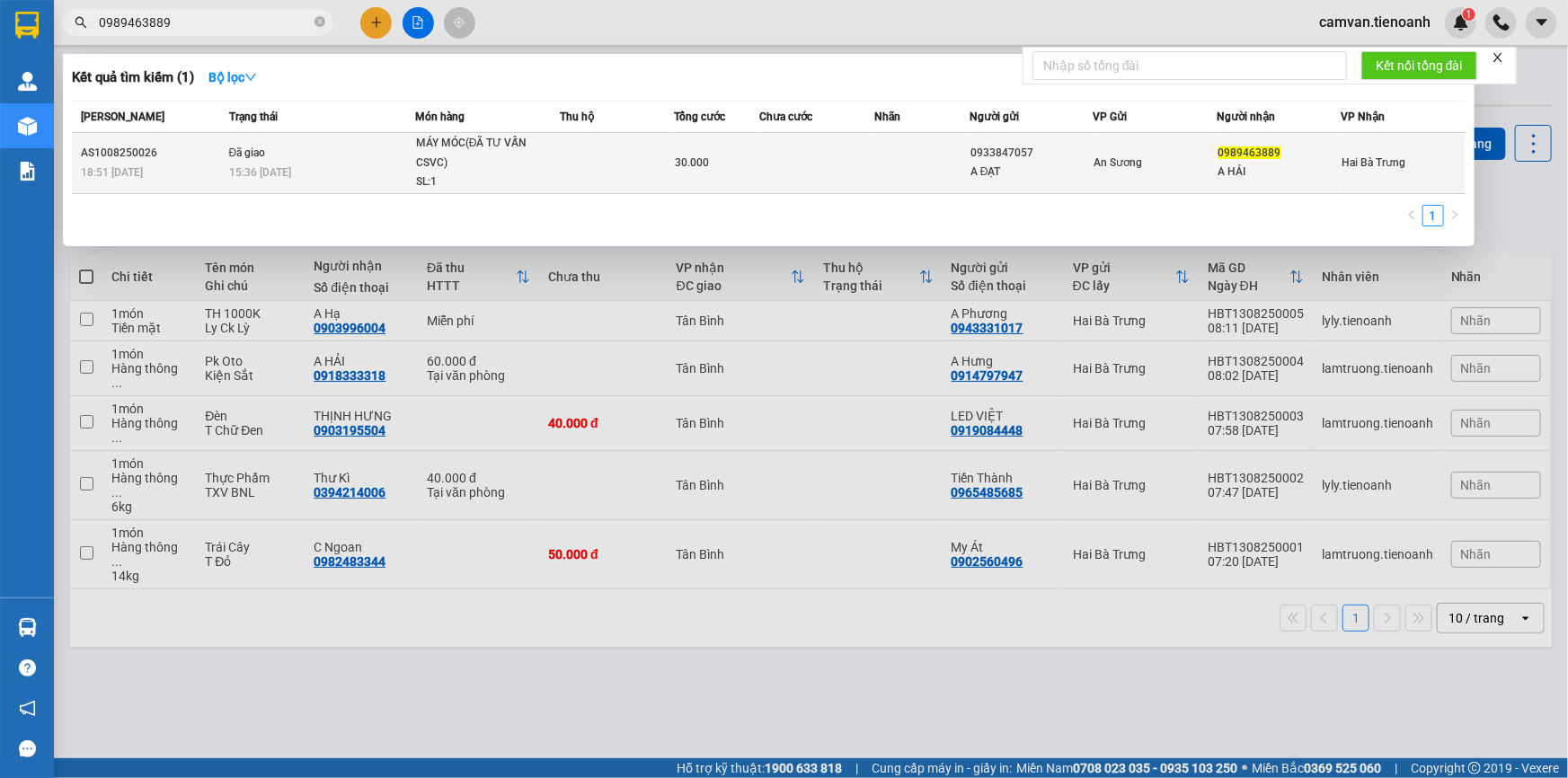
type input "0989463889"
click at [352, 167] on div "15:36 - 12/08" at bounding box center [322, 172] width 185 height 20
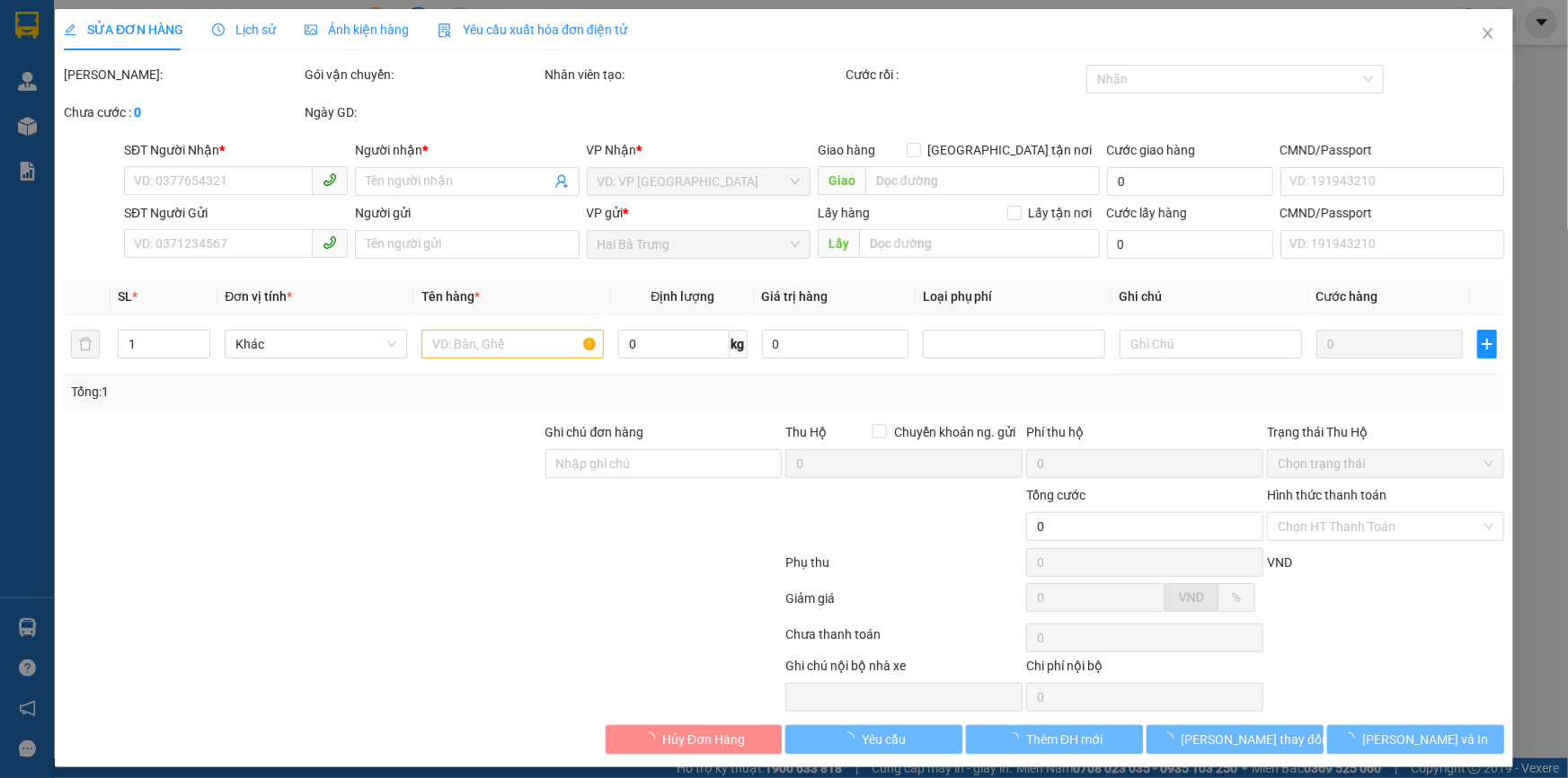
type input "0989463889"
type input "A HẢI"
type input "0933847057"
type input "A ĐẠT"
type input "30.000"
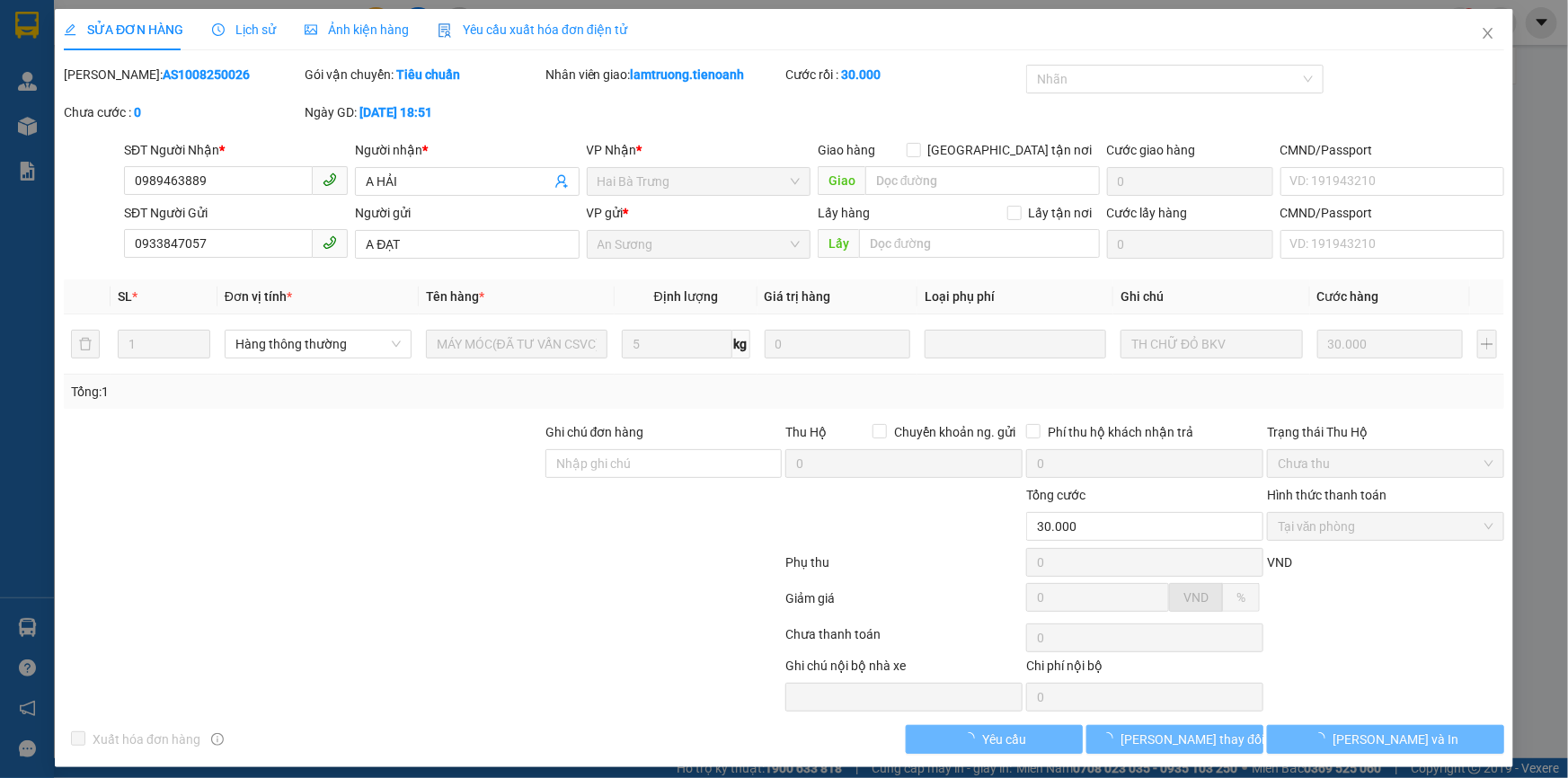
click at [255, 34] on span "Lịch sử" at bounding box center [244, 30] width 64 height 14
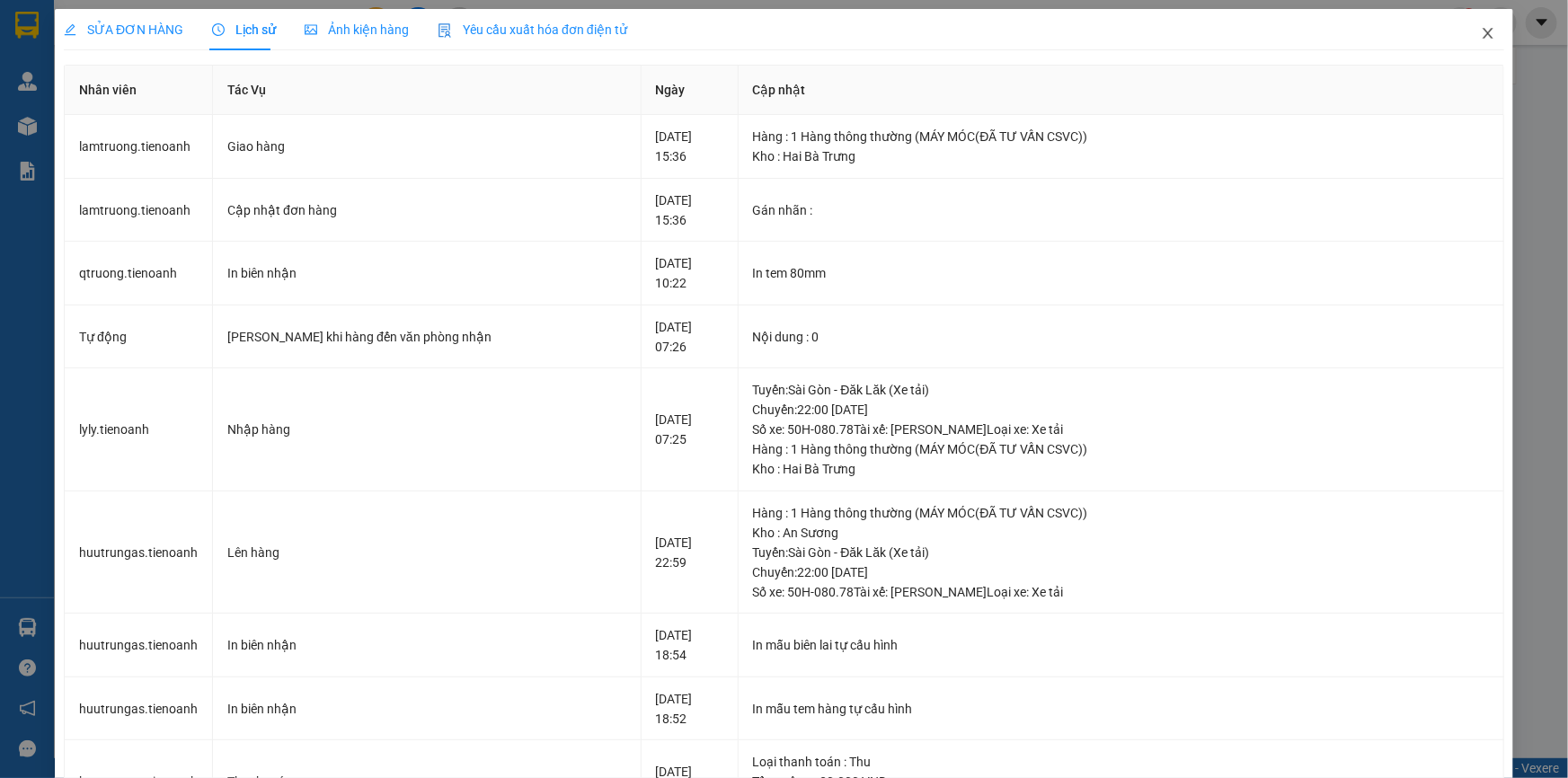
click at [1480, 35] on icon "close" at bounding box center [1487, 32] width 14 height 14
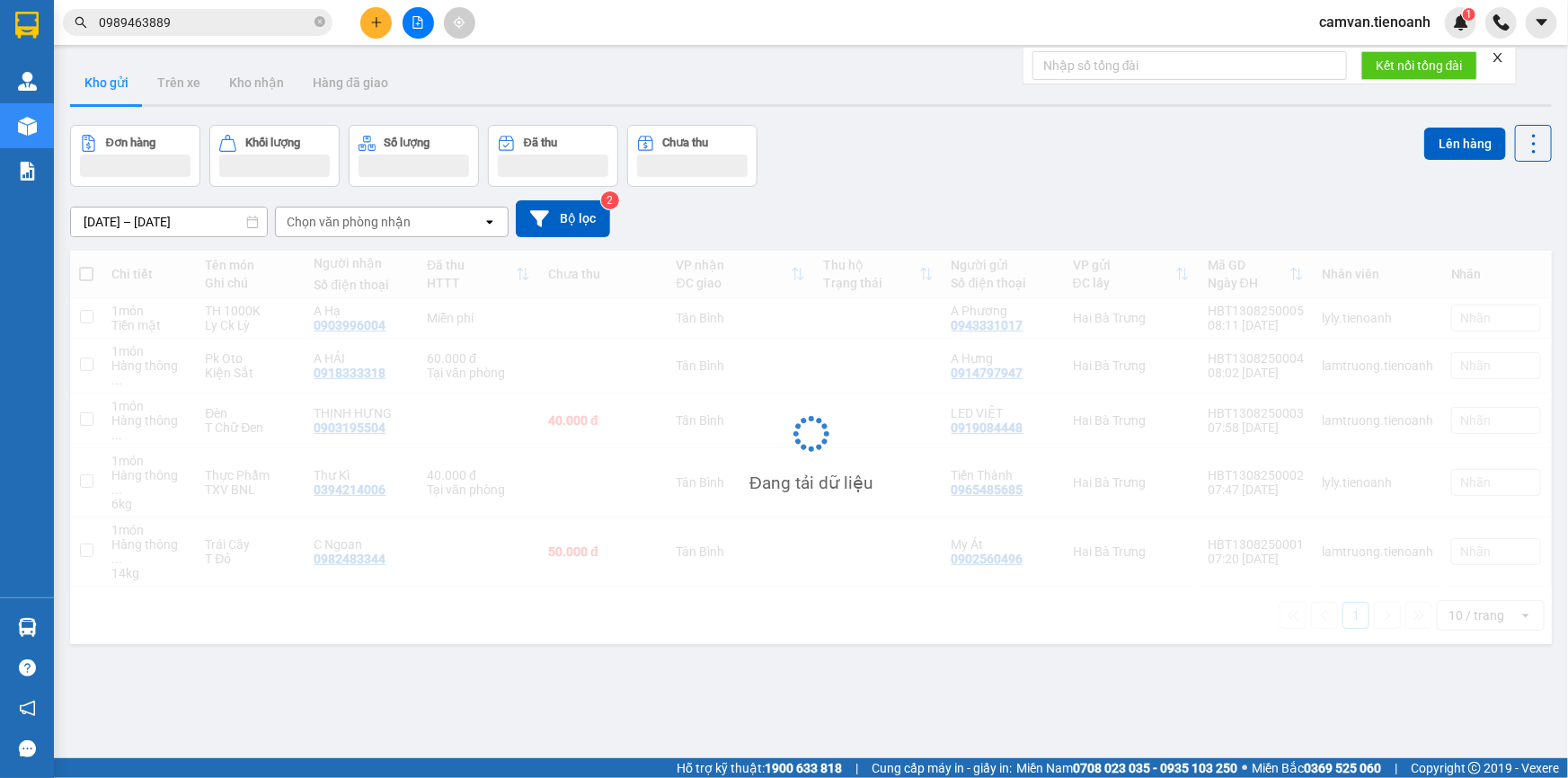
click at [243, 22] on input "0989463889" at bounding box center [205, 22] width 212 height 20
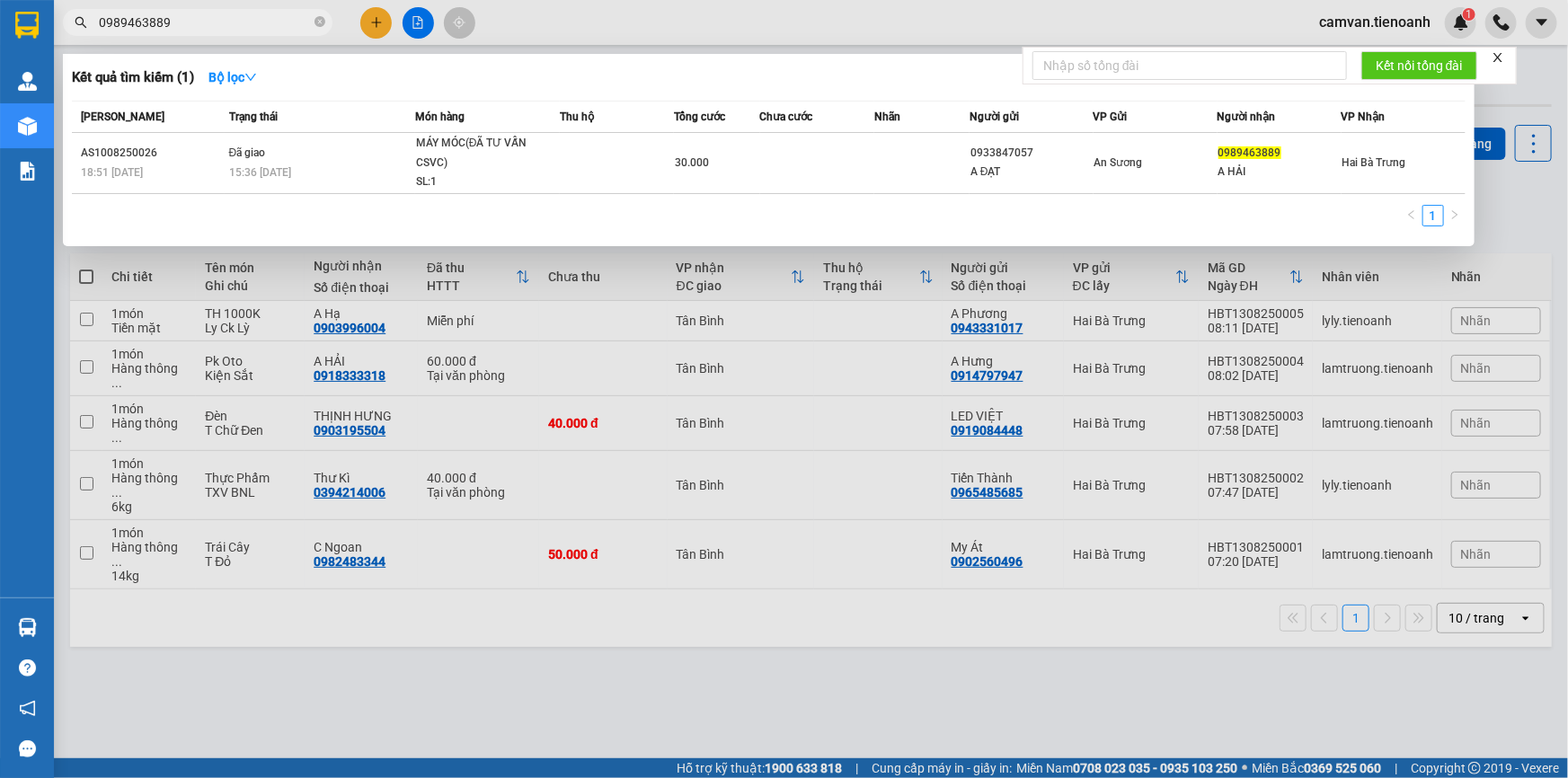
click at [243, 22] on input "0989463889" at bounding box center [205, 22] width 212 height 20
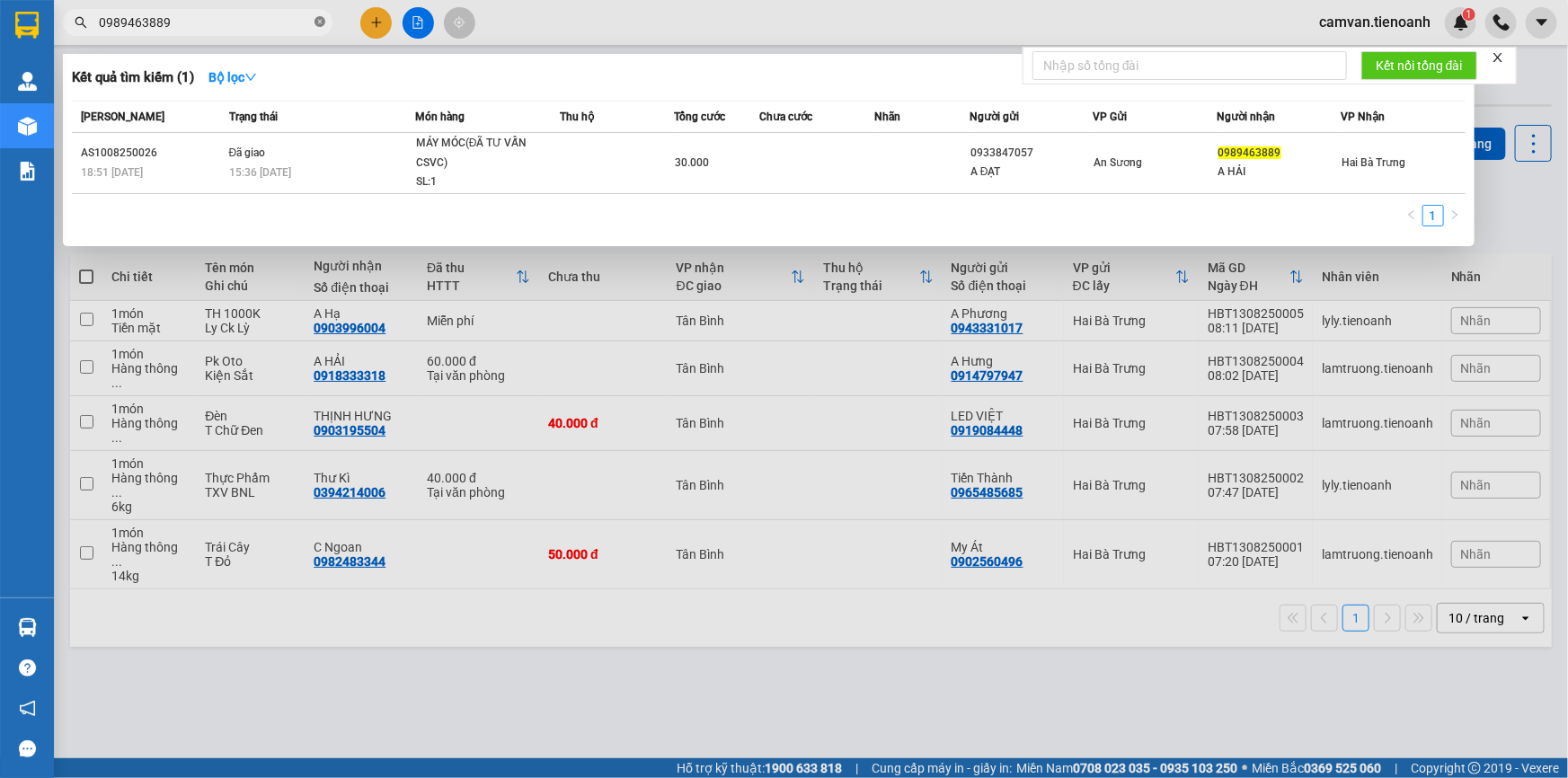
click at [315, 16] on icon "close-circle" at bounding box center [319, 21] width 10 height 10
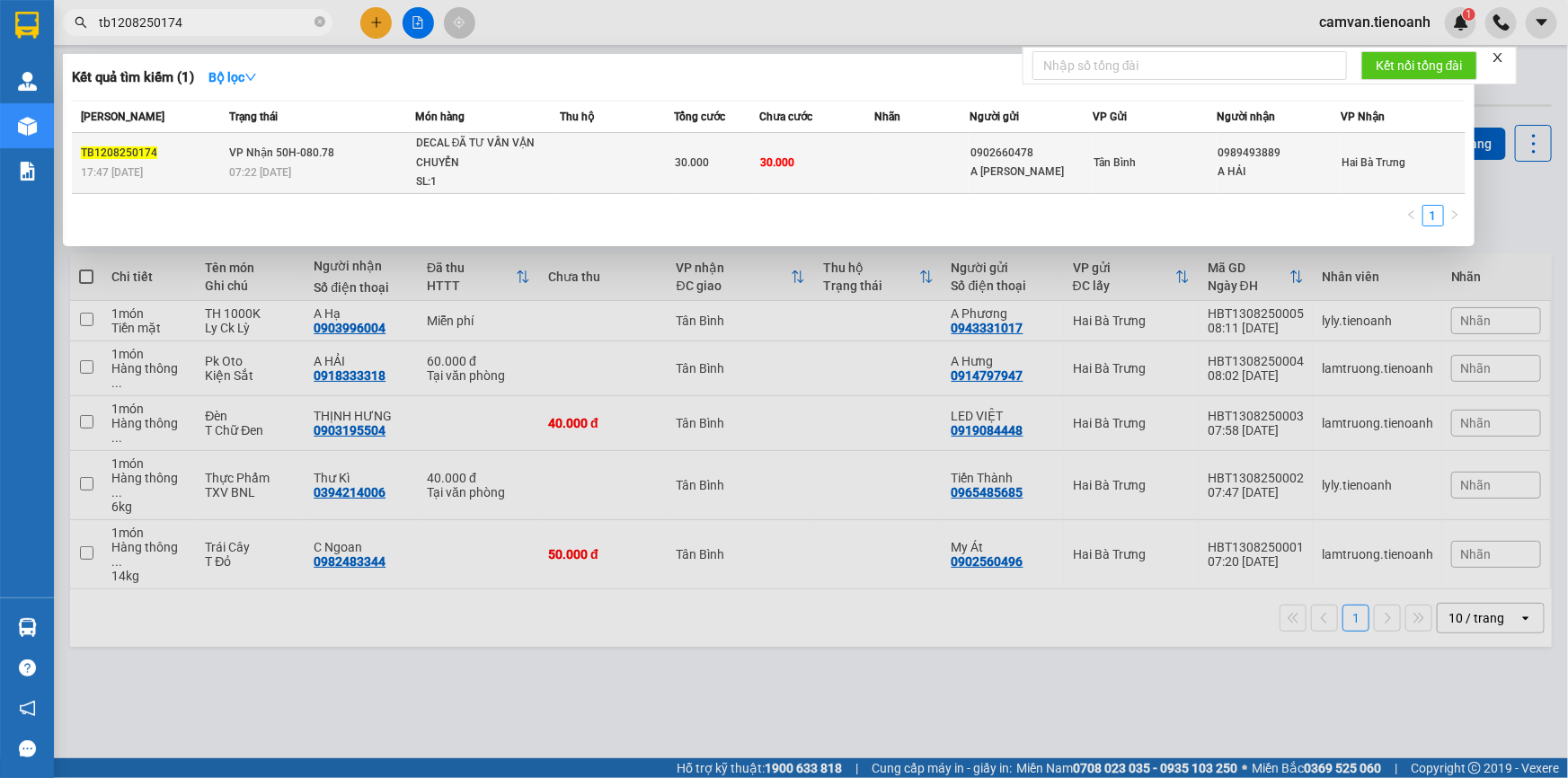
type input "tb1208250174"
click at [302, 151] on span "VP Nhận 50H-080.78" at bounding box center [282, 152] width 105 height 12
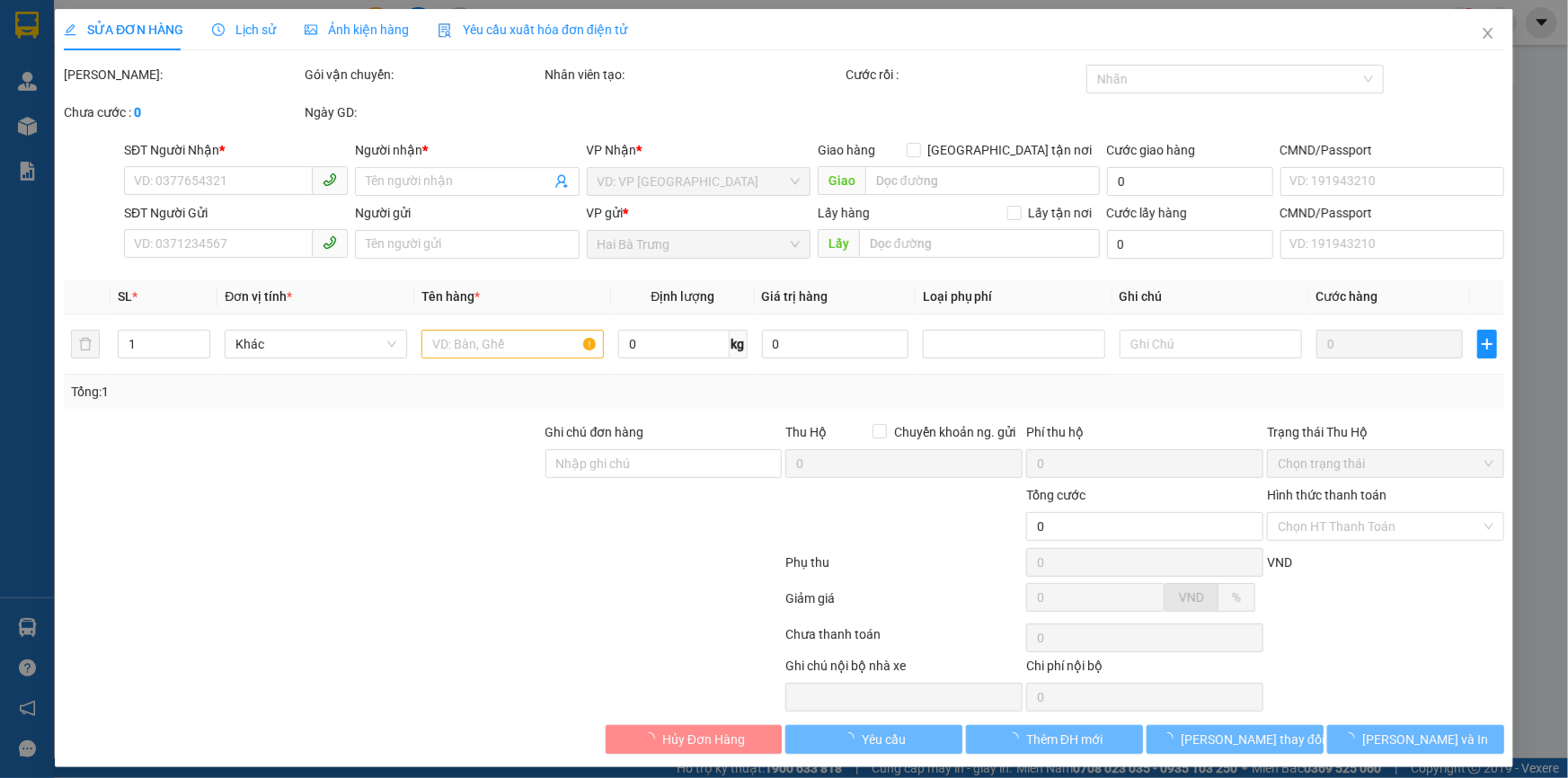
type input "0989493889"
type input "A HẢI"
type input "0902660478"
type input "A MINH NHẬT"
type input "30.000"
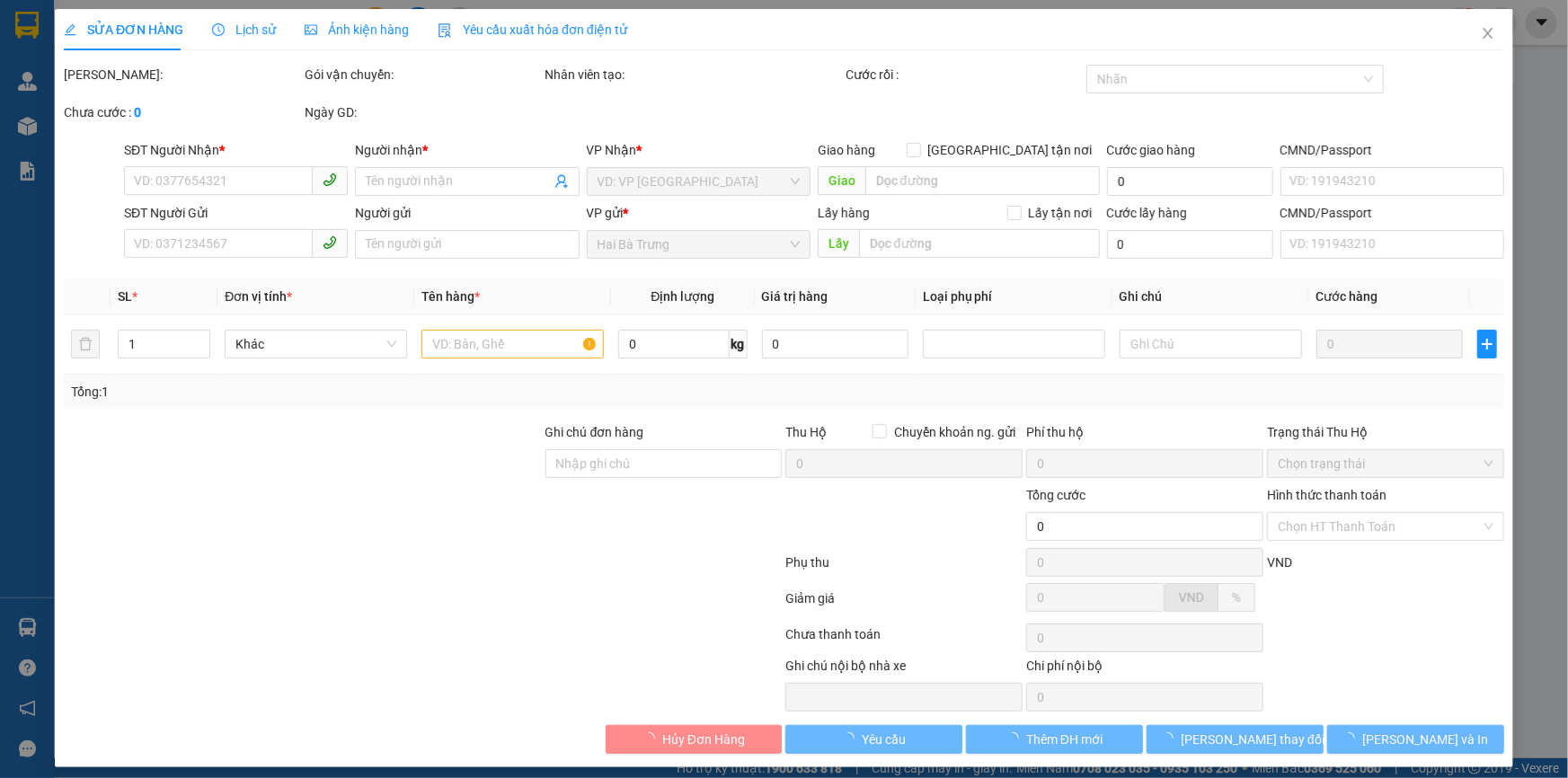
type input "30.000"
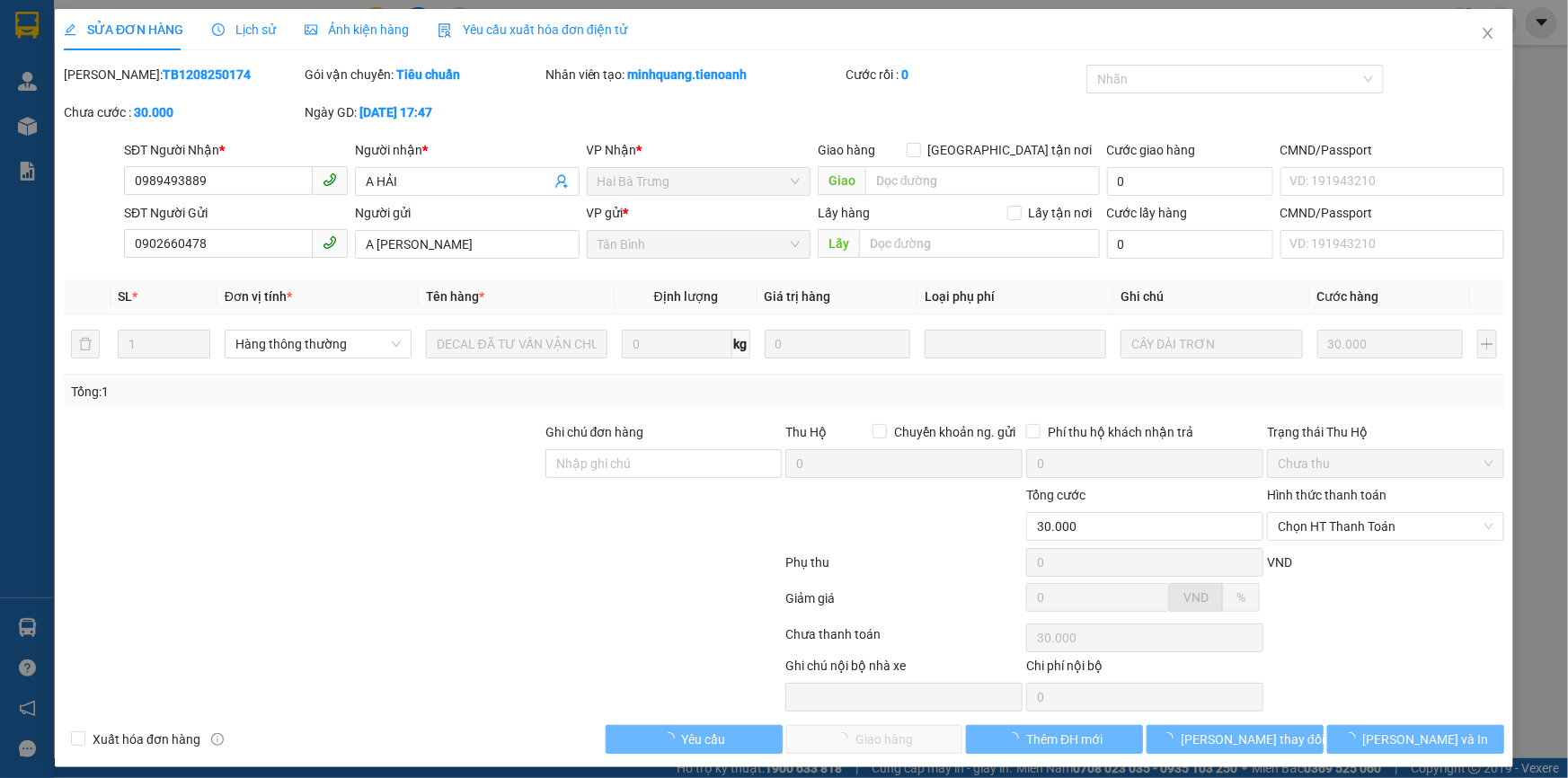
click at [219, 33] on icon "clock-circle" at bounding box center [218, 30] width 12 height 12
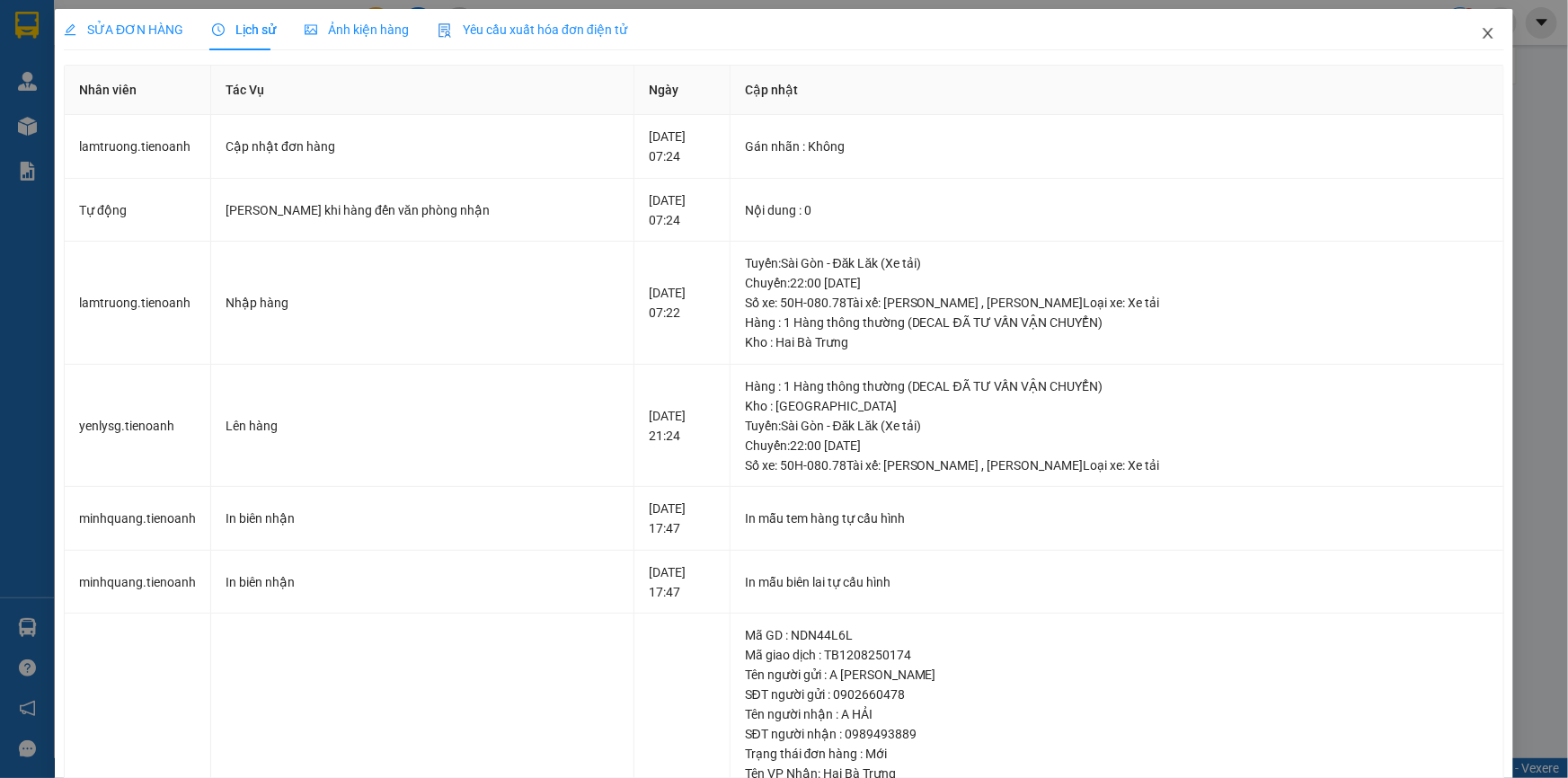
click at [1480, 38] on icon "close" at bounding box center [1487, 32] width 14 height 14
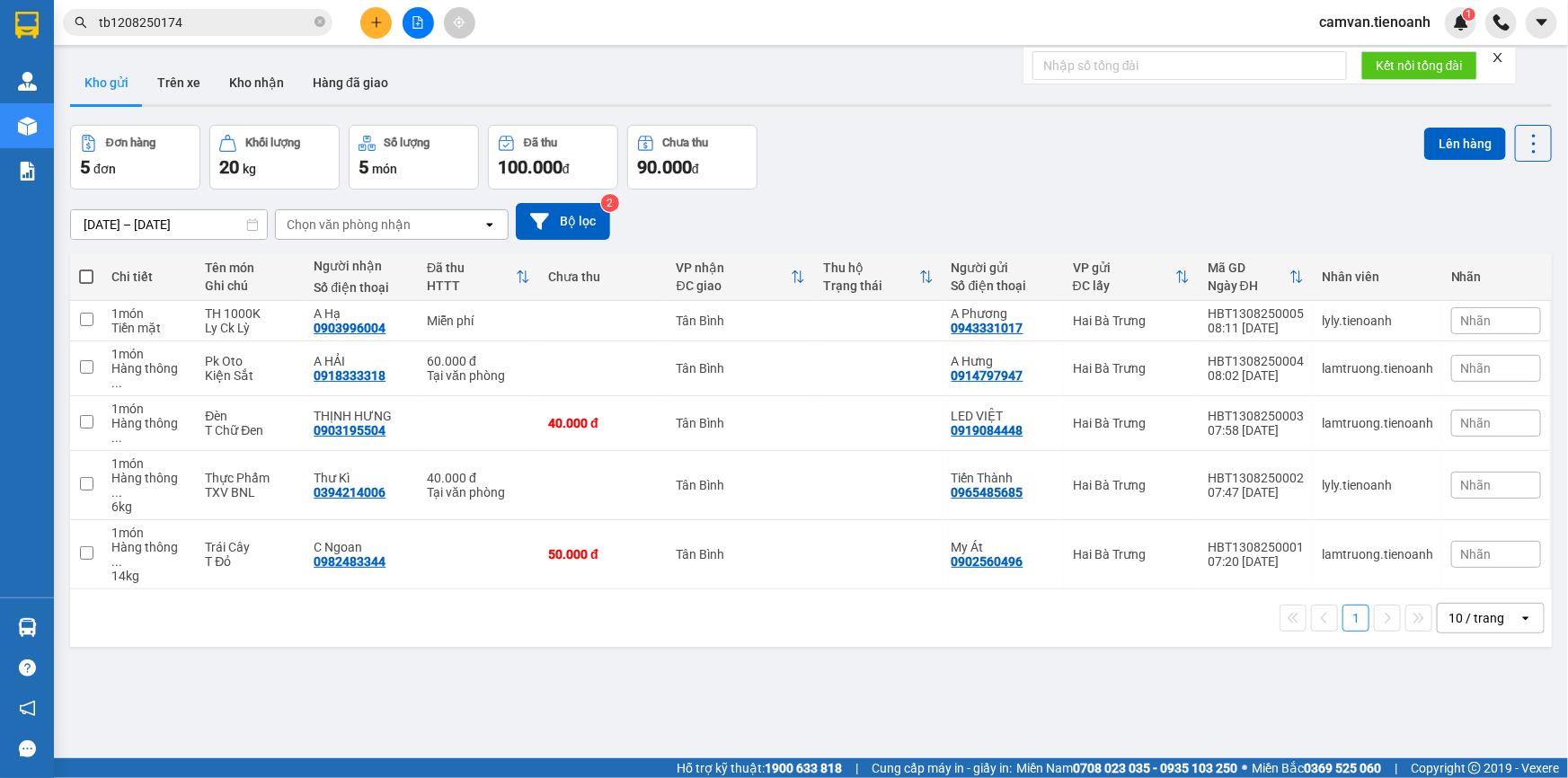
click at [215, 24] on input "tb1208250174" at bounding box center [205, 22] width 212 height 20
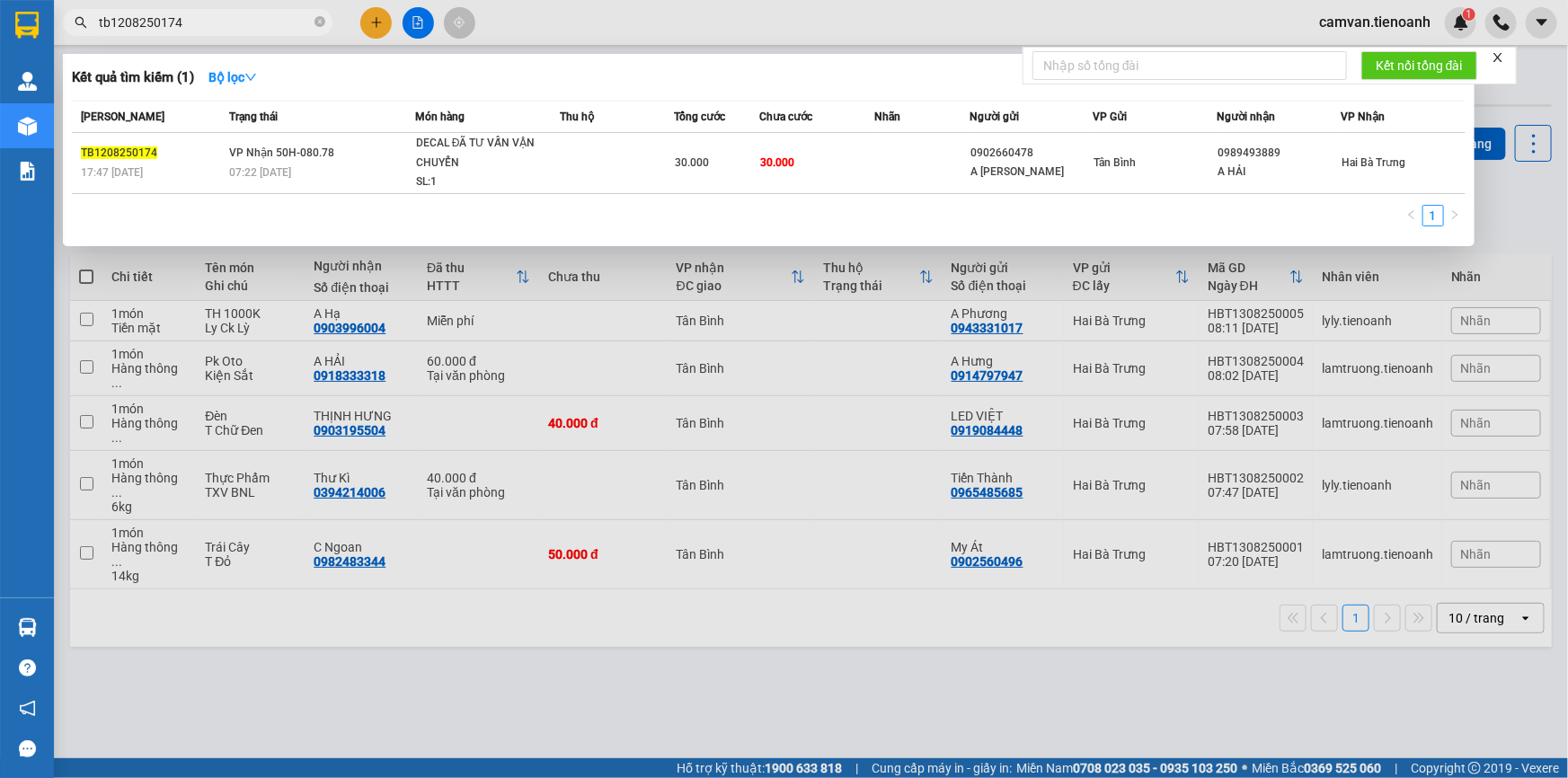
click at [253, 18] on input "tb1208250174" at bounding box center [205, 22] width 212 height 20
click at [253, 19] on input "tb1208250174" at bounding box center [205, 22] width 212 height 20
type input "tb12082501"
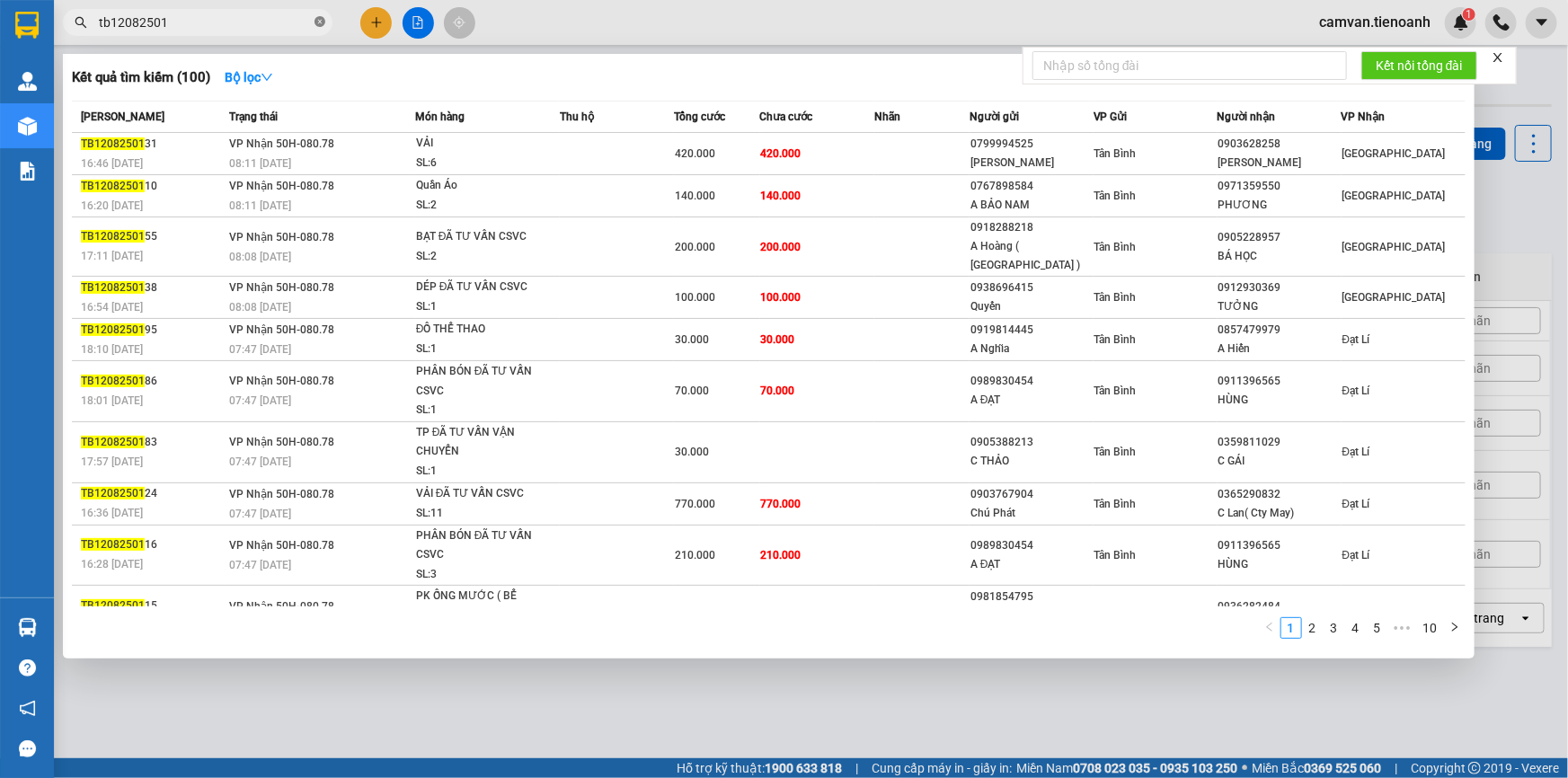
click at [318, 22] on icon "close-circle" at bounding box center [319, 21] width 10 height 10
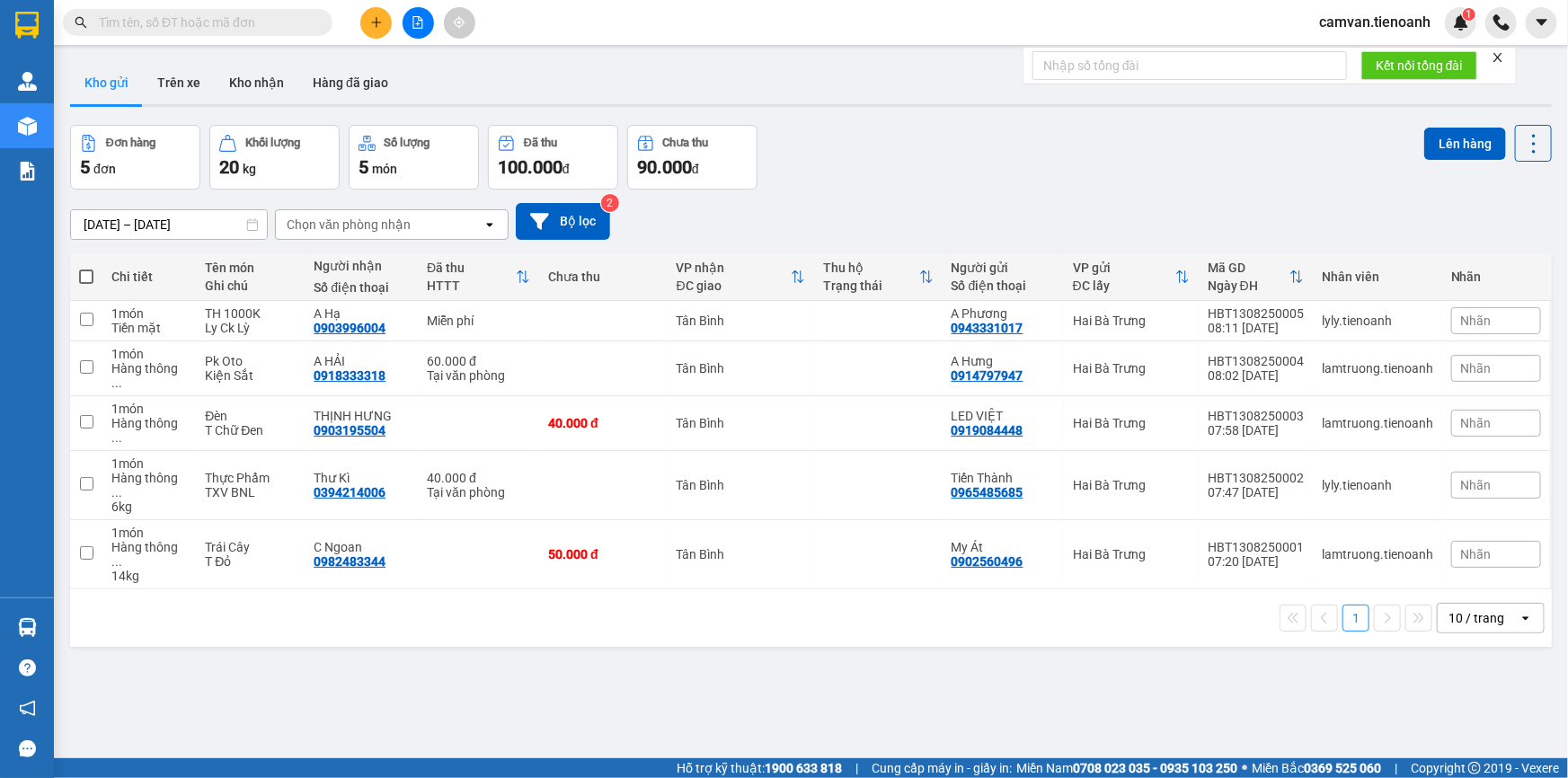
click at [318, 22] on span at bounding box center [319, 22] width 10 height 20
click at [300, 26] on input "text" at bounding box center [205, 22] width 212 height 20
paste input "0333551265"
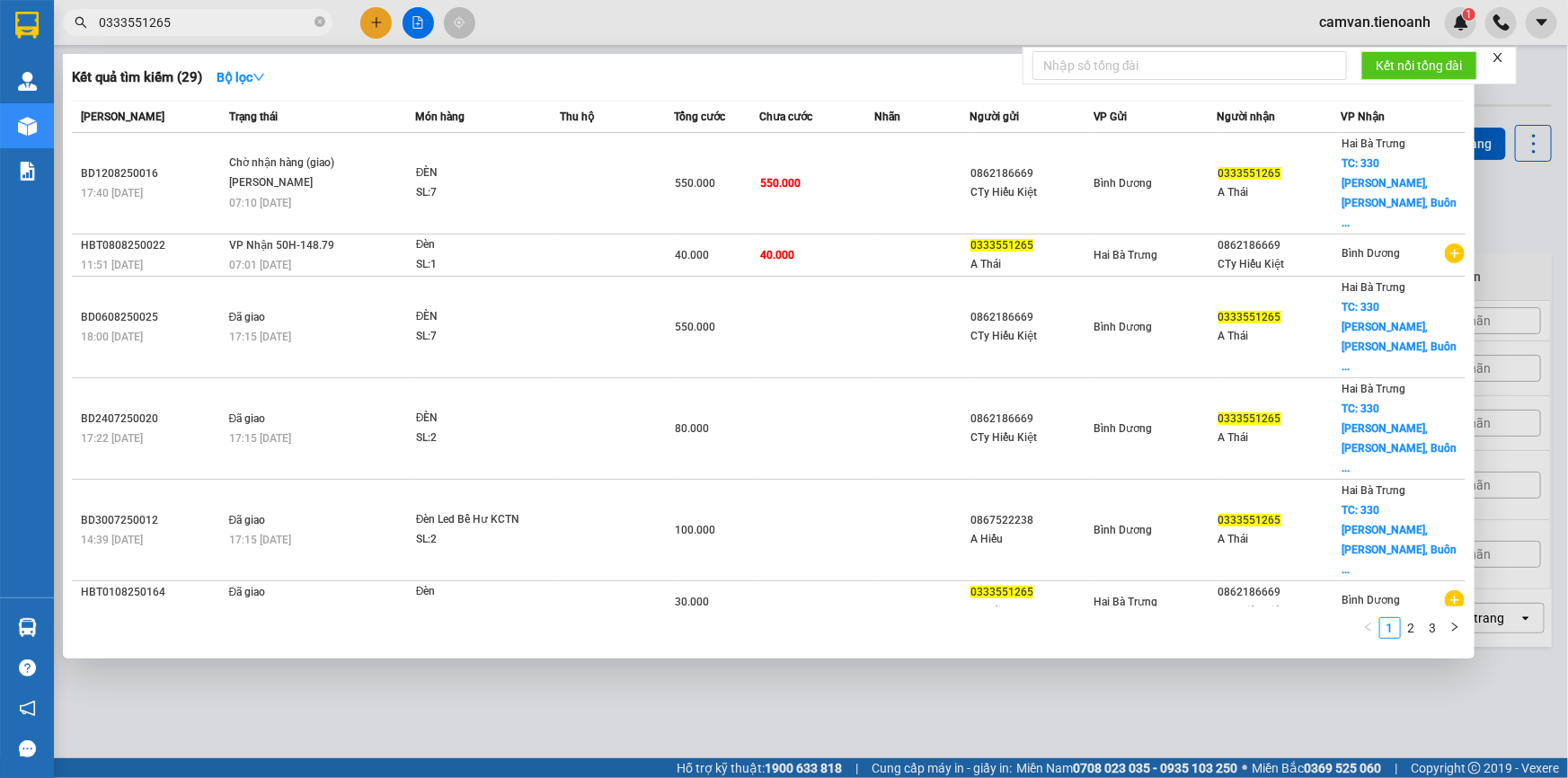
type input "0333551265"
